Goal: Contribute content: Contribute content

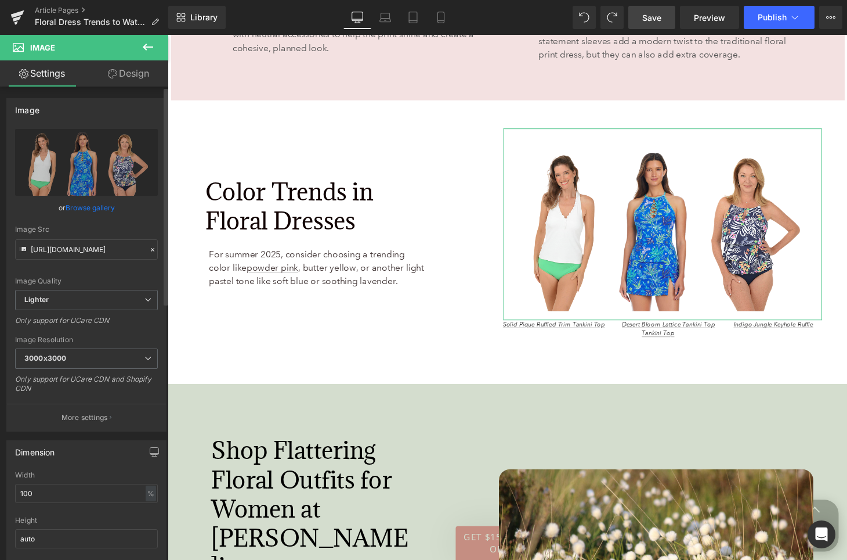
click at [100, 209] on link "Browse gallery" at bounding box center [90, 207] width 49 height 20
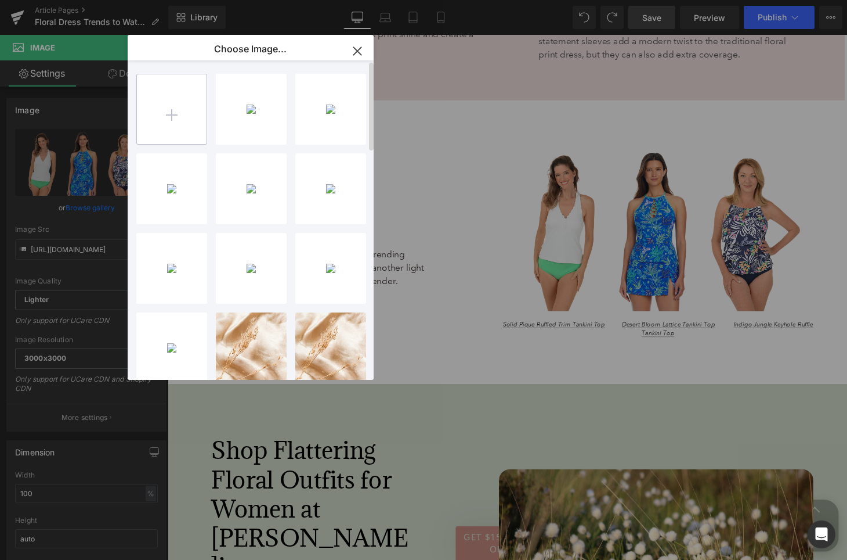
click at [182, 116] on input "file" at bounding box center [172, 109] width 70 height 70
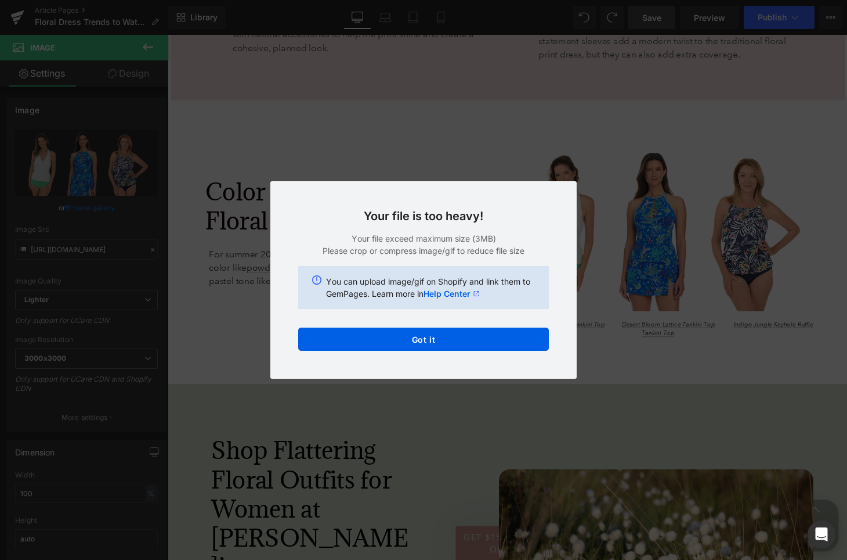
click at [554, 0] on div "Text Color Highlight Color rgba(0, 0, 0, 0.8) #000000 80 % transparent transpar…" at bounding box center [423, 0] width 847 height 0
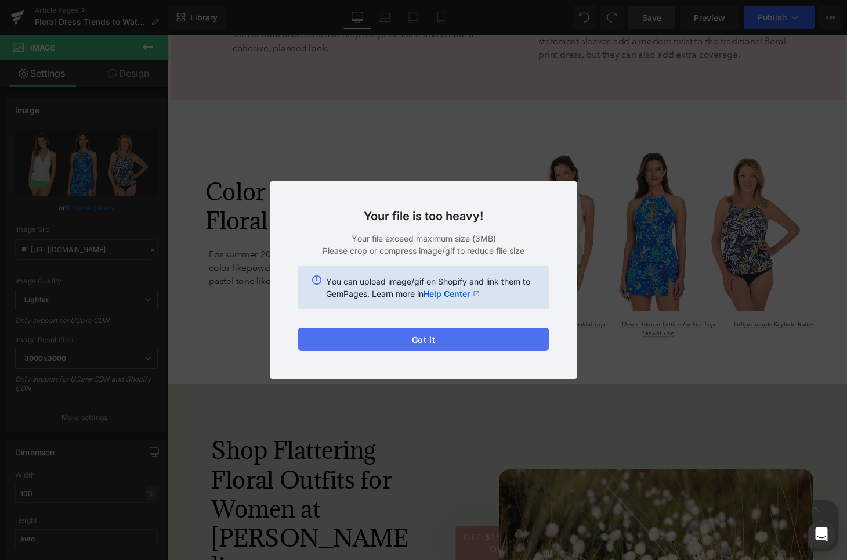
click at [495, 346] on button "Got it" at bounding box center [423, 338] width 251 height 23
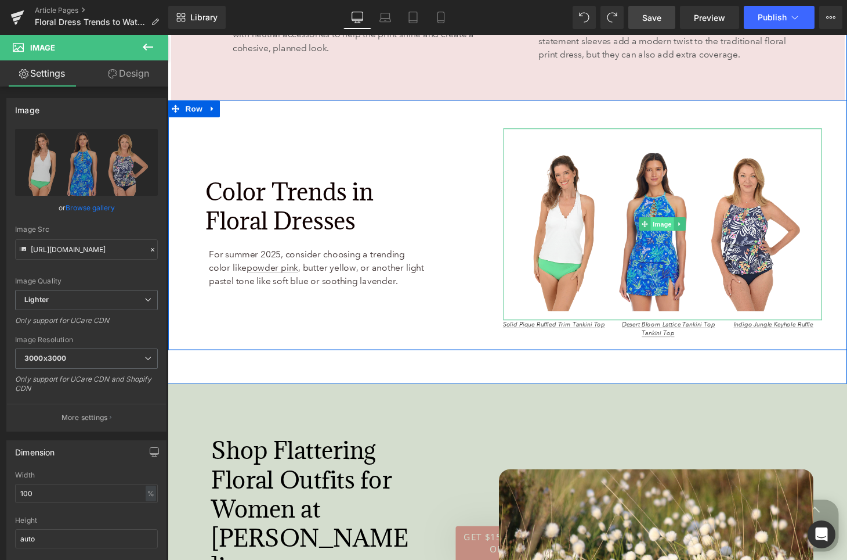
click at [676, 223] on span "Image" at bounding box center [679, 230] width 24 height 14
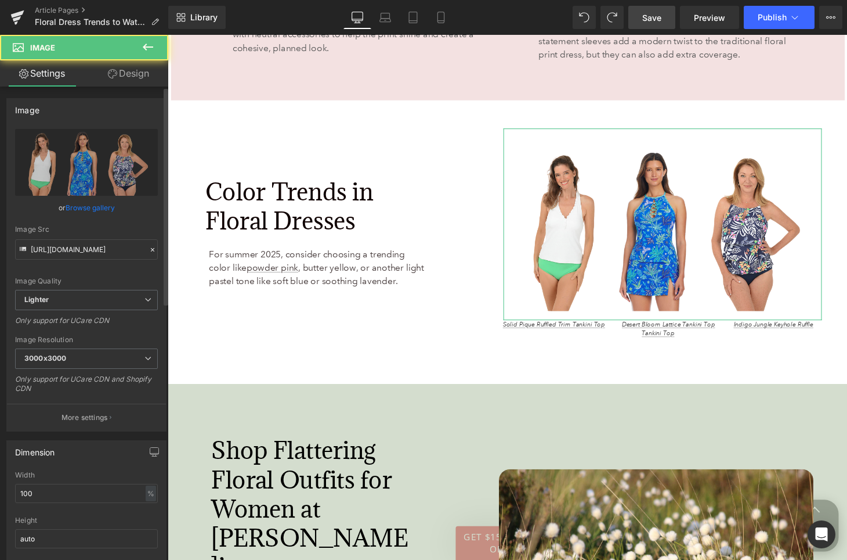
click at [86, 209] on link "Browse gallery" at bounding box center [90, 207] width 49 height 20
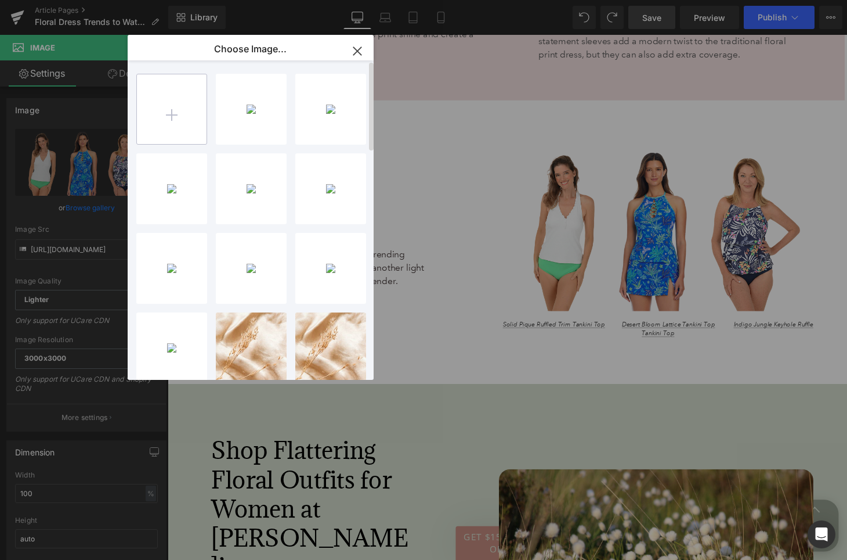
click at [175, 119] on input "file" at bounding box center [172, 109] width 70 height 70
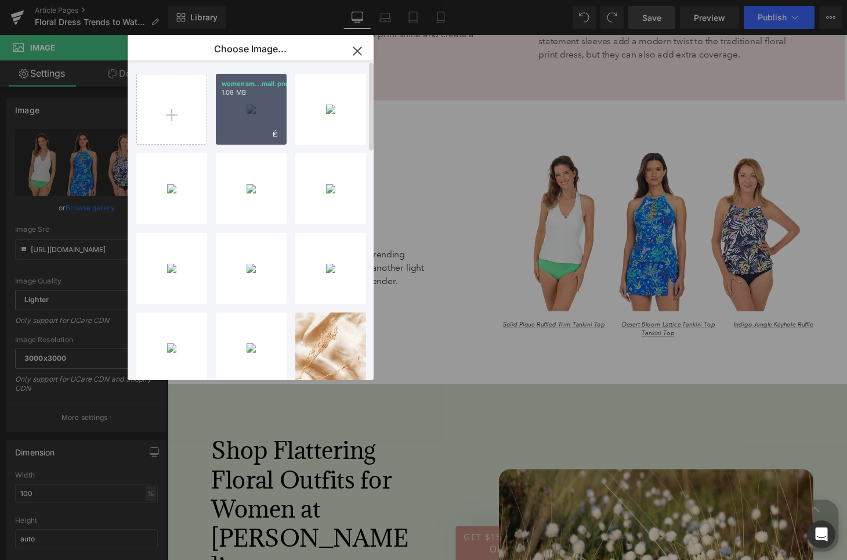
click at [246, 113] on div "womensm...mall.png 1.08 MB" at bounding box center [251, 109] width 71 height 71
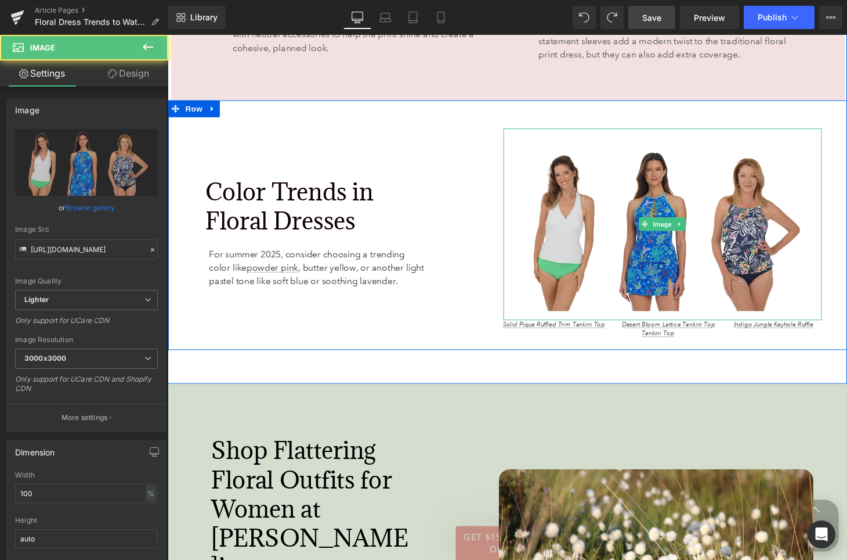
click at [618, 205] on img at bounding box center [679, 231] width 329 height 198
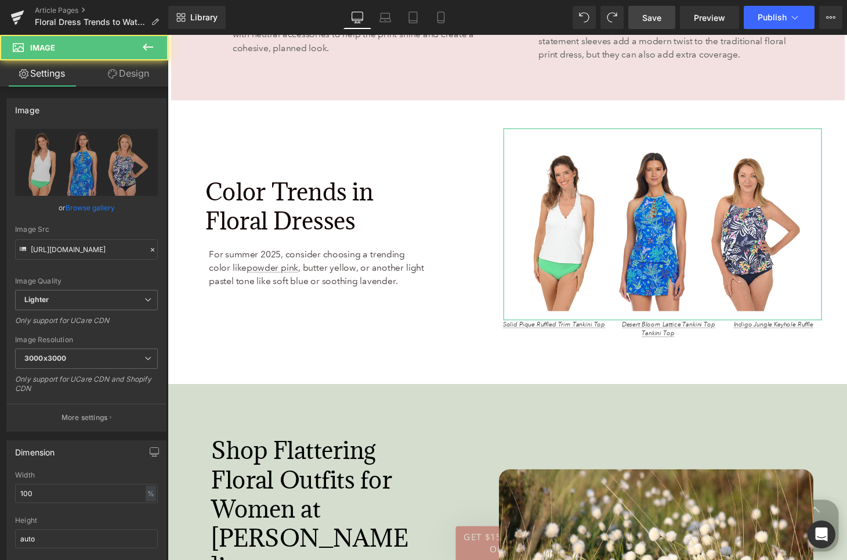
click at [81, 204] on link "Browse gallery" at bounding box center [90, 207] width 49 height 20
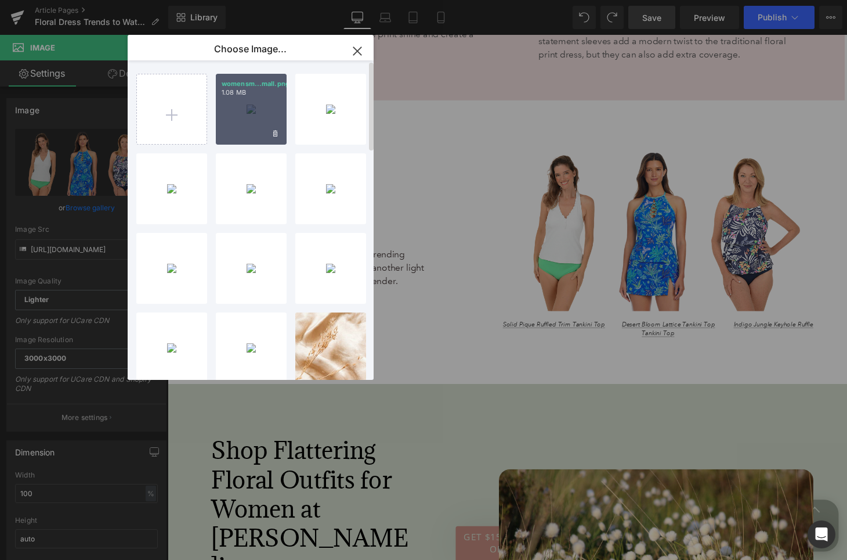
click at [242, 113] on div "womensm...mall.png 1.08 MB" at bounding box center [251, 109] width 71 height 71
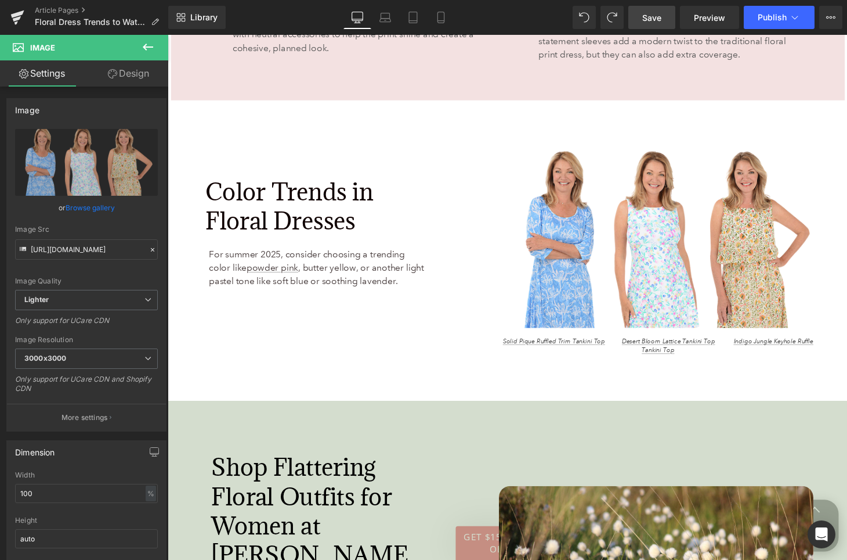
click at [650, 23] on span "Save" at bounding box center [652, 18] width 19 height 12
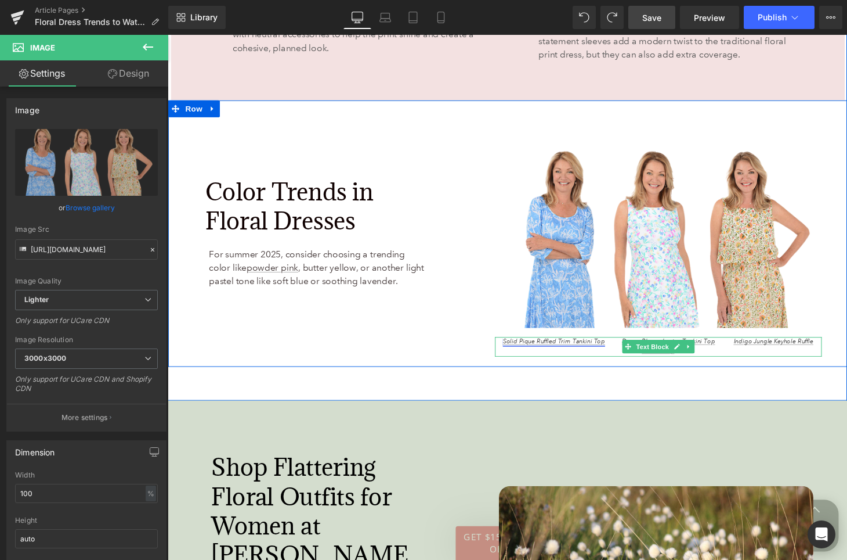
click at [557, 348] on link "Solid Pique Ruffled Trim Tankini Top" at bounding box center [567, 352] width 106 height 8
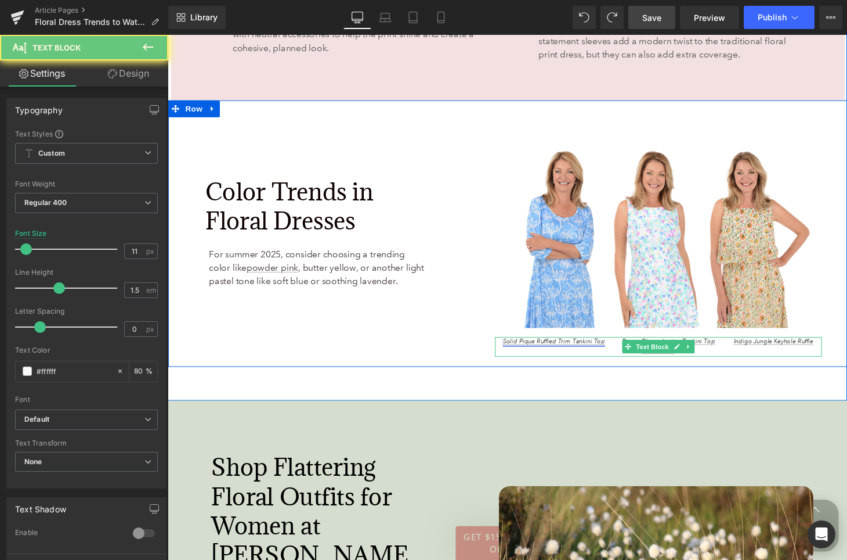
click at [557, 348] on link "Solid Pique Ruffled Trim Tankini Top" at bounding box center [567, 352] width 106 height 8
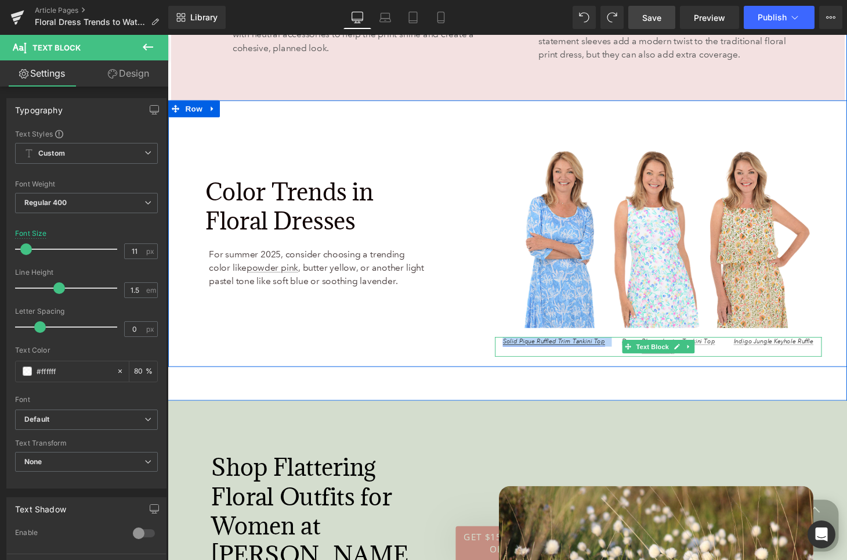
drag, startPoint x: 616, startPoint y: 320, endPoint x: 510, endPoint y: 322, distance: 106.2
click at [514, 348] on span "Solid Pique Ruffled Trim Tankini Top Desert Bloom Lattice Tankini Top Indigo Ju…" at bounding box center [674, 357] width 321 height 18
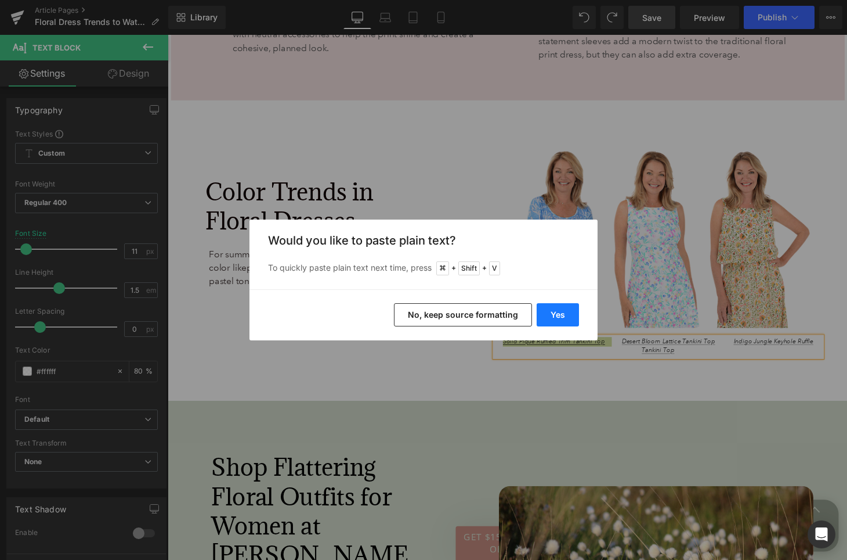
click at [562, 318] on button "Yes" at bounding box center [558, 314] width 42 height 23
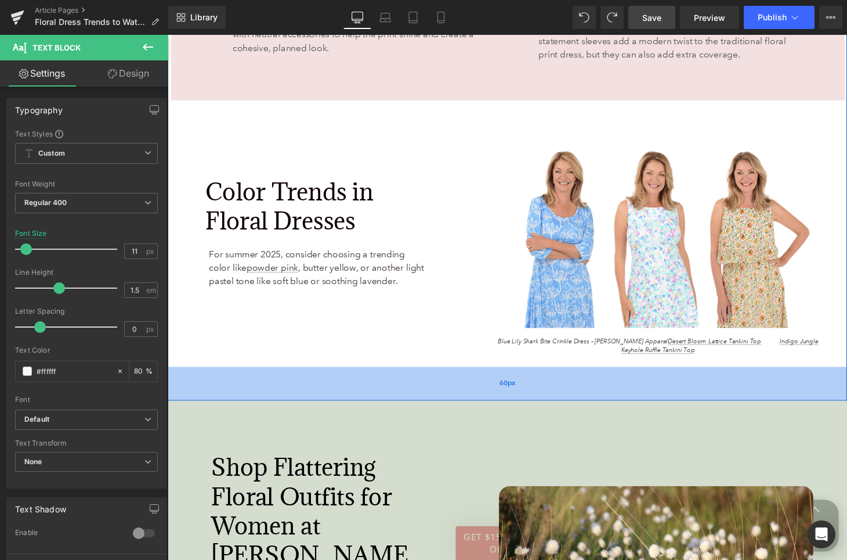
click at [502, 378] on div "60px" at bounding box center [519, 395] width 702 height 35
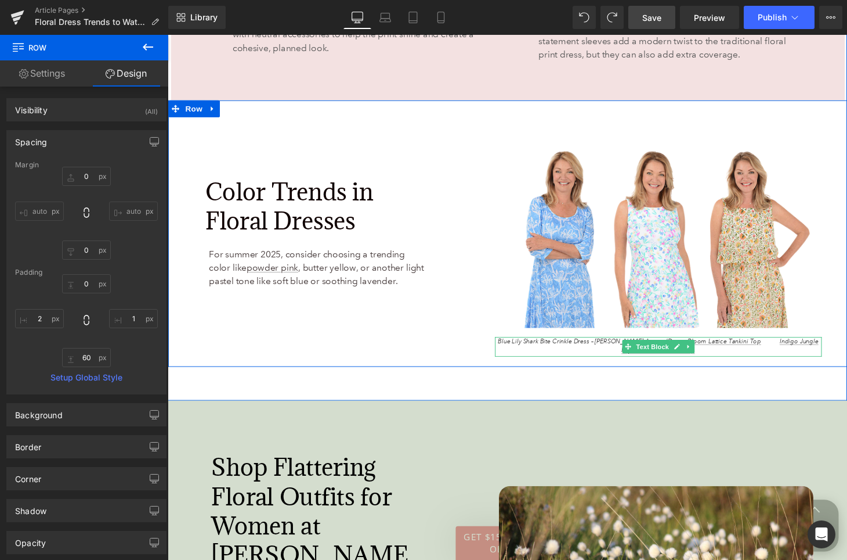
click at [526, 348] on span "Blue Lily Shark Bite Crinkle Dress – Shana Apparel Desert Bloom Lattice Tankini…" at bounding box center [674, 357] width 331 height 18
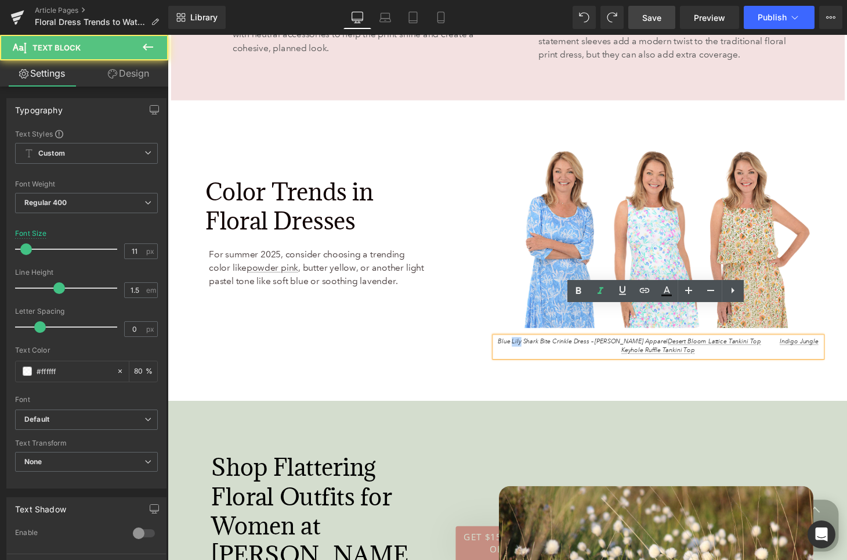
click at [526, 348] on span "Blue Lily Shark Bite Crinkle Dress – Shana Apparel Desert Bloom Lattice Tankini…" at bounding box center [674, 357] width 331 height 18
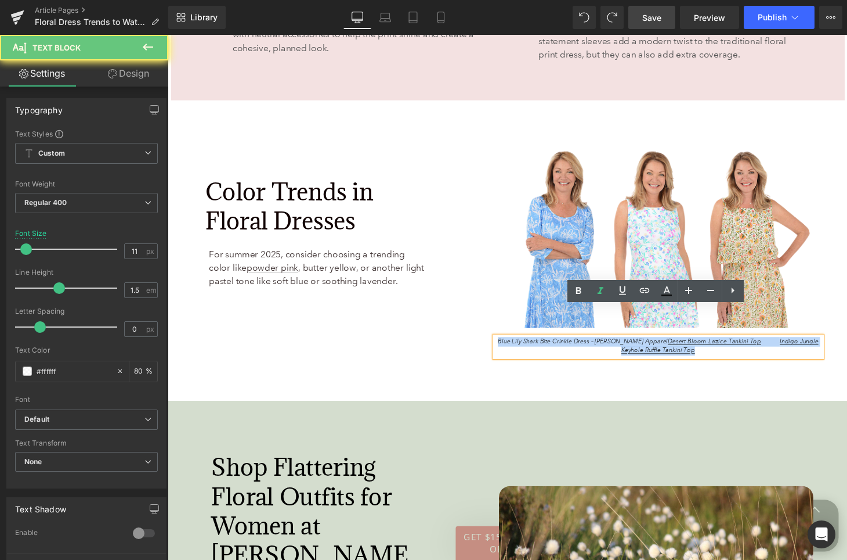
click at [526, 348] on span "Blue Lily Shark Bite Crinkle Dress – Shana Apparel Desert Bloom Lattice Tankini…" at bounding box center [674, 357] width 331 height 18
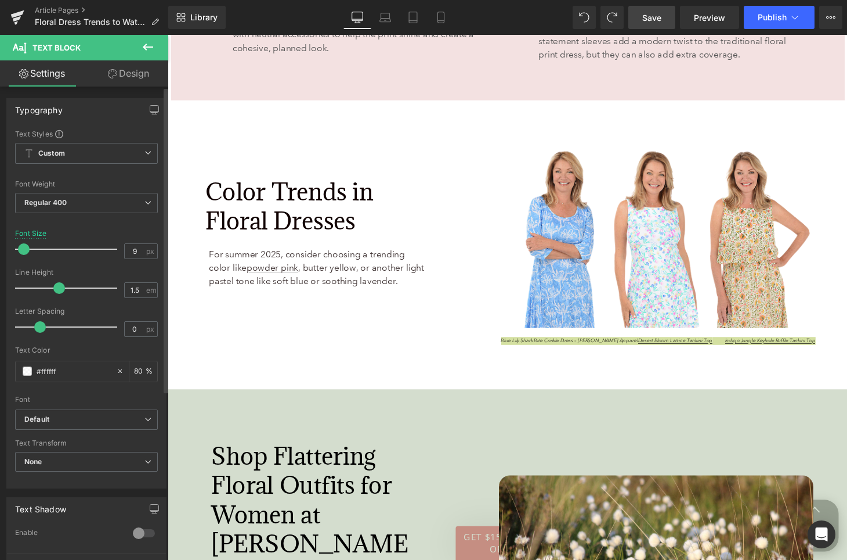
click at [25, 248] on span at bounding box center [24, 249] width 12 height 12
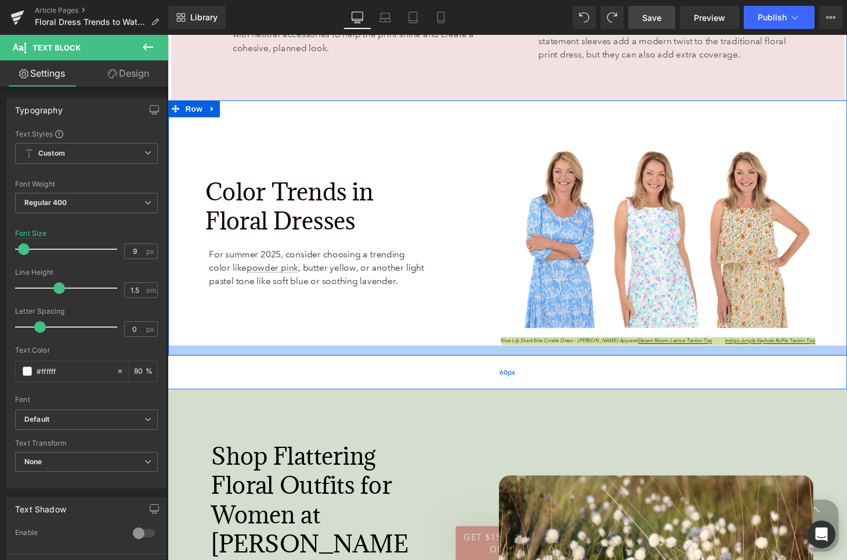
click at [463, 366] on div "60px" at bounding box center [519, 383] width 702 height 35
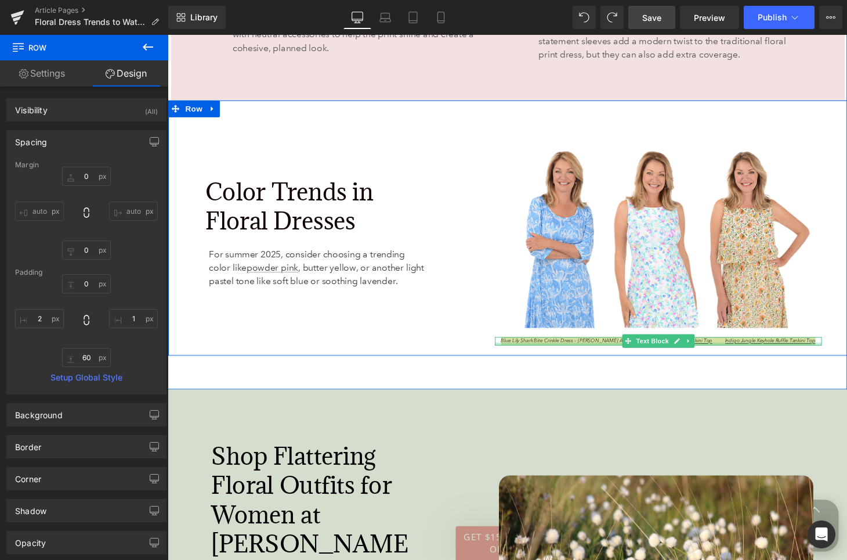
click at [615, 353] on div at bounding box center [675, 354] width 338 height 3
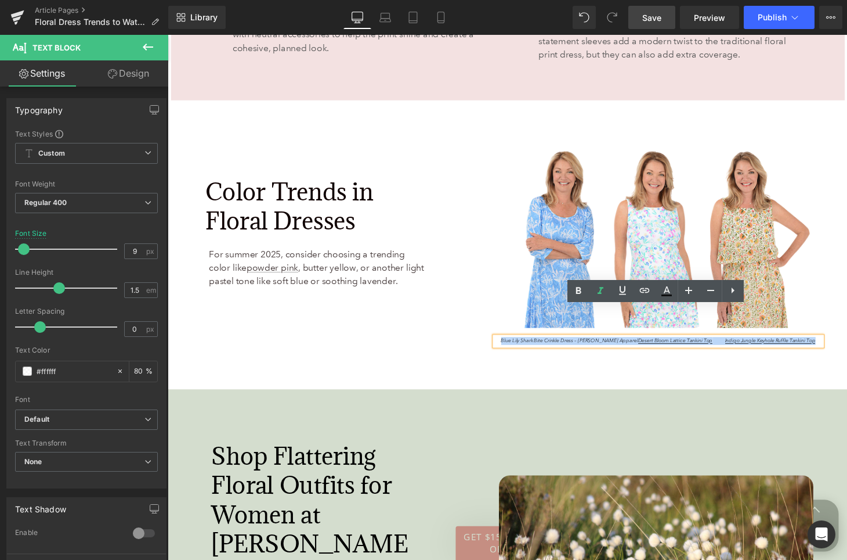
click at [636, 347] on span "Blue Lily Shark Bite Crinkle Dress – Shana Apparel Desert Bloom Lattice Tankini…" at bounding box center [675, 350] width 325 height 7
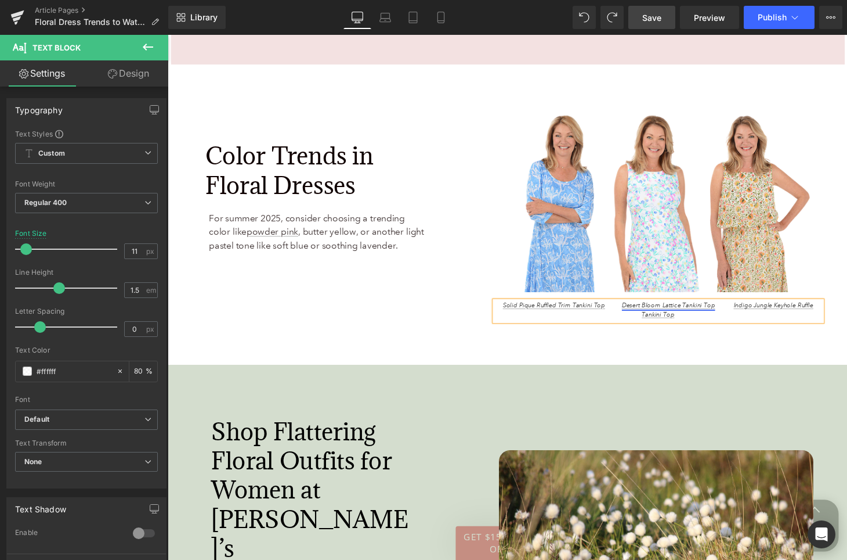
scroll to position [3707, 0]
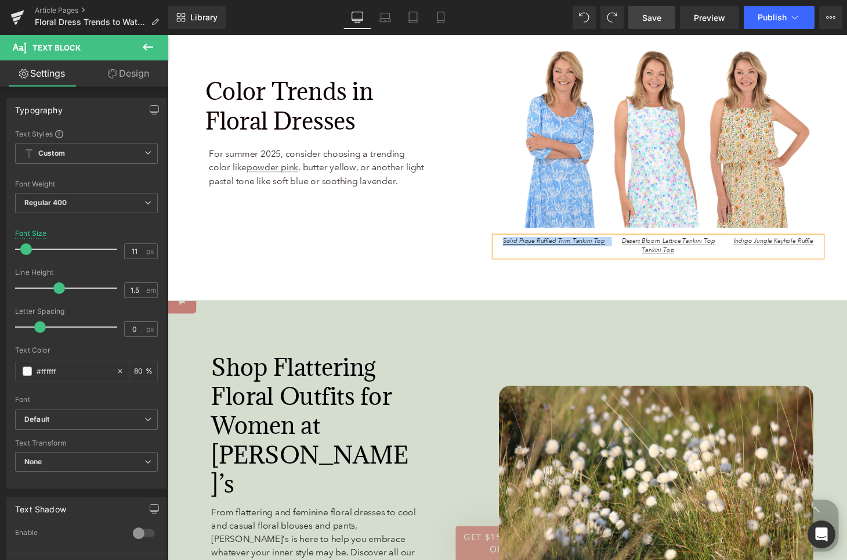
drag, startPoint x: 617, startPoint y: 219, endPoint x: 506, endPoint y: 215, distance: 110.9
click at [506, 243] on p "Solid Pique Ruffled Trim Tankini Top Desert Bloom Lattice Tankini Top Indigo Ju…" at bounding box center [675, 252] width 338 height 19
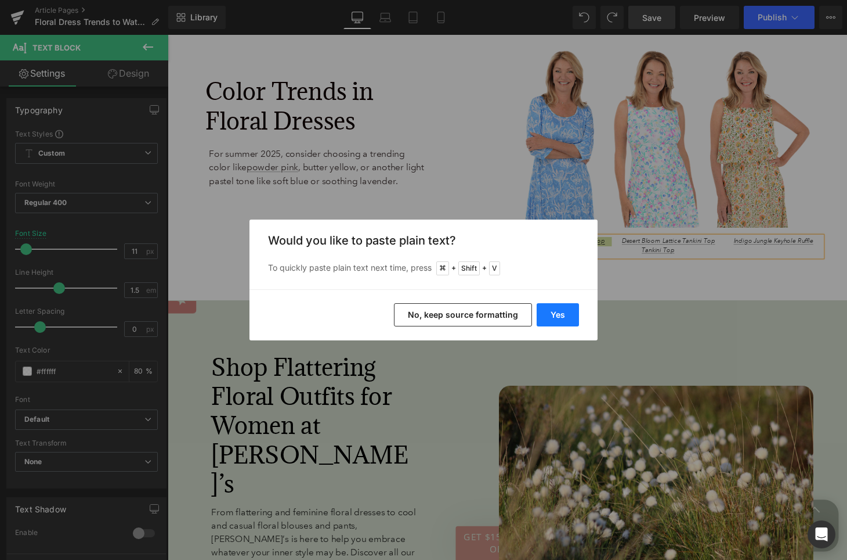
drag, startPoint x: 562, startPoint y: 307, endPoint x: 407, endPoint y: 282, distance: 157.0
click at [562, 307] on button "Yes" at bounding box center [558, 314] width 42 height 23
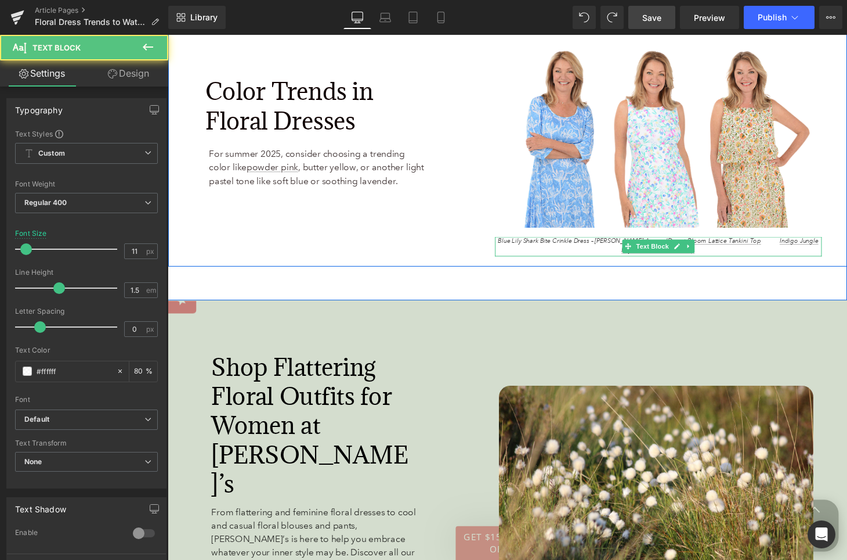
click at [622, 244] on span "Blue Lily Shark Bite Crinkle Dress – Shana Apparel Desert Bloom Lattice Tankini…" at bounding box center [674, 253] width 331 height 18
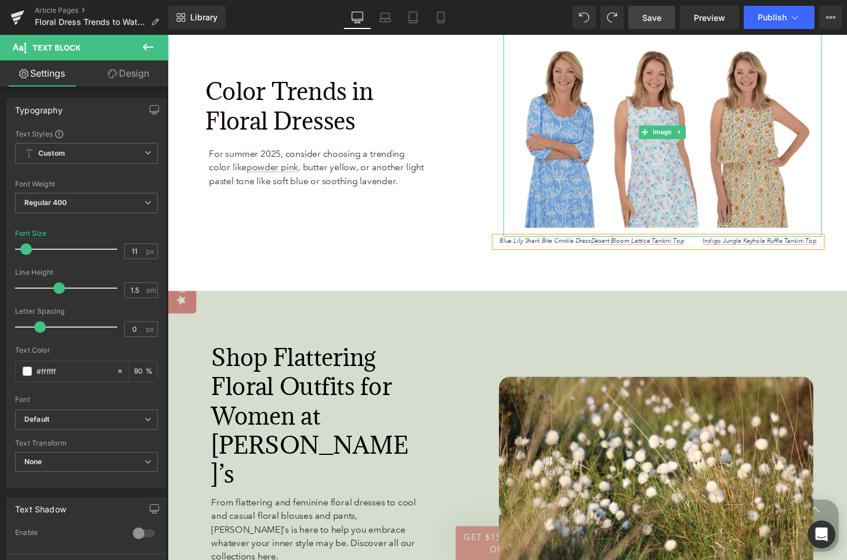
click at [619, 96] on img at bounding box center [679, 135] width 329 height 215
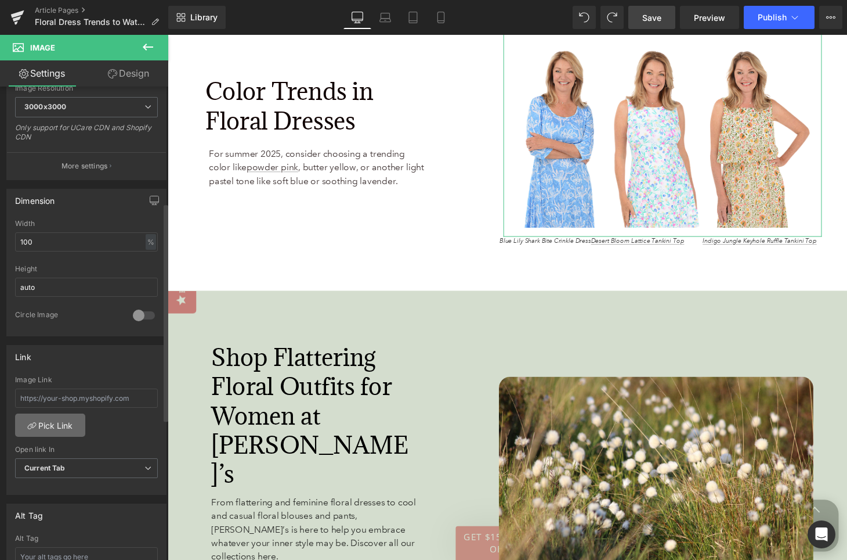
scroll to position [252, 0]
click at [46, 399] on input "text" at bounding box center [86, 397] width 143 height 19
paste input "https://www.anthonysfla.com/products/24018-6721?variant=51726105706868"
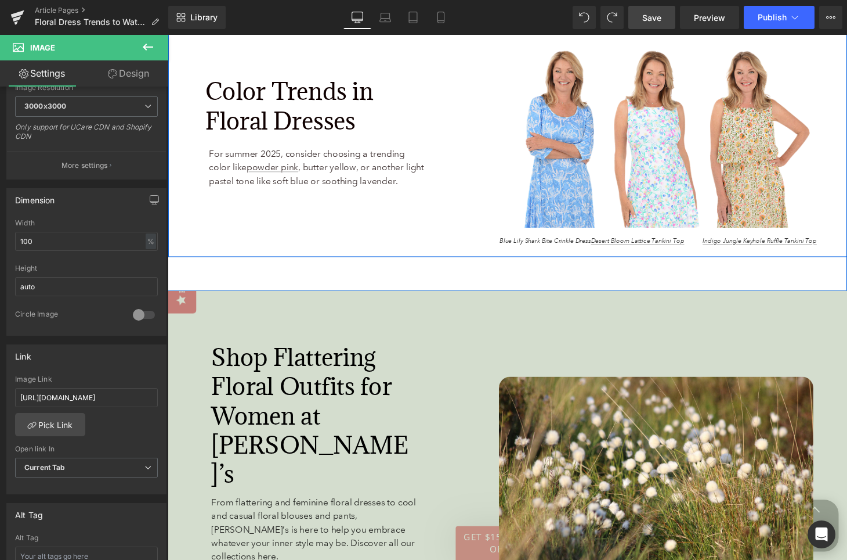
click at [519, 244] on span "Blue Lily Shark Bite Crinkle Dress Desert Bloom Lattice Tankini Top Indigo Jung…" at bounding box center [675, 248] width 328 height 8
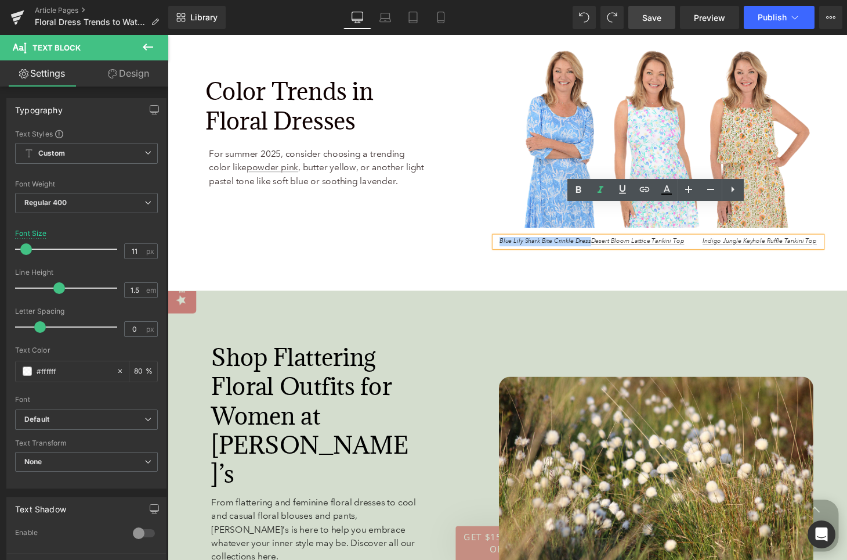
drag, startPoint x: 510, startPoint y: 216, endPoint x: 604, endPoint y: 215, distance: 94.0
click at [604, 244] on span "Blue Lily Shark Bite Crinkle Dress Desert Bloom Lattice Tankini Top Indigo Jung…" at bounding box center [675, 248] width 328 height 8
click at [642, 193] on icon at bounding box center [645, 189] width 14 height 14
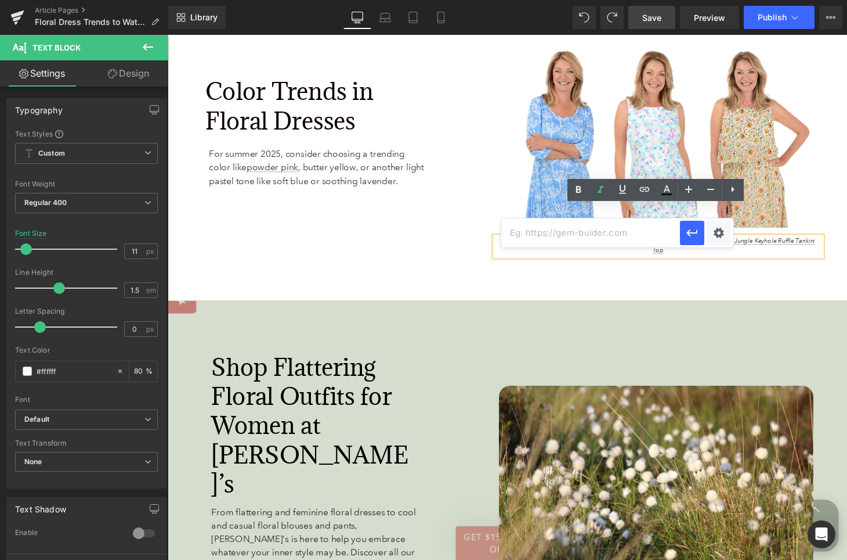
click at [603, 230] on input "text" at bounding box center [591, 232] width 179 height 29
paste input "https://www.anthonysfla.com/products/24018-6721?variant=51726105706868"
click at [692, 235] on icon "button" at bounding box center [693, 233] width 14 height 14
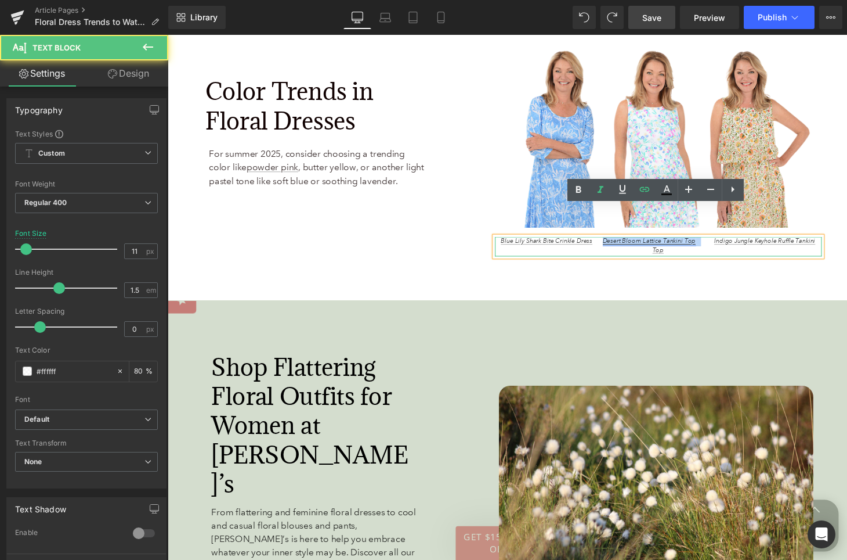
drag, startPoint x: 712, startPoint y: 217, endPoint x: 614, endPoint y: 215, distance: 98.1
click at [614, 244] on span "Blue Lily Shark Bite Crinkle Dress Desert Bloom Lattice Tankini Top Indigo Jung…" at bounding box center [675, 253] width 325 height 18
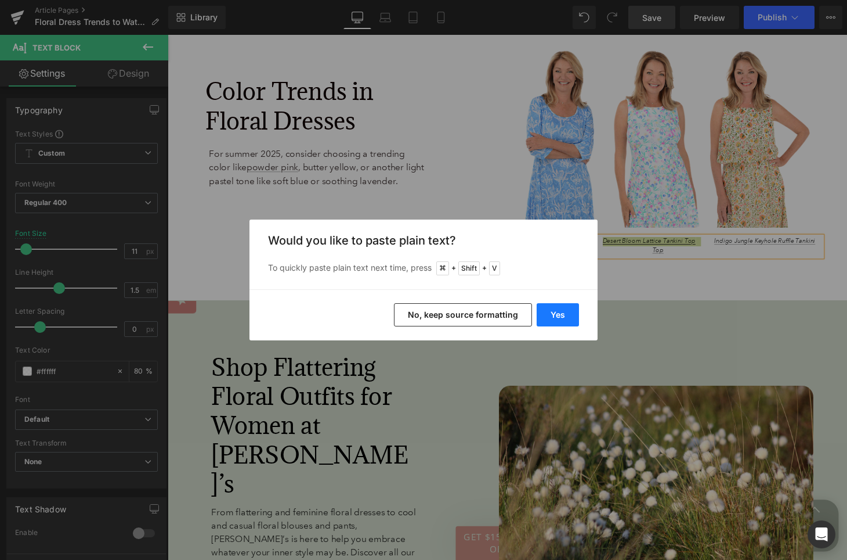
click at [567, 313] on button "Yes" at bounding box center [558, 314] width 42 height 23
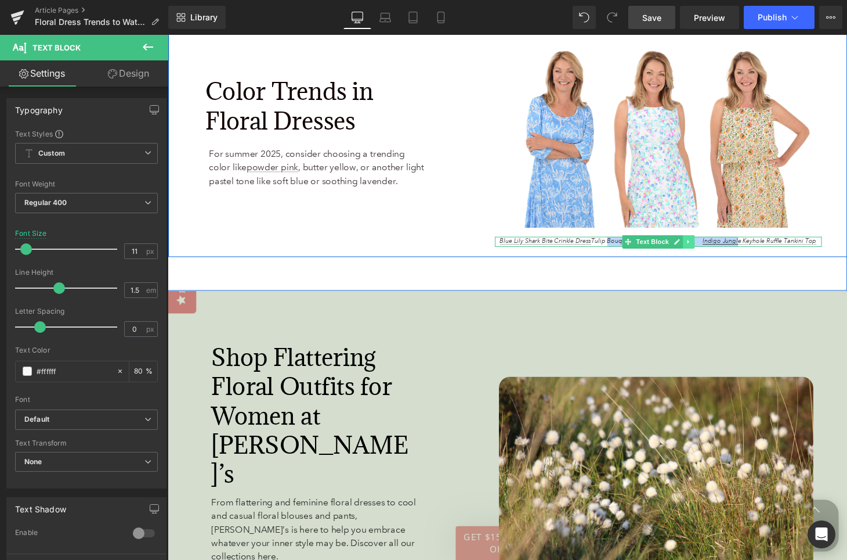
drag, startPoint x: 612, startPoint y: 215, endPoint x: 708, endPoint y: 210, distance: 96.5
click at [708, 243] on div "Blue Lily Shark Bite Crinkle Dress Tulip Bouquet UPF50+ Ruffle Dress Indigo Jun…" at bounding box center [675, 248] width 338 height 11
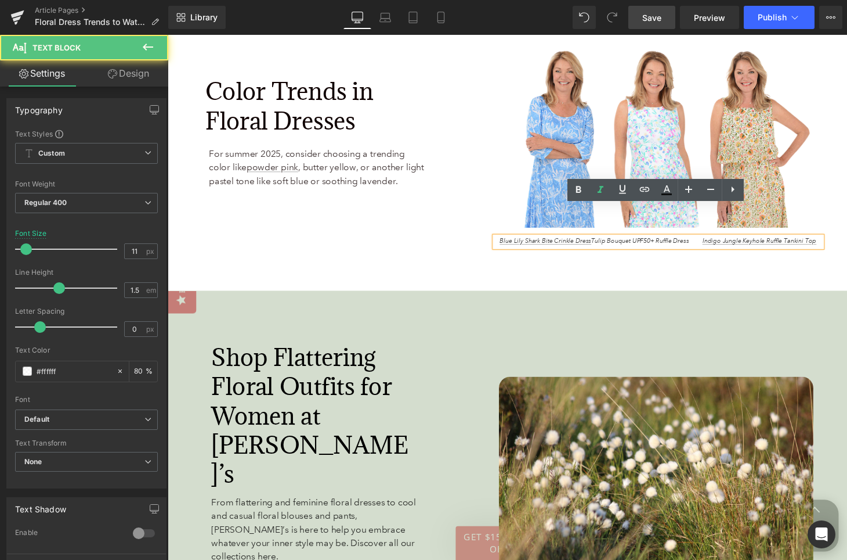
click at [720, 244] on span "Blue Lily Shark Bite Crinkle Dress Tulip Bouquet UPF50+ Ruffle Dress Indigo Jun…" at bounding box center [674, 248] width 327 height 8
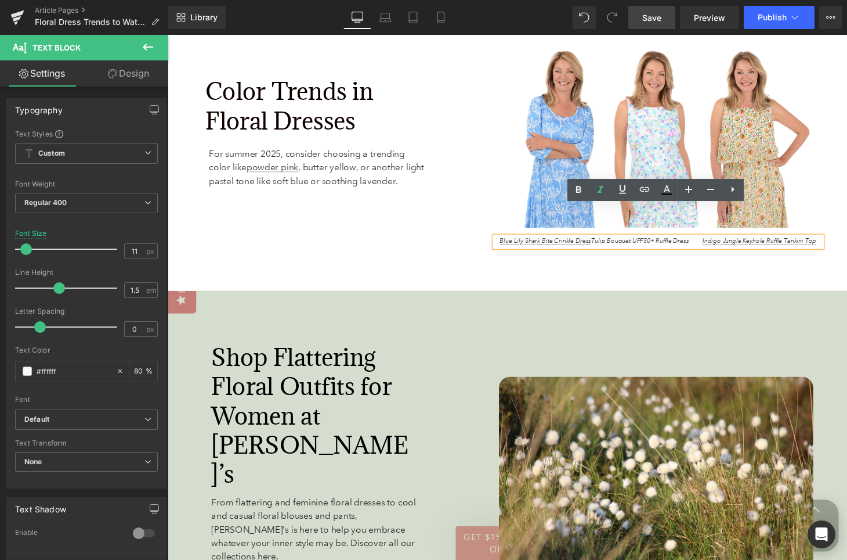
drag, startPoint x: 713, startPoint y: 217, endPoint x: 612, endPoint y: 213, distance: 101.1
click at [612, 244] on span "Blue Lily Shark Bite Crinkle Dress Tulip Bouquet UPF50+ Ruffle Dress Indigo Jun…" at bounding box center [674, 248] width 327 height 8
click at [646, 193] on icon at bounding box center [645, 189] width 14 height 14
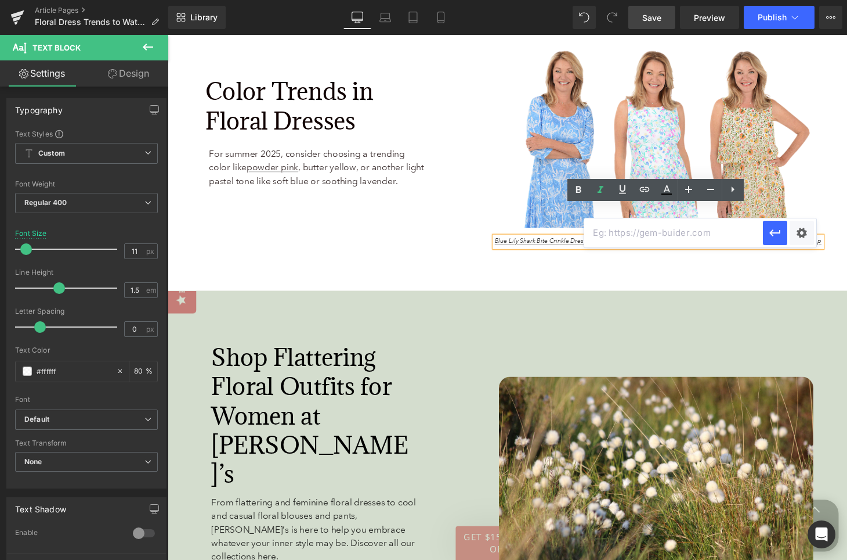
click at [639, 231] on input "text" at bounding box center [674, 232] width 179 height 29
paste input "https://www.anthonysfla.com/products/spx4495blf?variant=51711901041012"
click at [769, 238] on icon "button" at bounding box center [776, 233] width 14 height 14
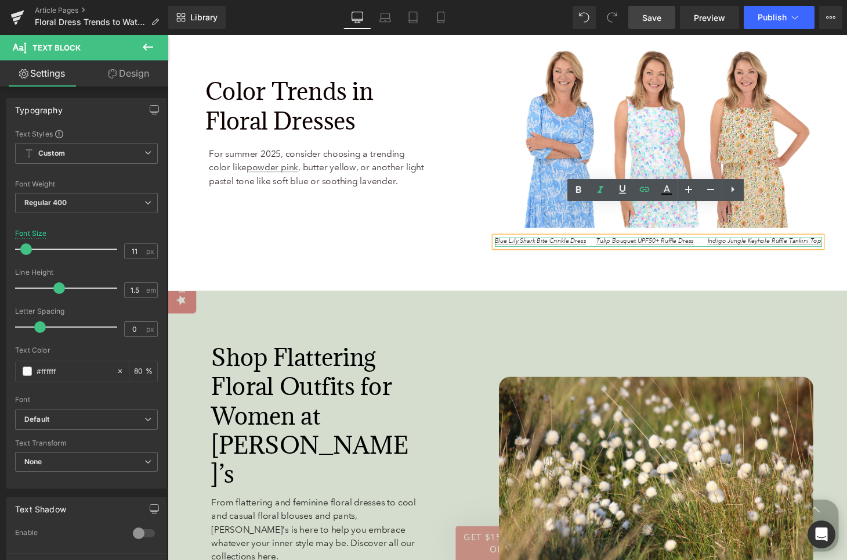
click at [609, 244] on span "Blue Lily Shark Bite Crinkle Dress Tulip Bouquet UPF50+ Ruffle Dress Indigo Jun…" at bounding box center [675, 248] width 338 height 8
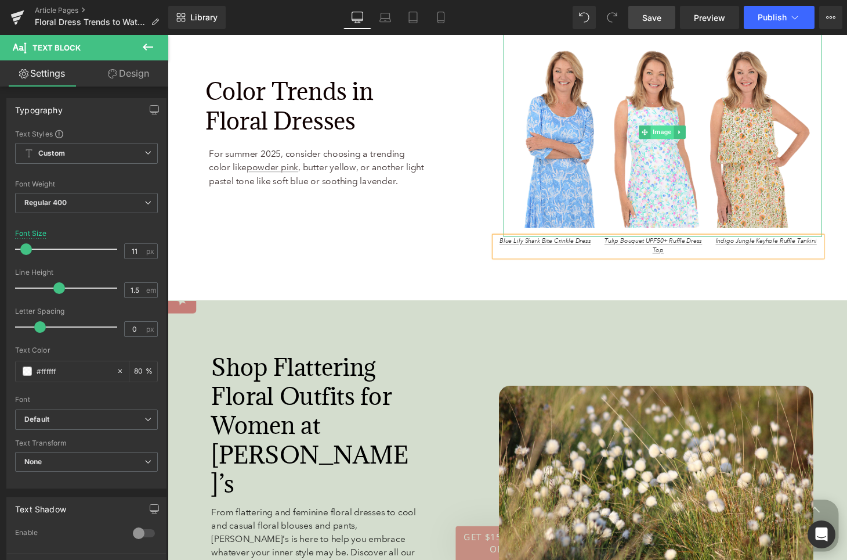
click at [681, 128] on span "Image" at bounding box center [679, 135] width 24 height 14
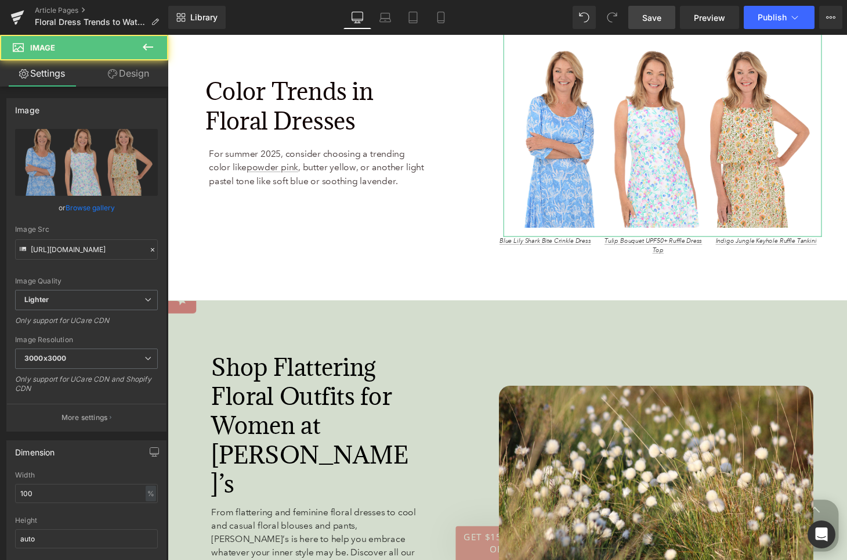
click at [99, 210] on link "Browse gallery" at bounding box center [90, 207] width 49 height 20
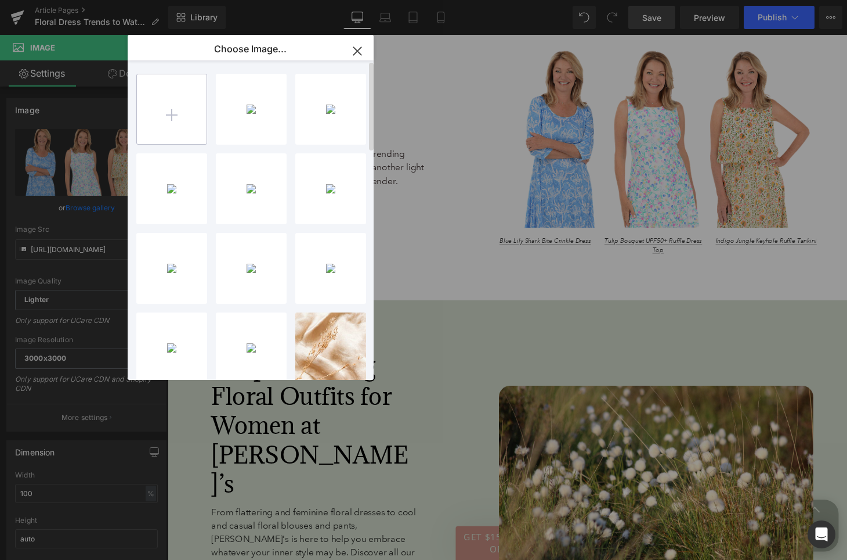
click at [176, 110] on input "file" at bounding box center [172, 109] width 70 height 70
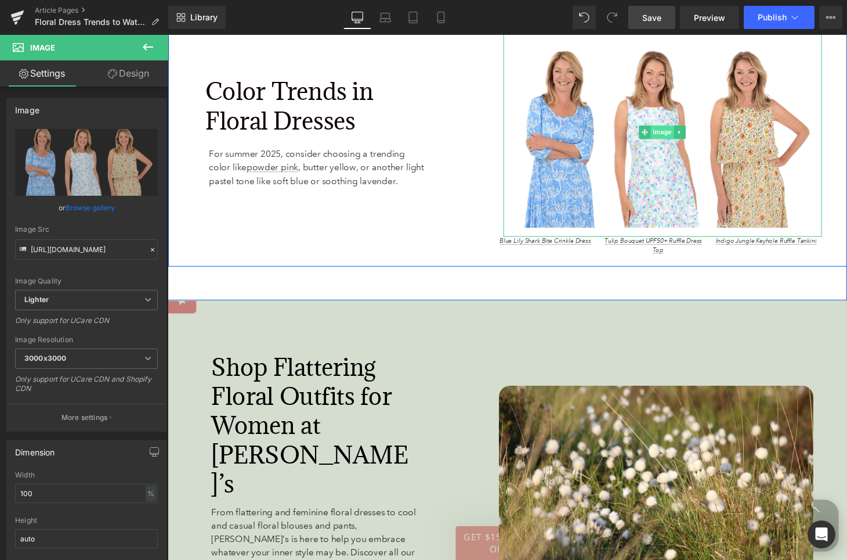
click at [677, 128] on span "Image" at bounding box center [679, 135] width 24 height 14
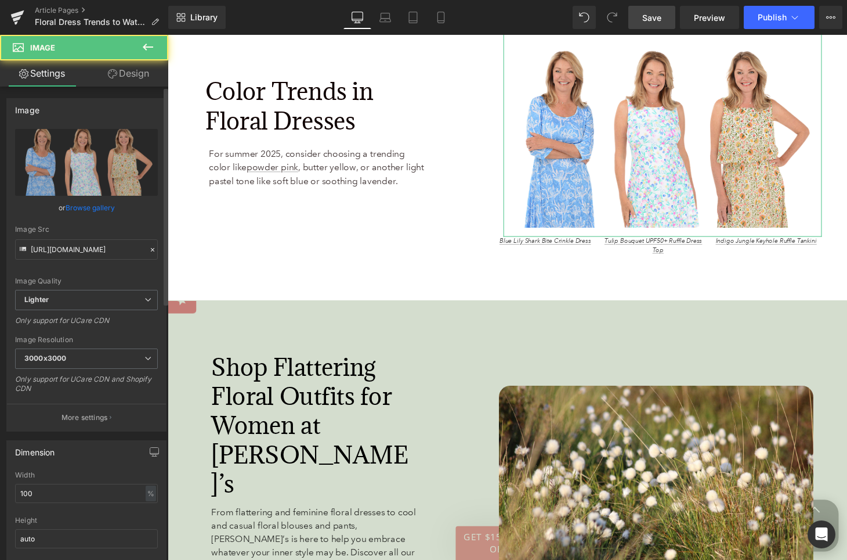
click at [85, 208] on link "Browse gallery" at bounding box center [90, 207] width 49 height 20
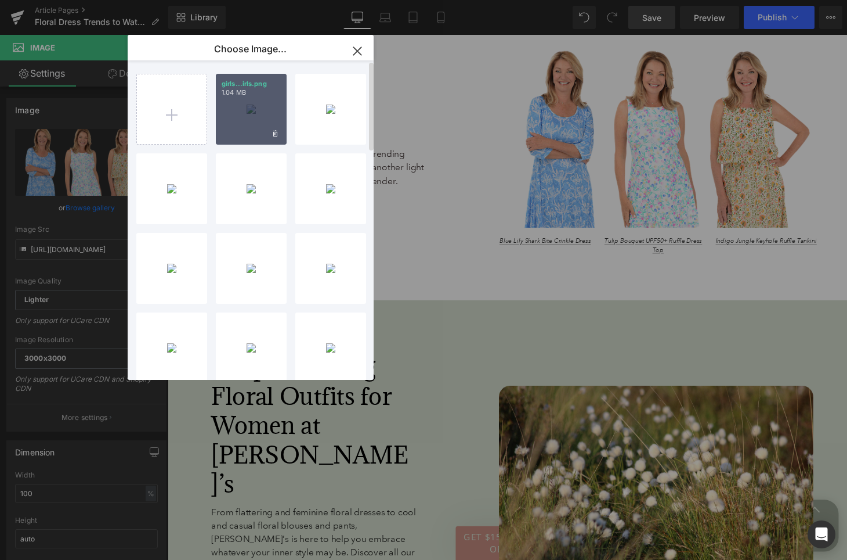
click at [261, 107] on div "girls...irls.png 1.04 MB" at bounding box center [251, 109] width 71 height 71
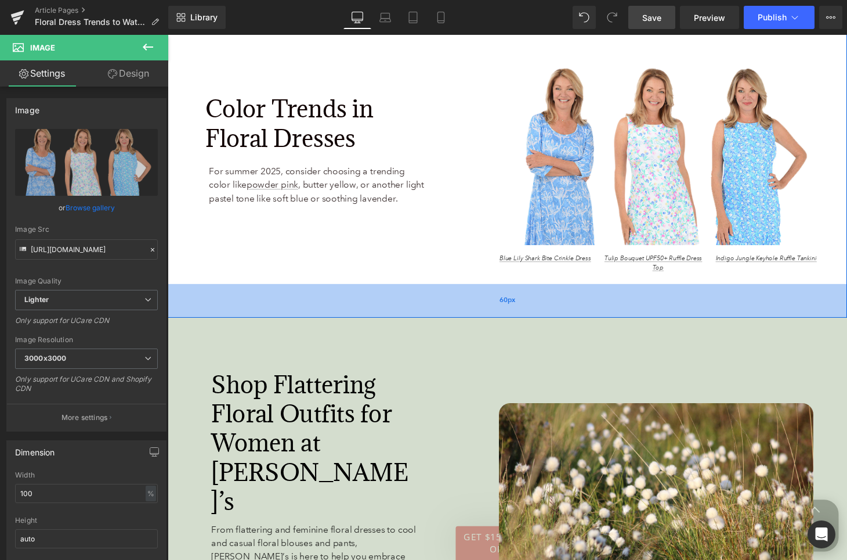
scroll to position [3688, 0]
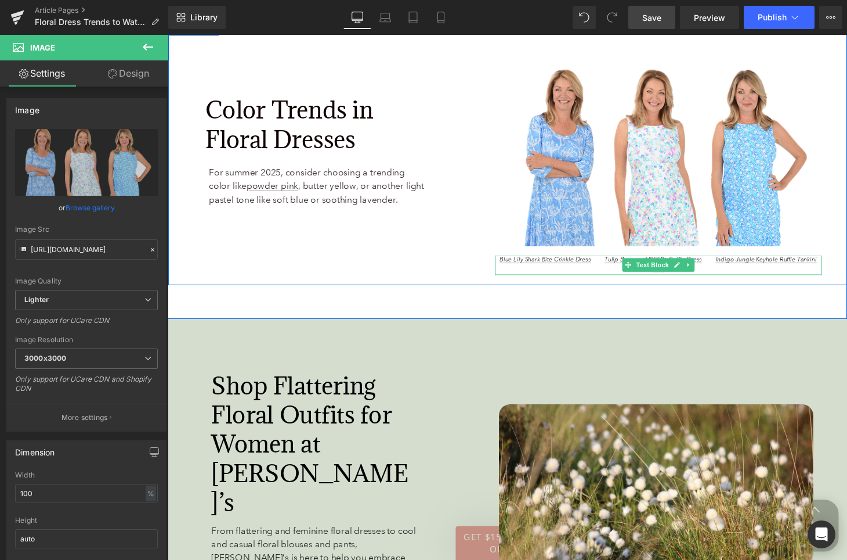
click at [791, 262] on p "Blue Lily Shark Bite Crinkle Dress Tulip Bouquet UPF50+ Ruffle Dress Indigo Jun…" at bounding box center [675, 271] width 338 height 19
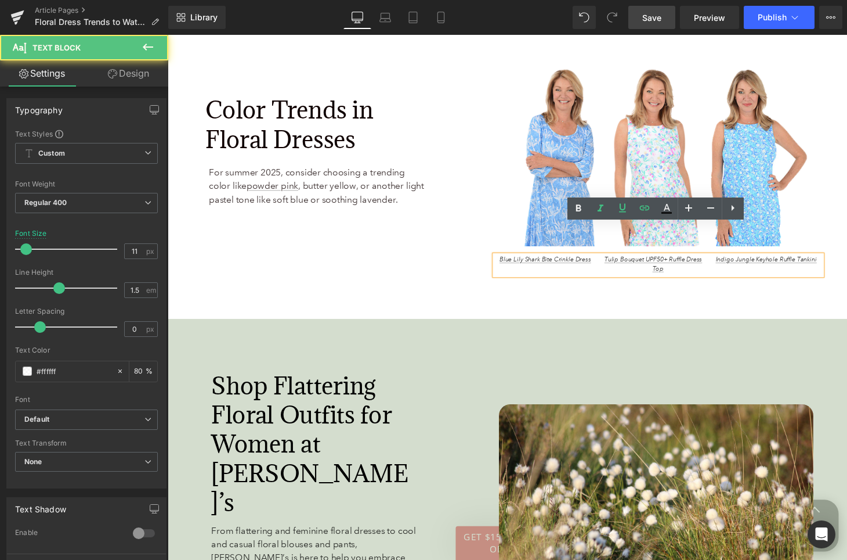
click at [791, 262] on p "Blue Lily Shark Bite Crinkle Dress Tulip Bouquet UPF50+ Ruffle Dress Indigo Jun…" at bounding box center [675, 271] width 338 height 19
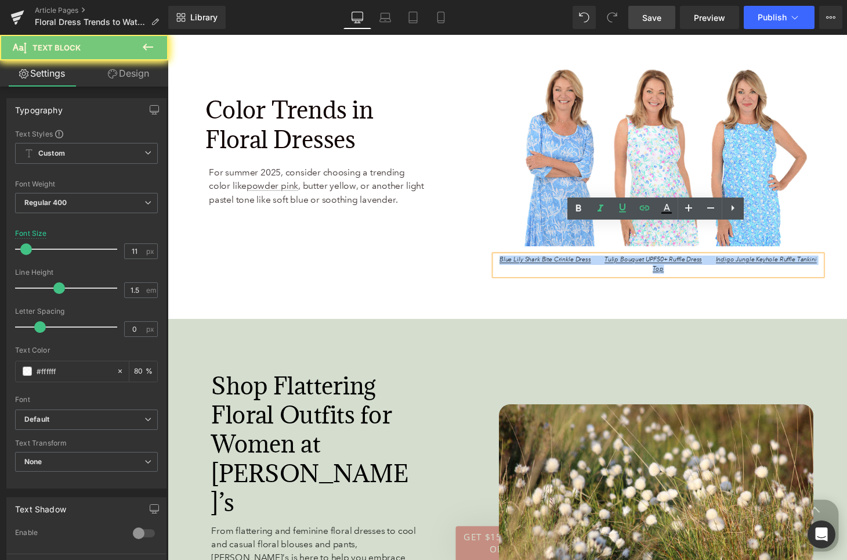
click at [791, 262] on p "Blue Lily Shark Bite Crinkle Dress Tulip Bouquet UPF50+ Ruffle Dress Indigo Jun…" at bounding box center [675, 271] width 338 height 19
click at [762, 262] on p "Blue Lily Shark Bite Crinkle Dress Tulip Bouquet UPF50+ Ruffle Dress Indigo Jun…" at bounding box center [675, 271] width 338 height 19
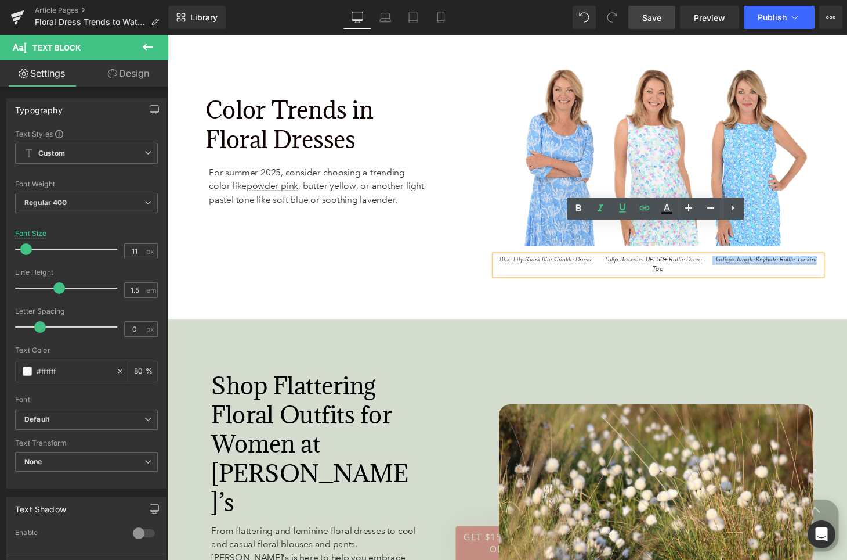
drag, startPoint x: 730, startPoint y: 233, endPoint x: 848, endPoint y: 237, distance: 117.9
click at [848, 237] on div "Color Trends in Floral Dresses Heading For summer 2025, consider choosing a tre…" at bounding box center [519, 155] width 702 height 275
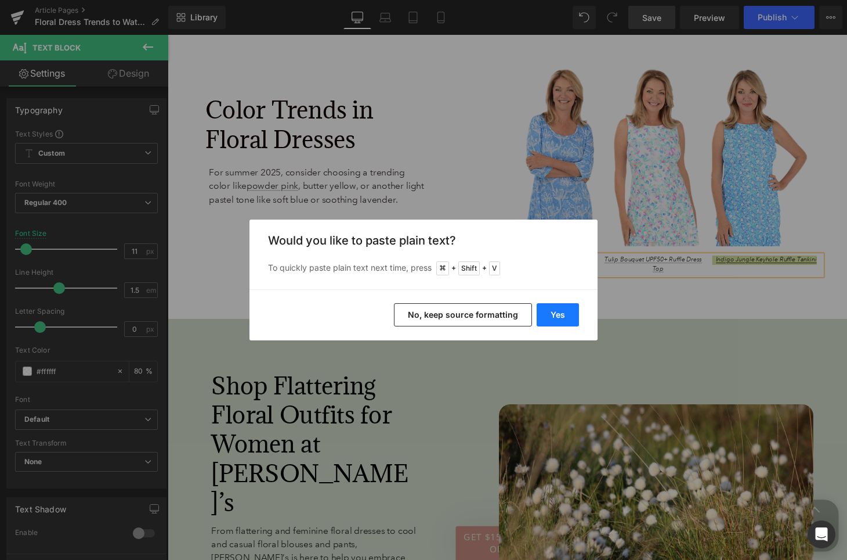
click at [569, 316] on button "Yes" at bounding box center [558, 314] width 42 height 23
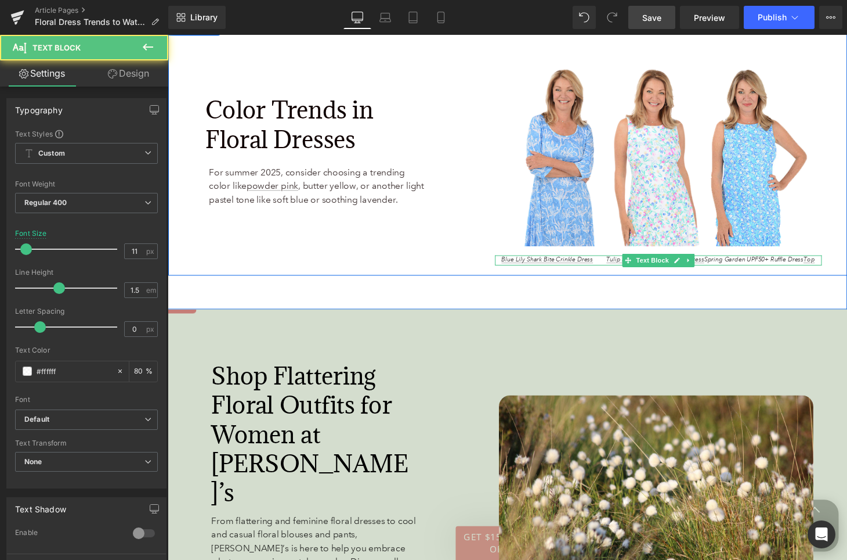
click at [723, 263] on span "Blue Lily Shark Bite Crinkle Dress Tulip Bouquet UPF50+ Ruffle Dress Spring Gar…" at bounding box center [675, 267] width 324 height 8
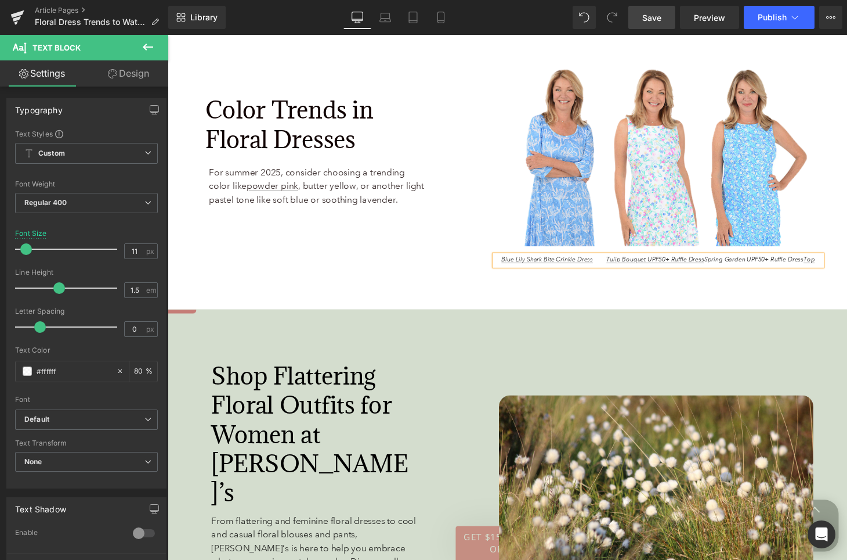
click at [613, 263] on span "Blue Lily Shark Bite Crinkle Dress Tulip Bouquet UPF50+ Ruffle Dress Spring Gar…" at bounding box center [675, 267] width 324 height 8
click at [740, 263] on span "Blue Lily Shark Bite Crinkle Dress Tulip Bouquet UPF50+ Ruffle Dress Spring Gar…" at bounding box center [675, 267] width 326 height 8
drag, startPoint x: 727, startPoint y: 235, endPoint x: 847, endPoint y: 238, distance: 120.8
click at [847, 238] on div "Color Trends in Floral Dresses Heading For summer 2025, consider choosing a tre…" at bounding box center [519, 150] width 702 height 265
click at [643, 208] on icon at bounding box center [645, 208] width 14 height 14
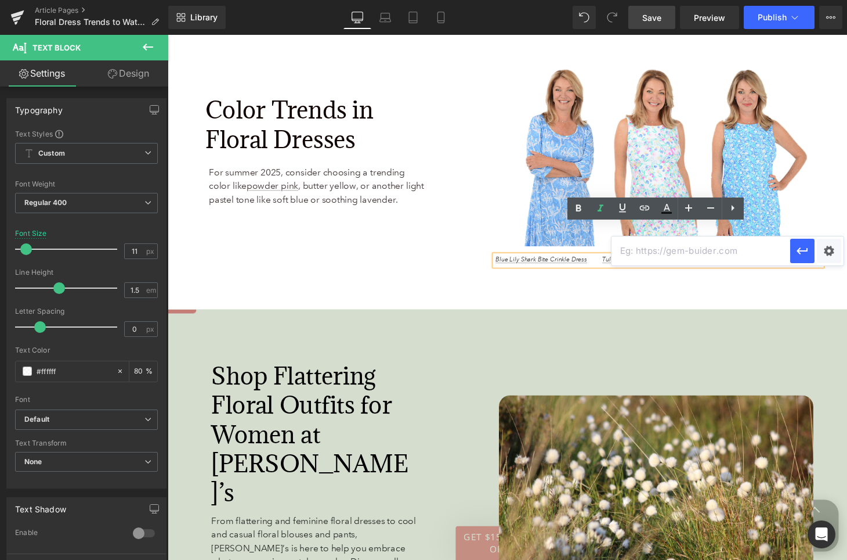
click at [651, 248] on input "text" at bounding box center [701, 250] width 179 height 29
paste input "https://www.anthonysfla.com/products/spx4495sbd?variant=51838627250548"
click at [804, 255] on icon "button" at bounding box center [803, 251] width 14 height 14
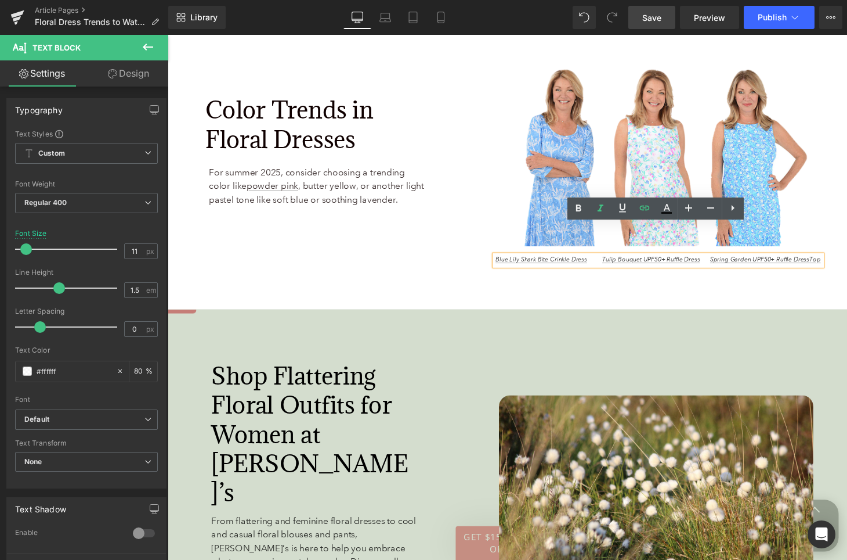
click at [665, 23] on link "Save" at bounding box center [652, 17] width 47 height 23
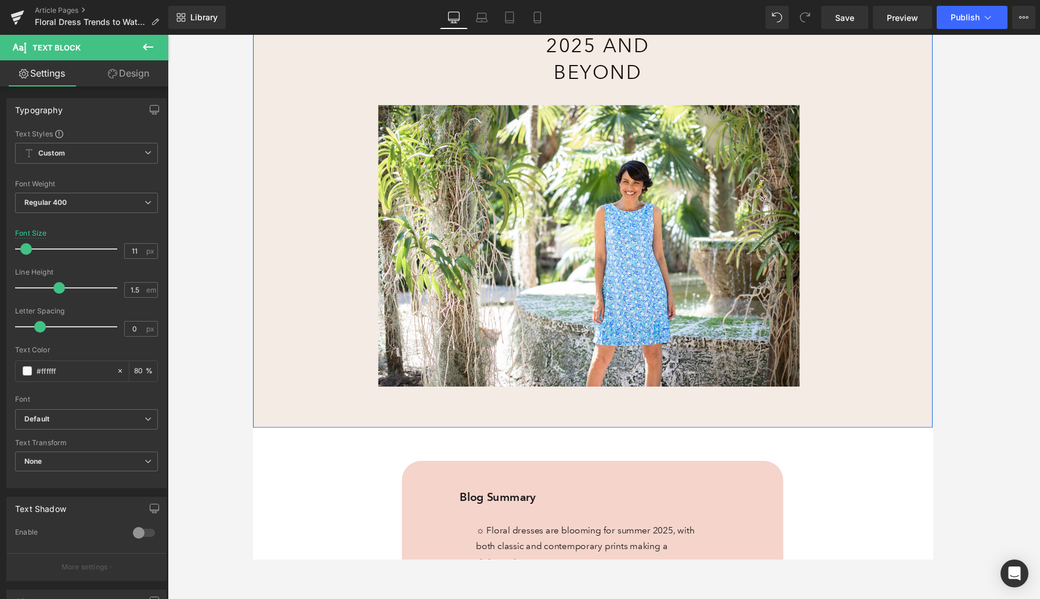
scroll to position [161, 0]
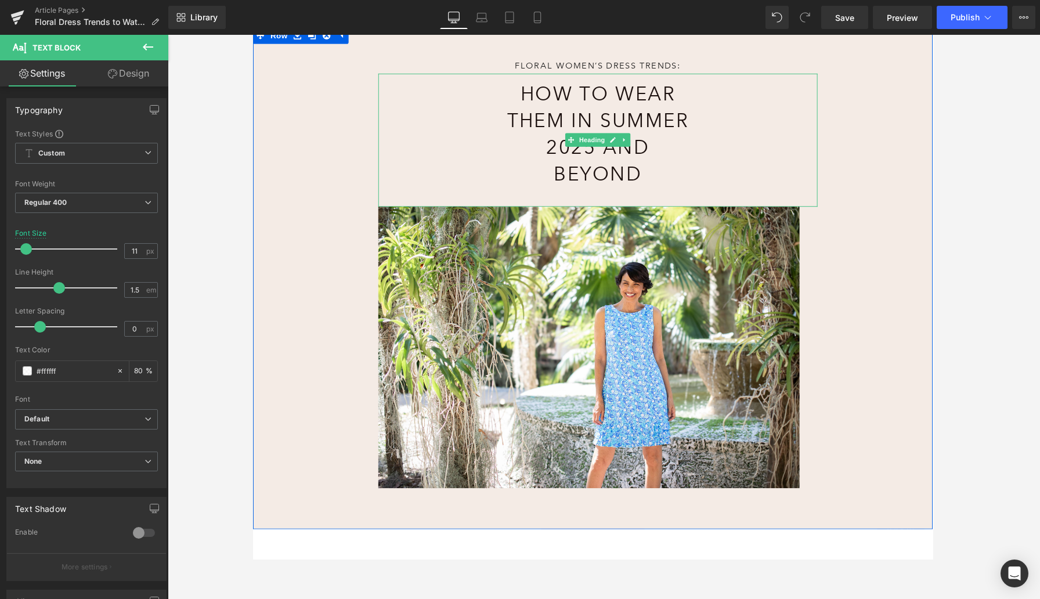
click at [619, 107] on h1 "How to Wear Them in Summer 2025 and Beyond" at bounding box center [608, 137] width 195 height 110
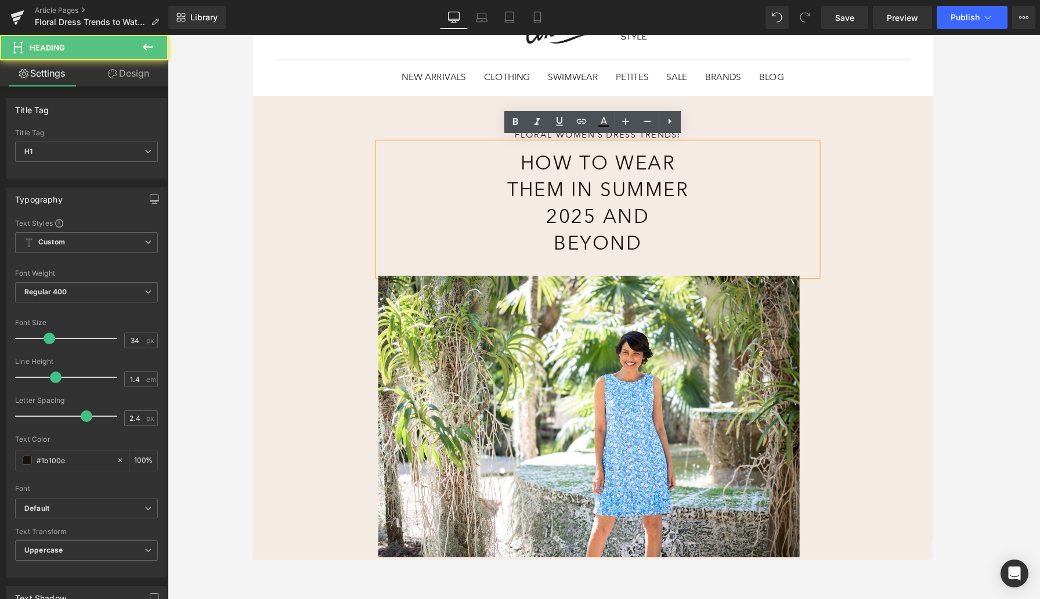
scroll to position [67, 0]
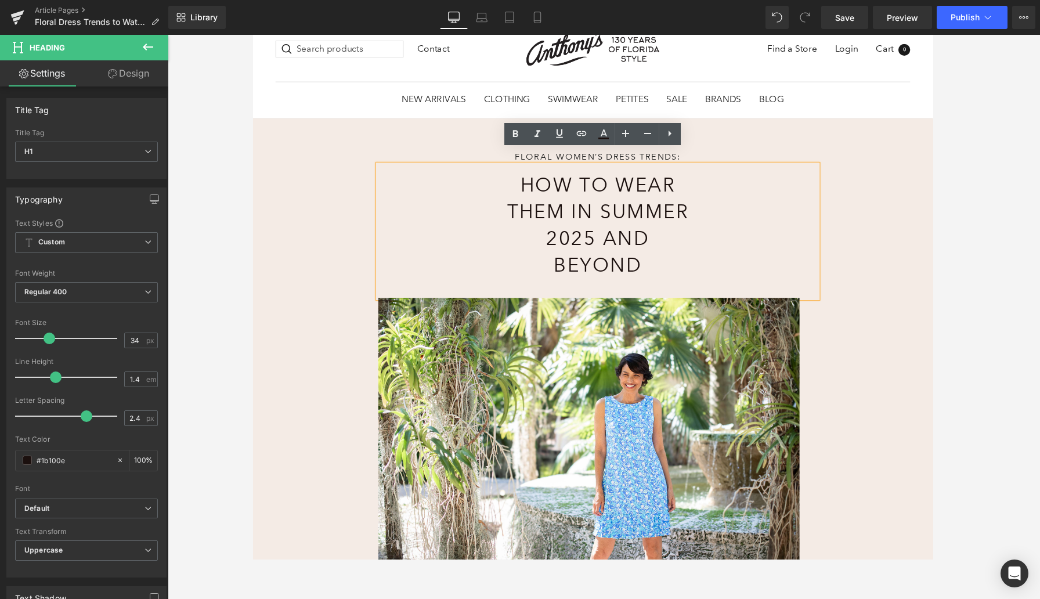
click at [331, 199] on div "Floral Women’s Dress Trends: Text Block How to Wear Them in Summer 2025 and Bey…" at bounding box center [603, 380] width 702 height 519
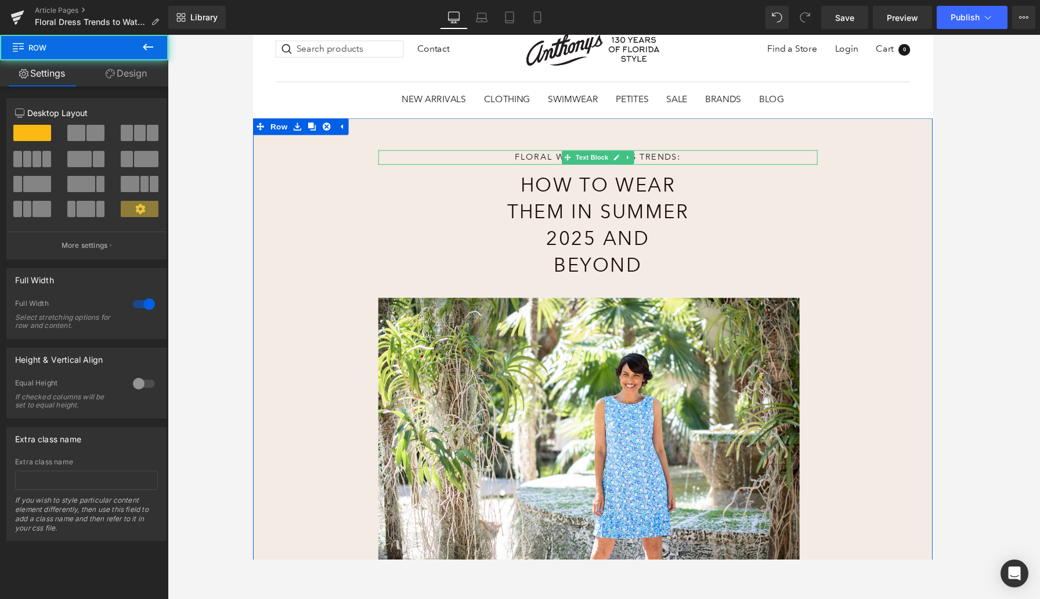
click at [557, 154] on p "Floral Women’s Dress Trends:" at bounding box center [609, 161] width 454 height 15
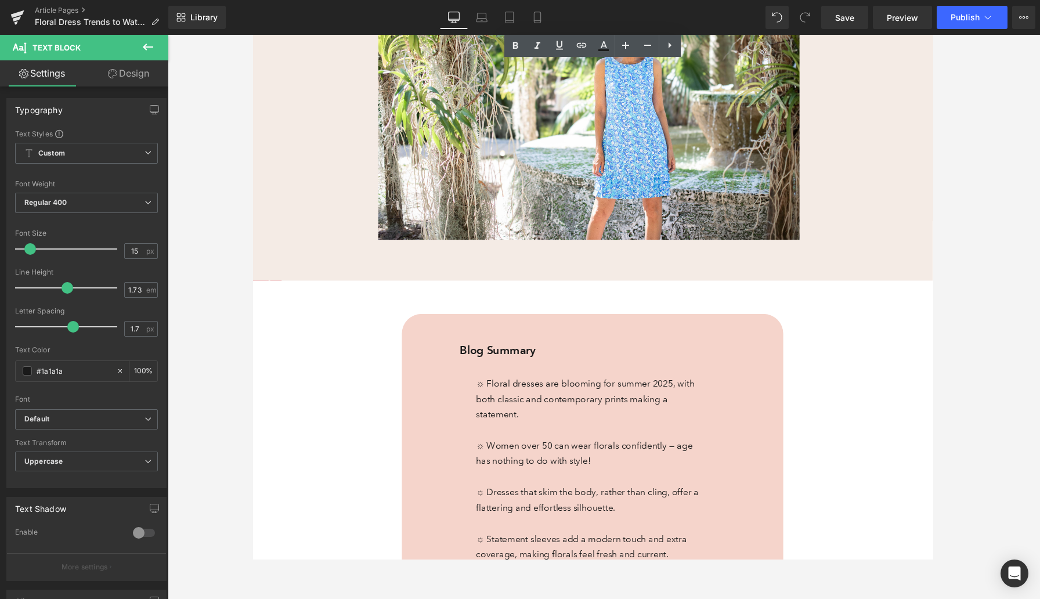
scroll to position [418, 0]
click at [494, 351] on p "Blog Summary" at bounding box center [622, 361] width 313 height 20
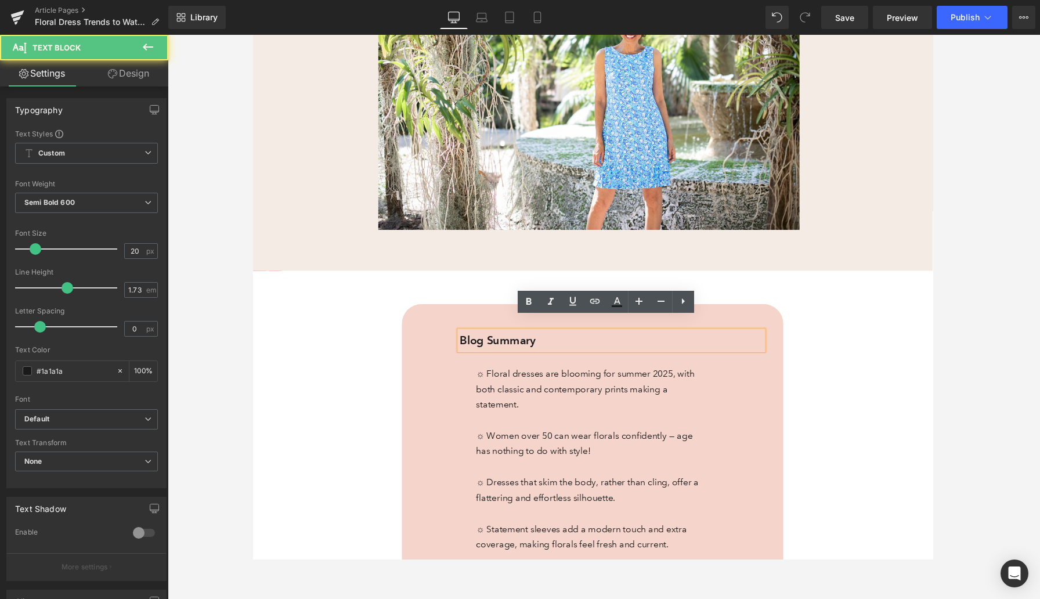
scroll to position [429, 0]
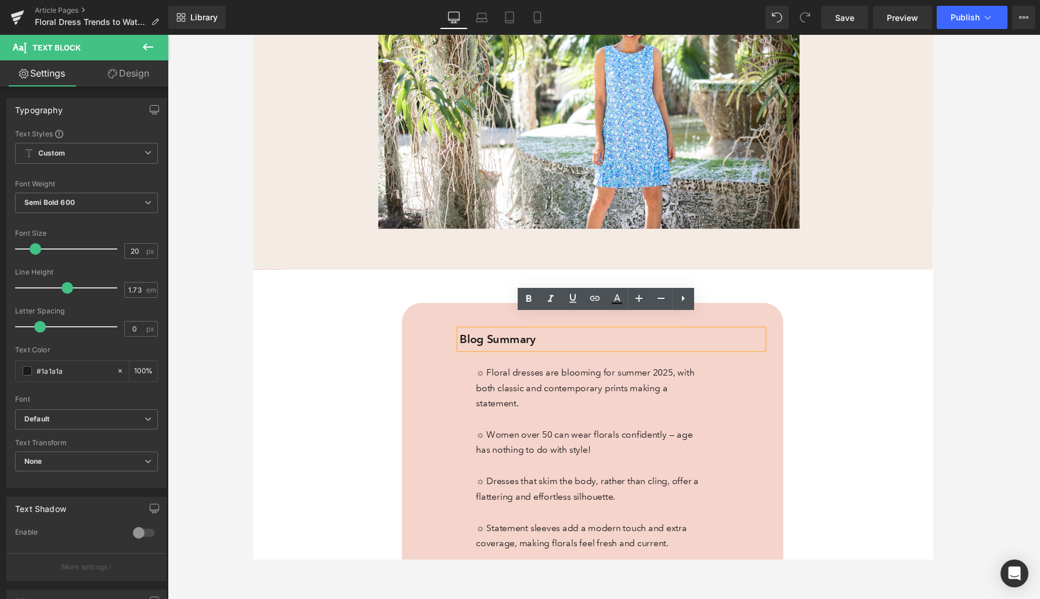
click at [485, 340] on p "Blog Summary" at bounding box center [622, 350] width 313 height 20
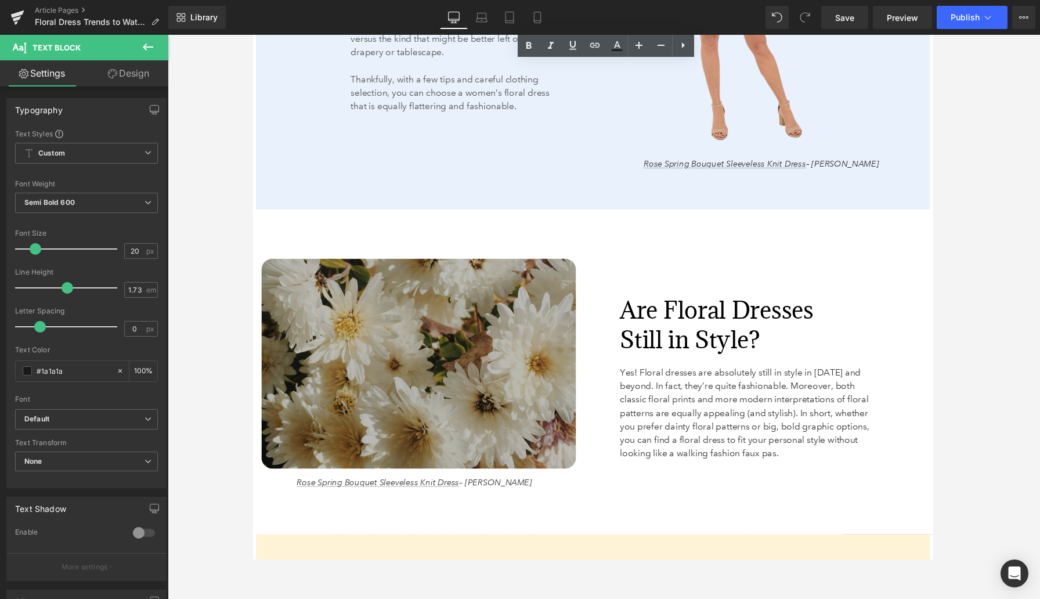
scroll to position [1538, 0]
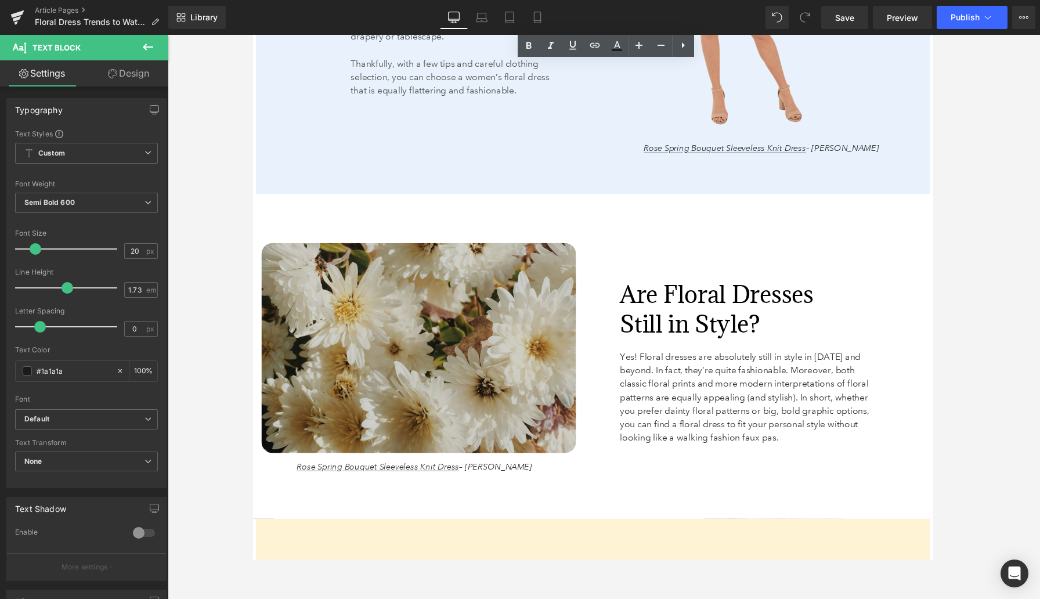
click at [676, 287] on font "Are Floral Dresses Still in Style?" at bounding box center [732, 318] width 200 height 62
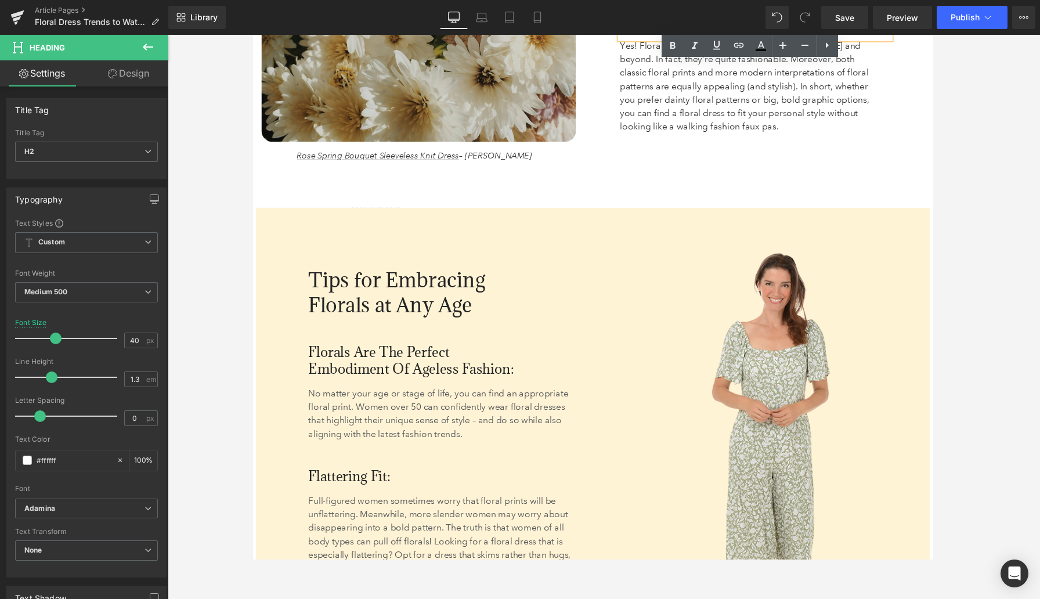
scroll to position [1933, 0]
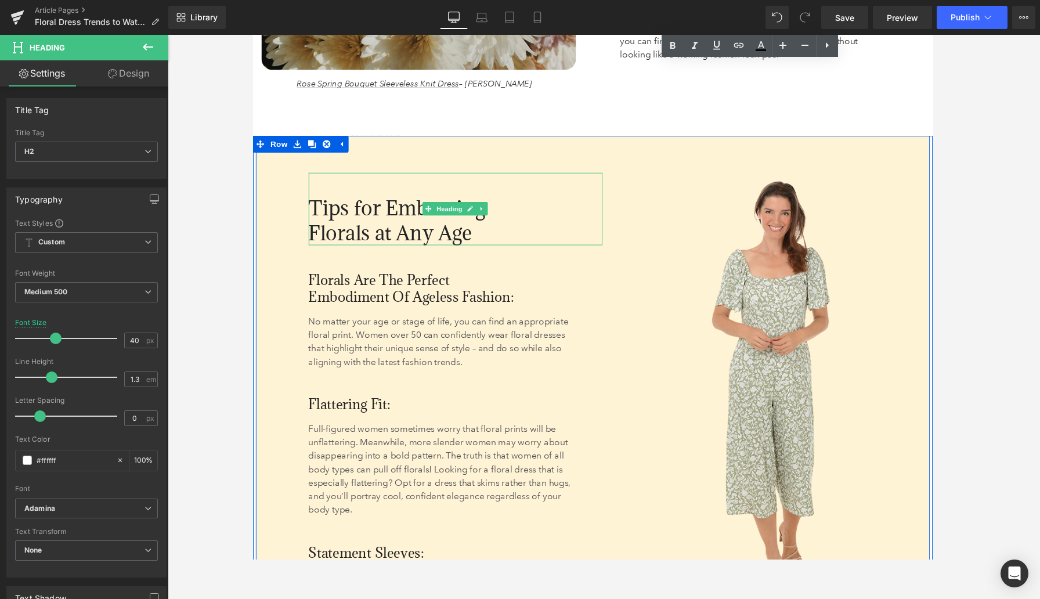
click at [416, 201] on span "Tips for Embracing Florals at Any Age" at bounding box center [401, 227] width 183 height 52
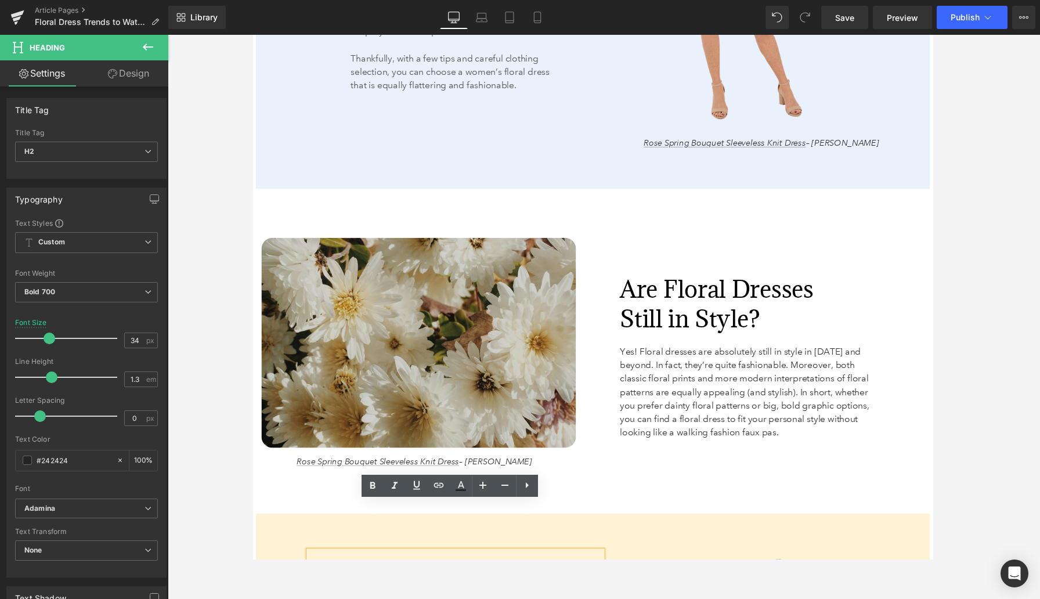
scroll to position [1521, 0]
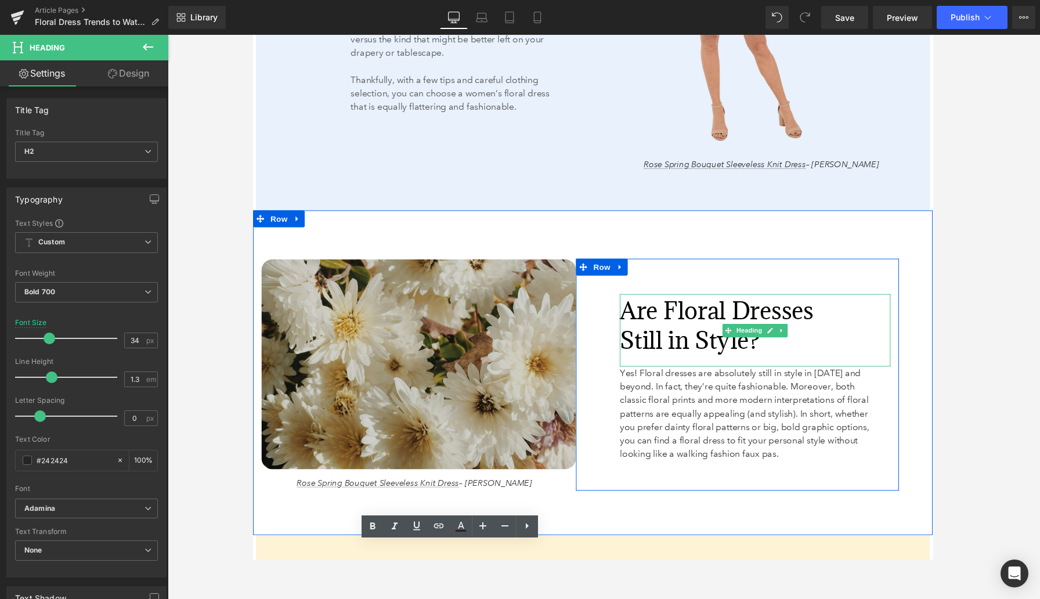
click at [660, 304] on font "Are Floral Dresses Still in Style?" at bounding box center [732, 335] width 200 height 62
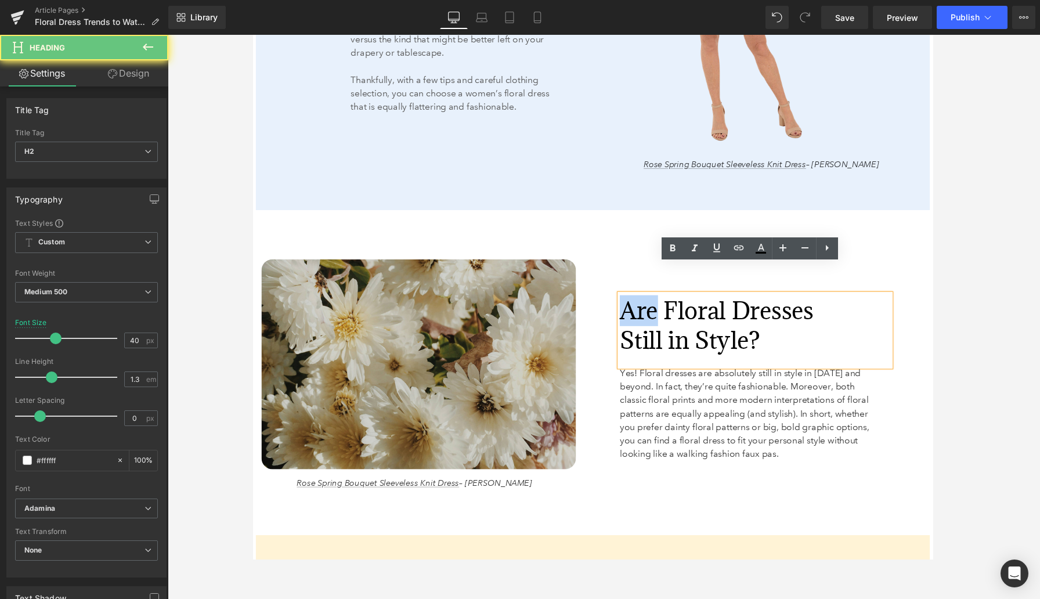
click at [660, 304] on font "Are Floral Dresses Still in Style?" at bounding box center [732, 335] width 200 height 62
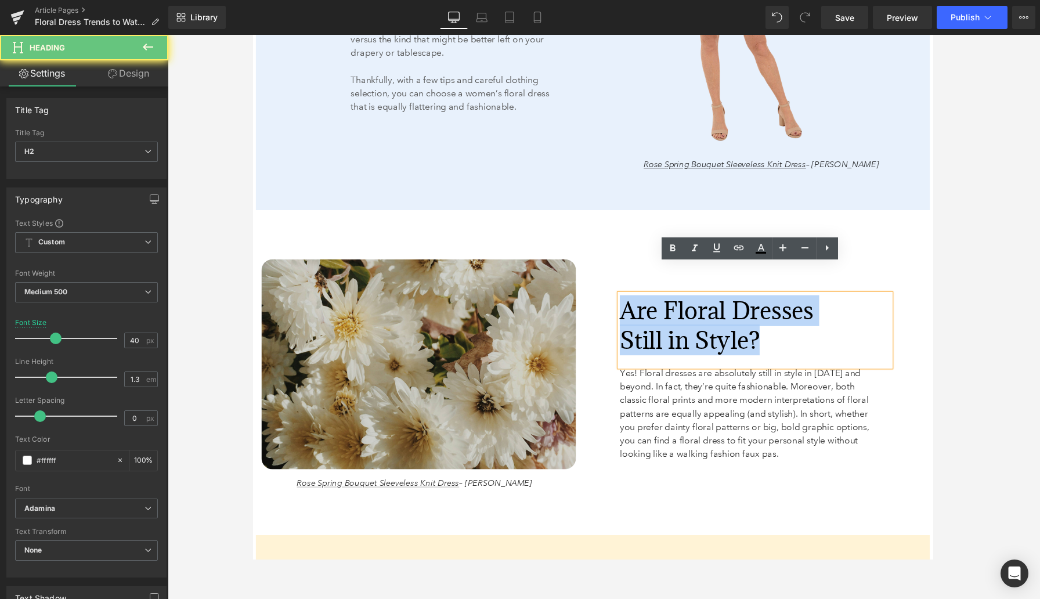
click at [660, 304] on font "Are Floral Dresses Still in Style?" at bounding box center [732, 335] width 200 height 62
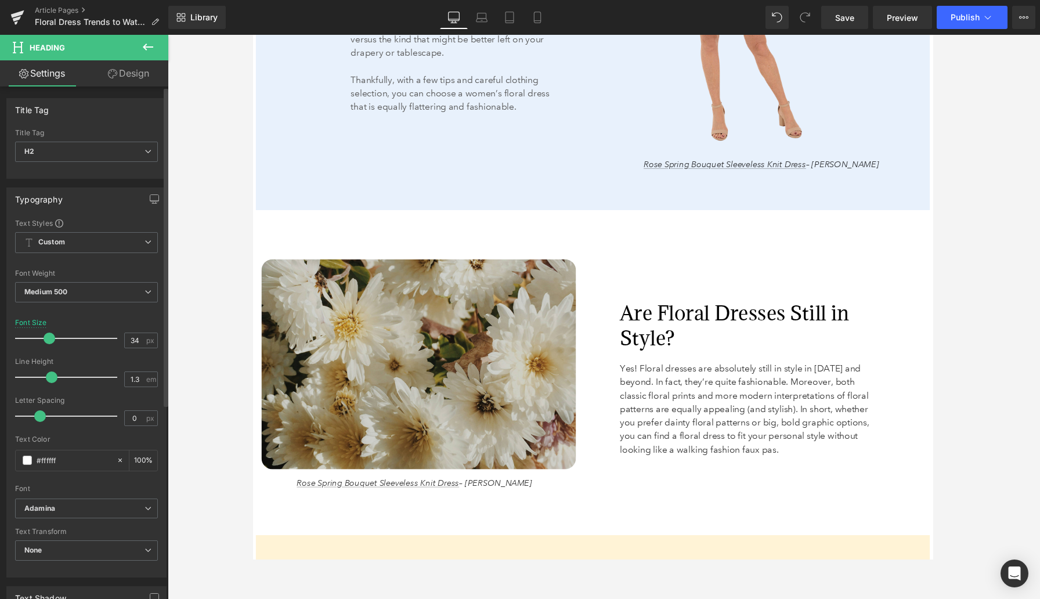
drag, startPoint x: 54, startPoint y: 336, endPoint x: 48, endPoint y: 335, distance: 5.9
click at [48, 335] on span at bounding box center [50, 339] width 12 height 12
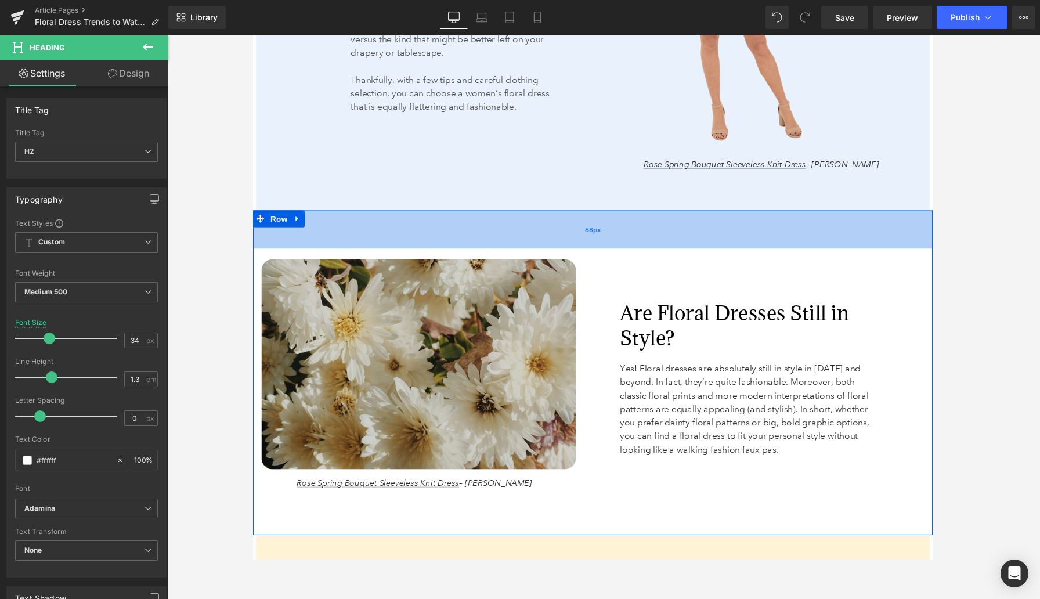
click at [910, 217] on div "68px" at bounding box center [603, 236] width 702 height 39
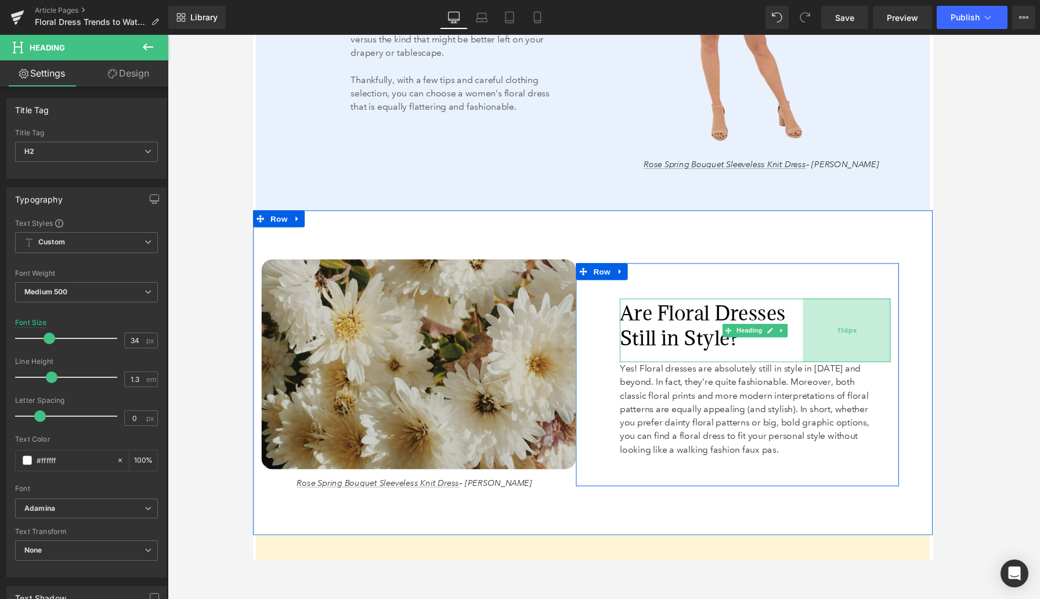
drag, startPoint x: 908, startPoint y: 305, endPoint x: 857, endPoint y: 305, distance: 51.7
click at [857, 308] on div "156px" at bounding box center [866, 341] width 91 height 66
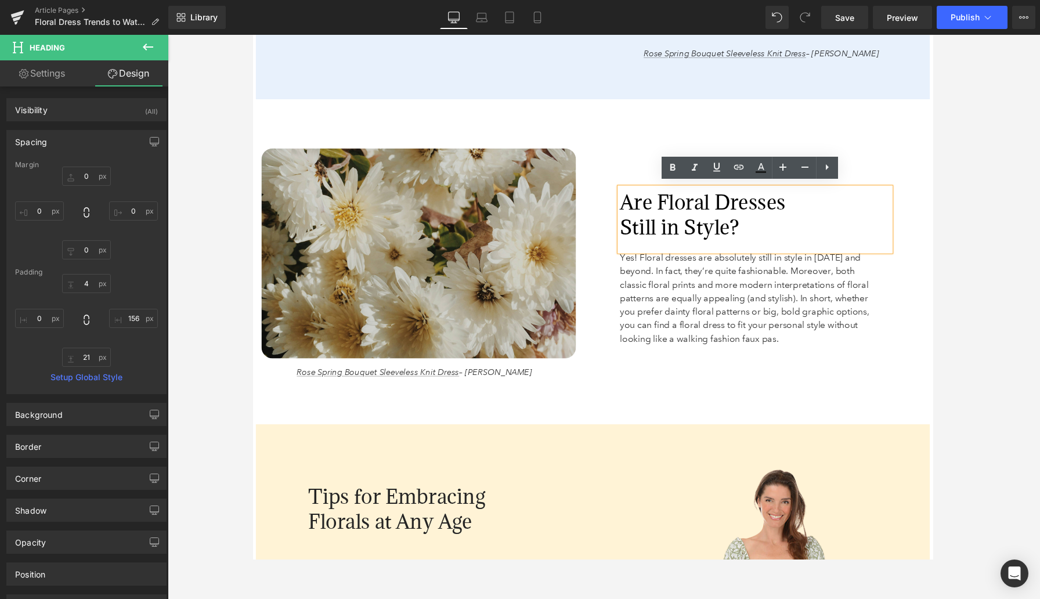
scroll to position [1690, 0]
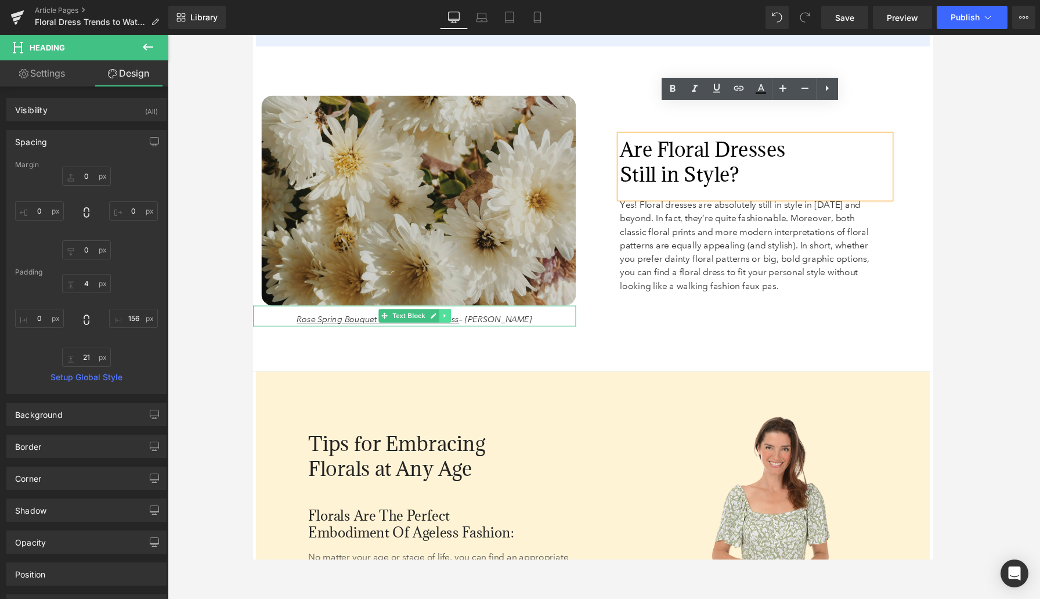
click at [449, 322] on icon at bounding box center [451, 325] width 6 height 7
click at [457, 322] on icon at bounding box center [456, 325] width 6 height 6
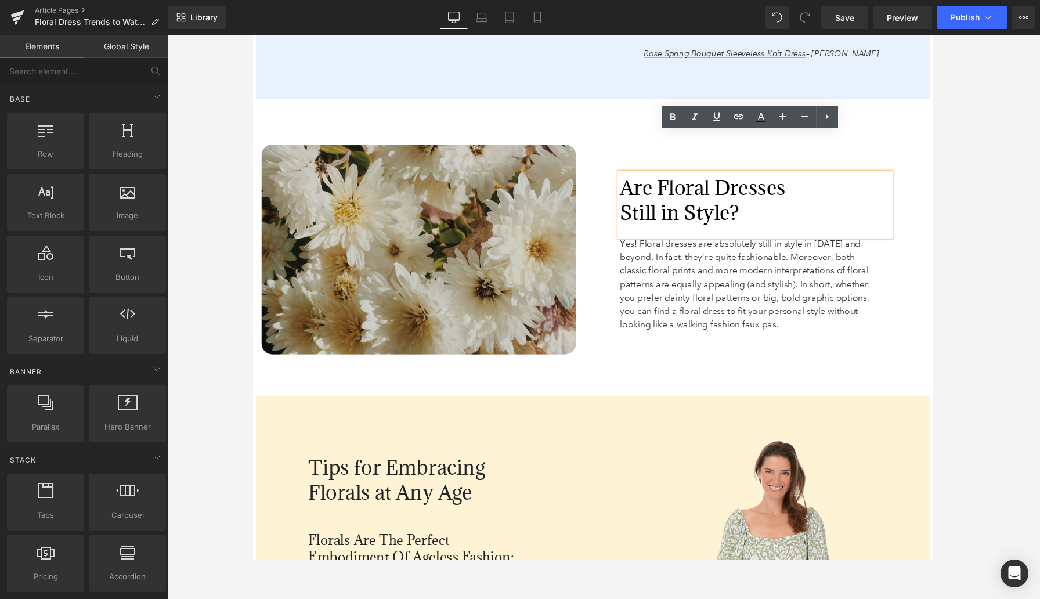
scroll to position [1608, 0]
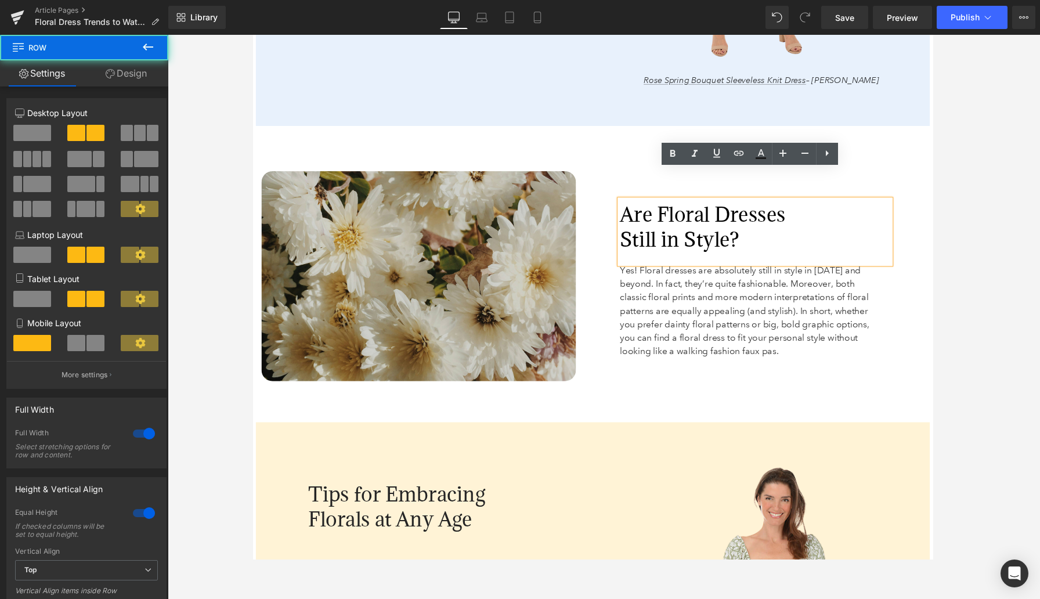
click at [488, 388] on div "Image Are Floral Dresses Still in Style? Heading 156px Yes! Floral dresses are …" at bounding box center [603, 281] width 702 height 305
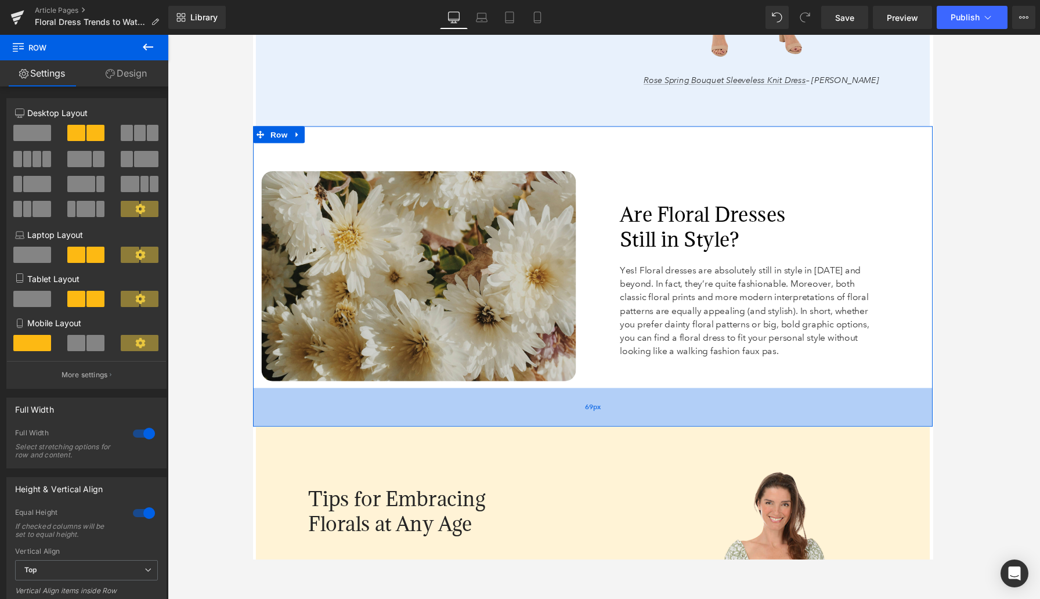
click at [522, 400] on div "69px" at bounding box center [603, 420] width 702 height 40
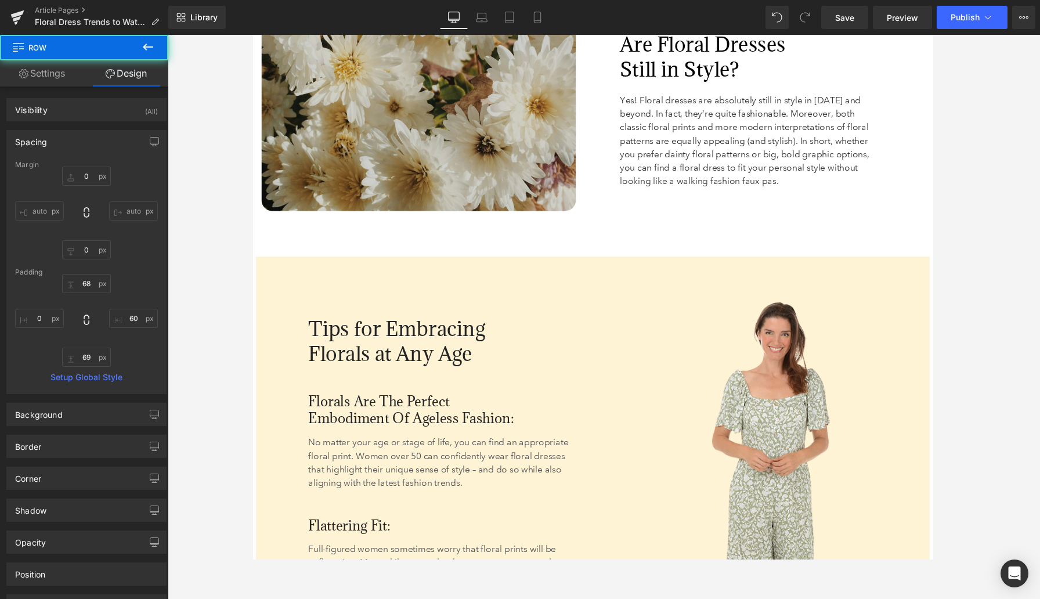
scroll to position [1859, 0]
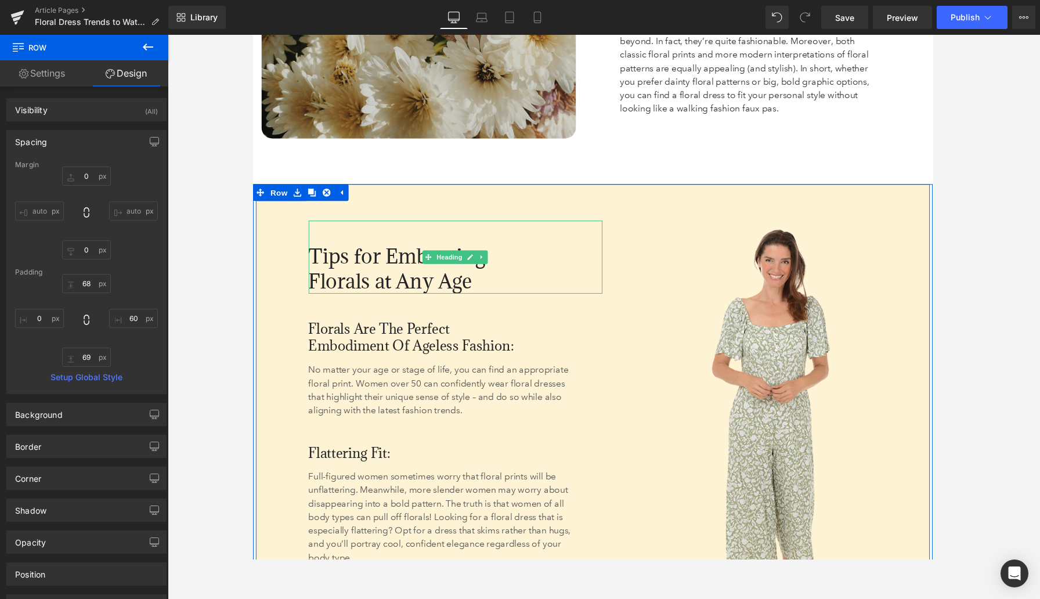
click at [376, 250] on span "Tips for Embracing Florals at Any Age" at bounding box center [401, 276] width 183 height 52
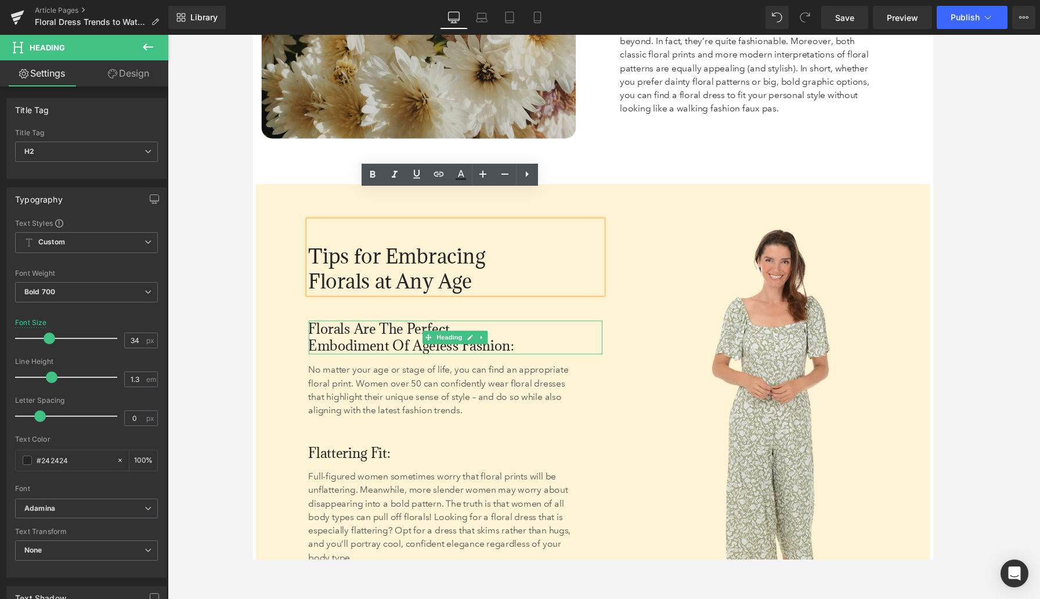
click at [361, 329] on span "Florals Are the Perfect Embodiment of Ageless Fashion:" at bounding box center [416, 347] width 212 height 36
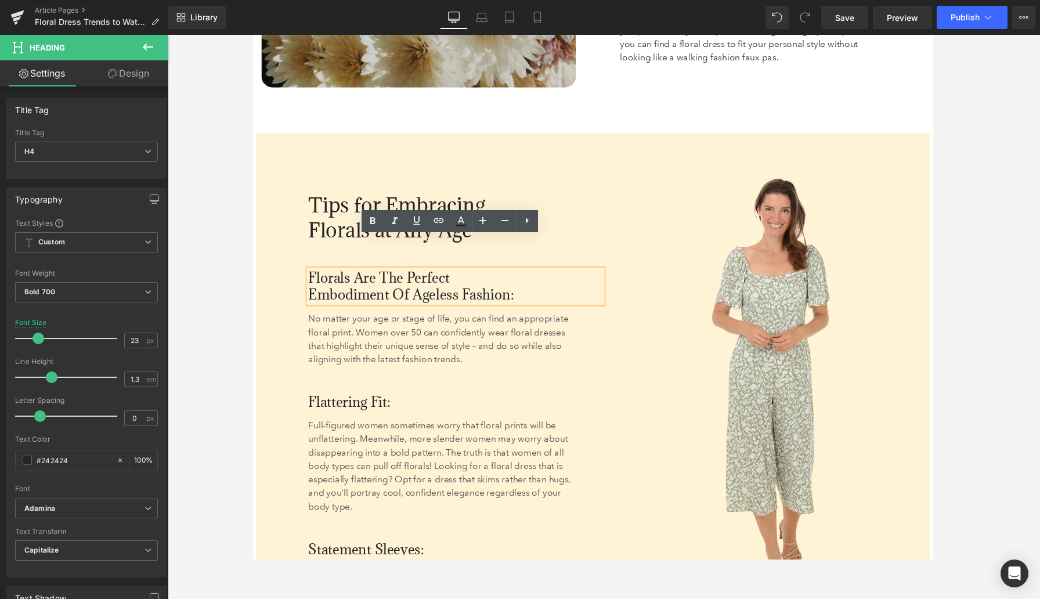
scroll to position [1914, 0]
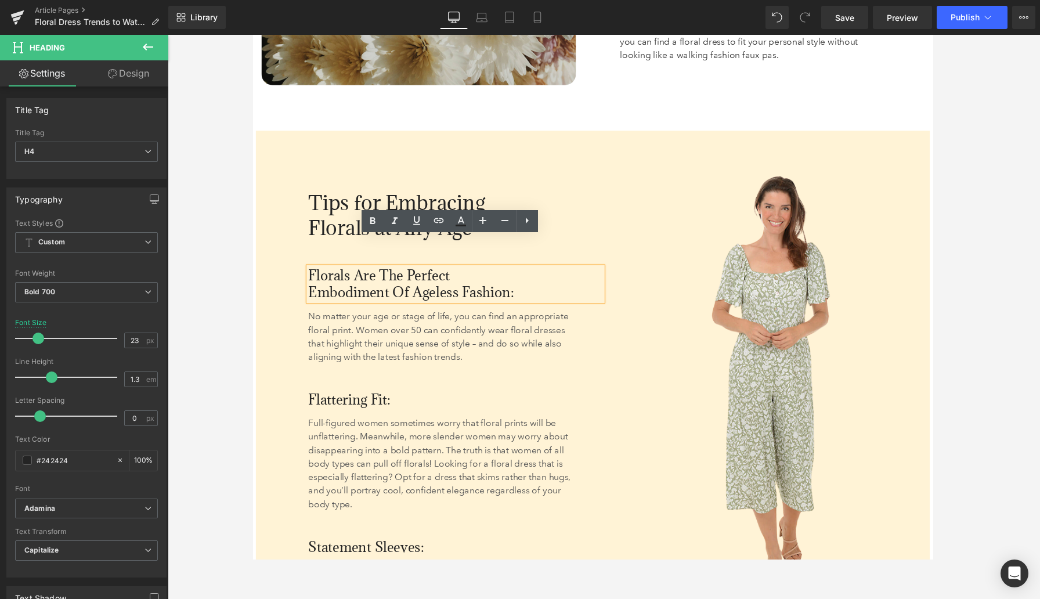
click at [348, 402] on span "Flattering Fit:" at bounding box center [352, 411] width 85 height 19
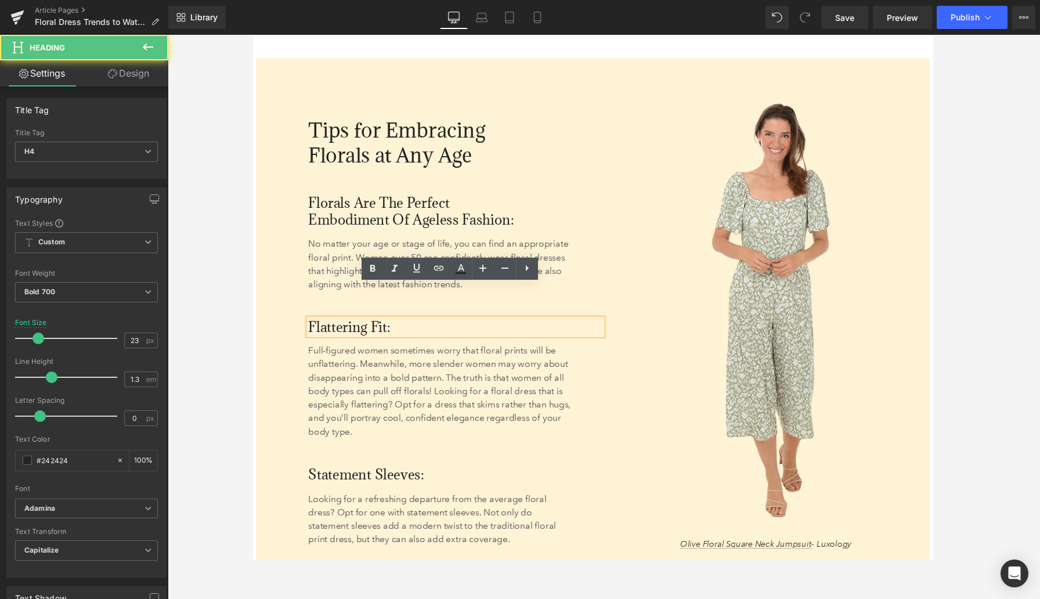
scroll to position [1993, 0]
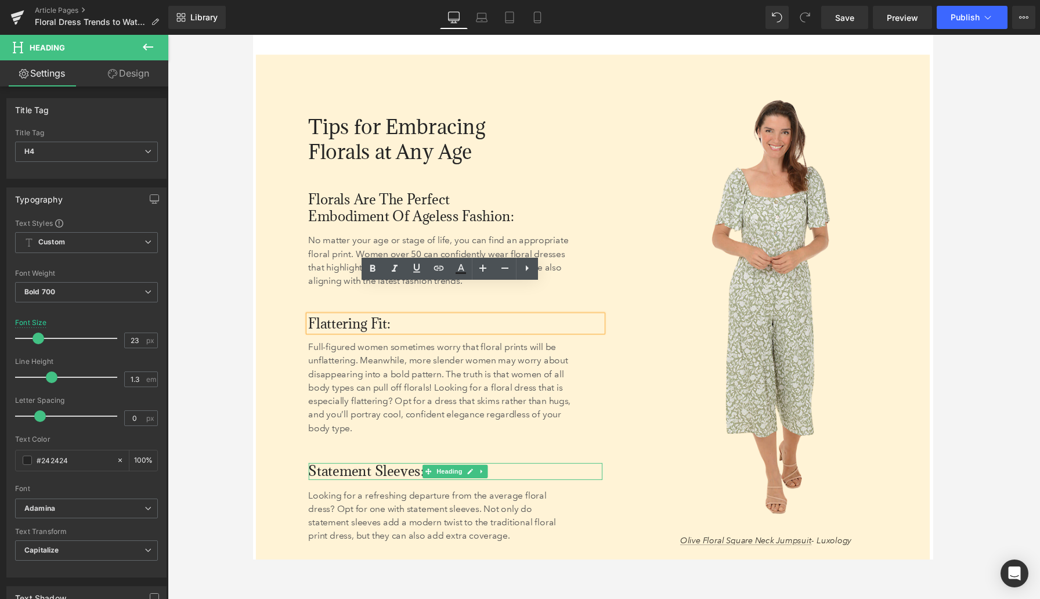
click at [335, 476] on span "Statement Sleeves:" at bounding box center [370, 485] width 120 height 19
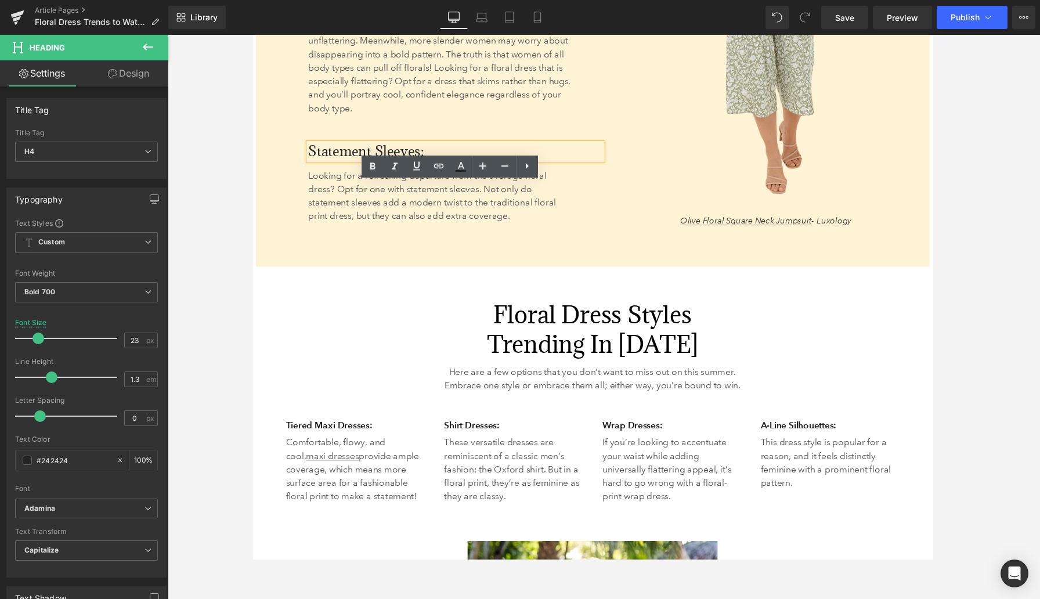
scroll to position [2361, 0]
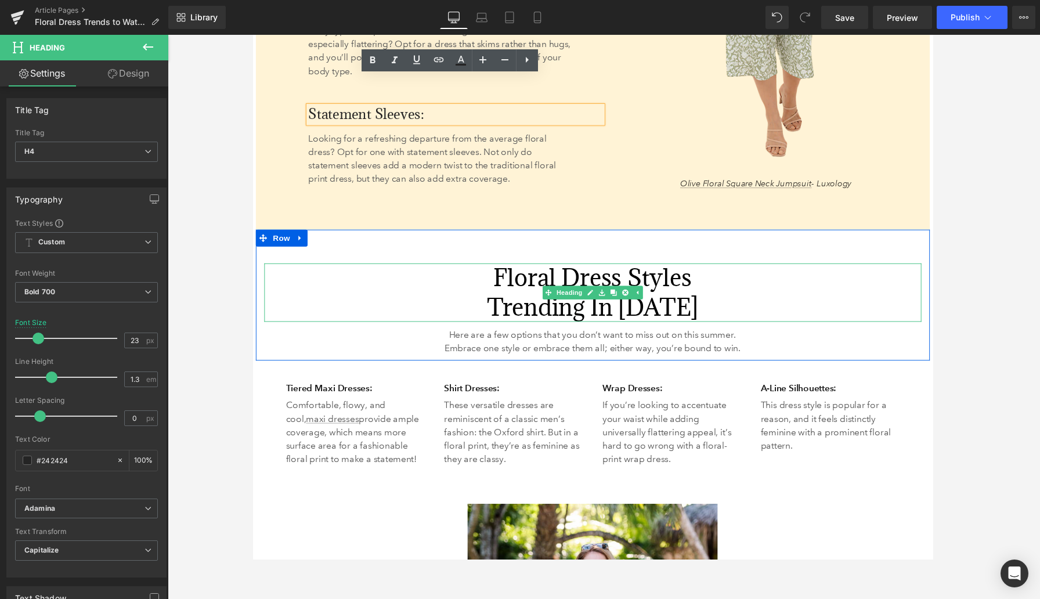
click at [531, 271] on h2 "Floral Dress Styles Trending in 2025" at bounding box center [603, 301] width 679 height 60
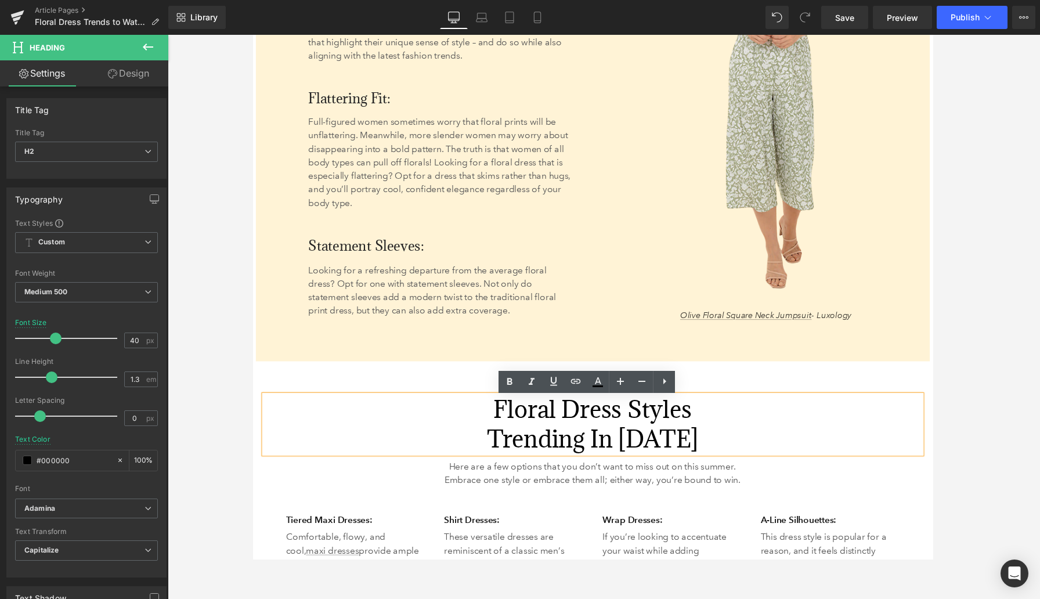
scroll to position [2442, 0]
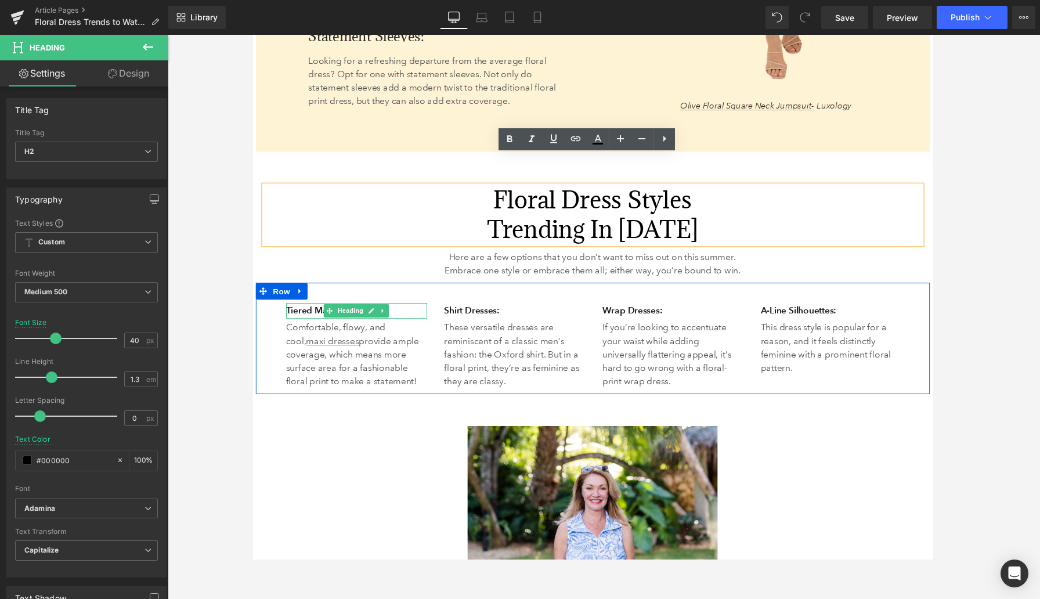
click at [309, 312] on h3 "Tiered Maxi Dresses:" at bounding box center [360, 320] width 146 height 16
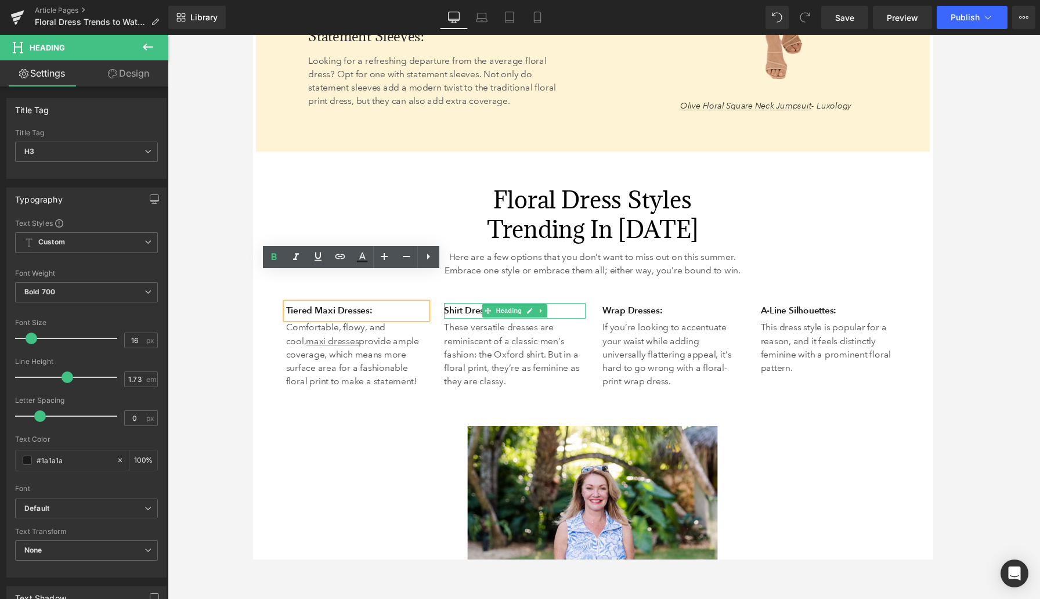
click at [474, 312] on h3 "Shirt Dresses:" at bounding box center [523, 320] width 146 height 16
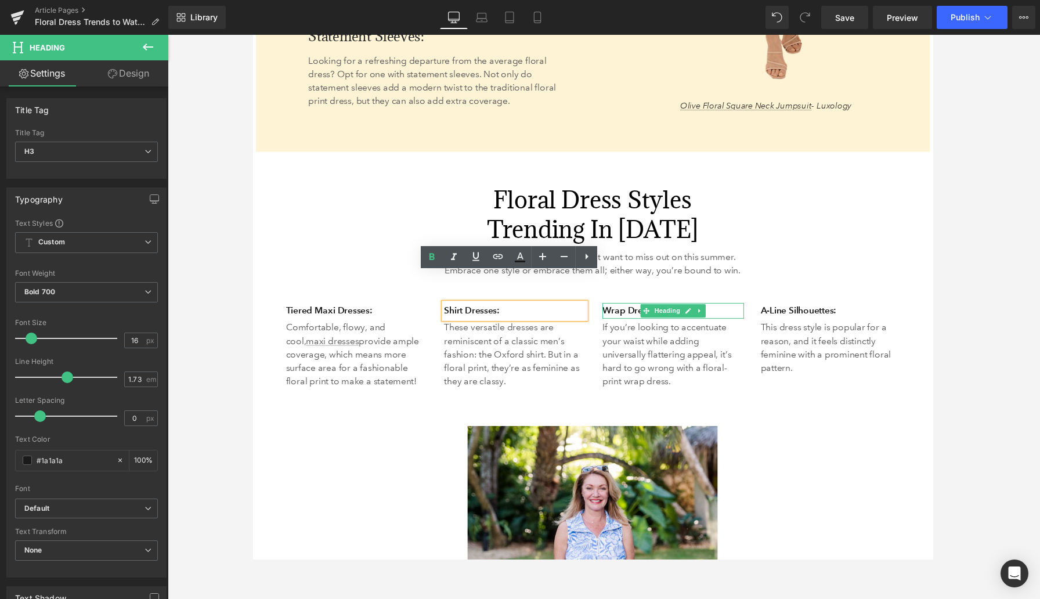
click at [629, 312] on h3 "Wrap Dresses:" at bounding box center [687, 320] width 146 height 16
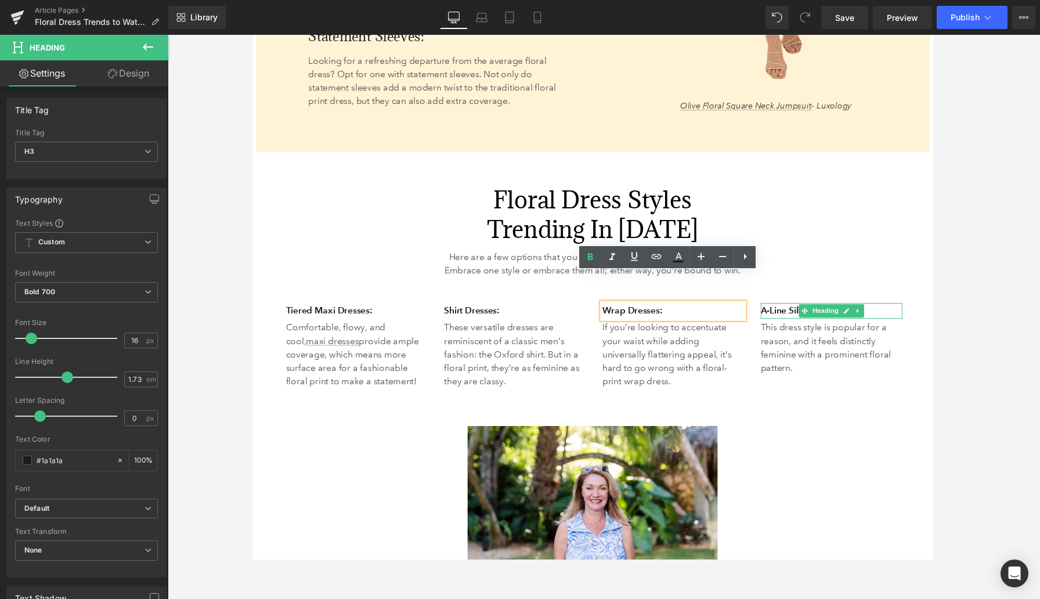
click at [799, 312] on h3 "A-Line Silhouettes:" at bounding box center [850, 320] width 146 height 16
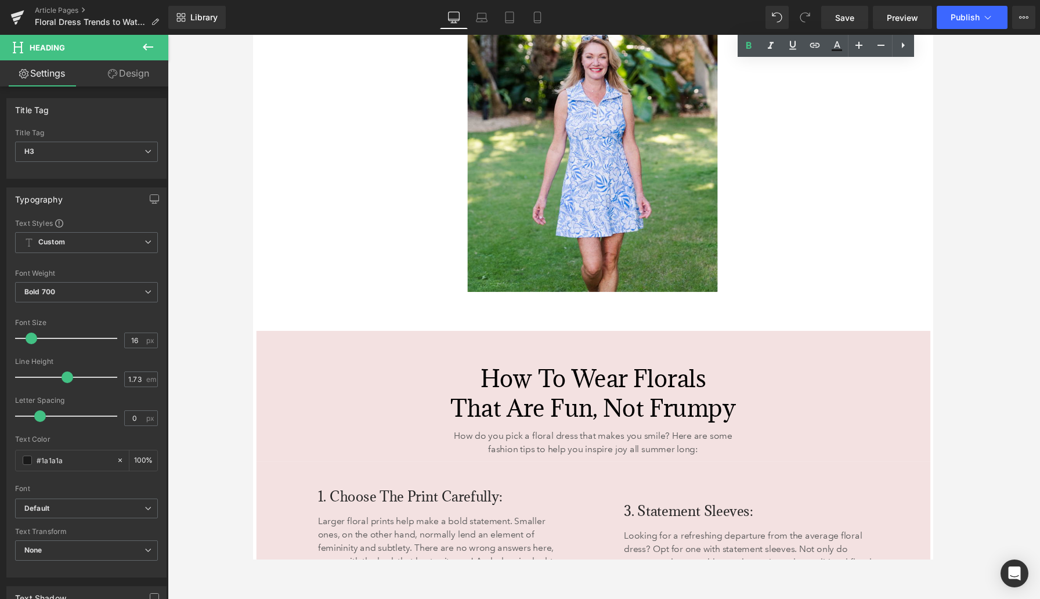
scroll to position [3070, 0]
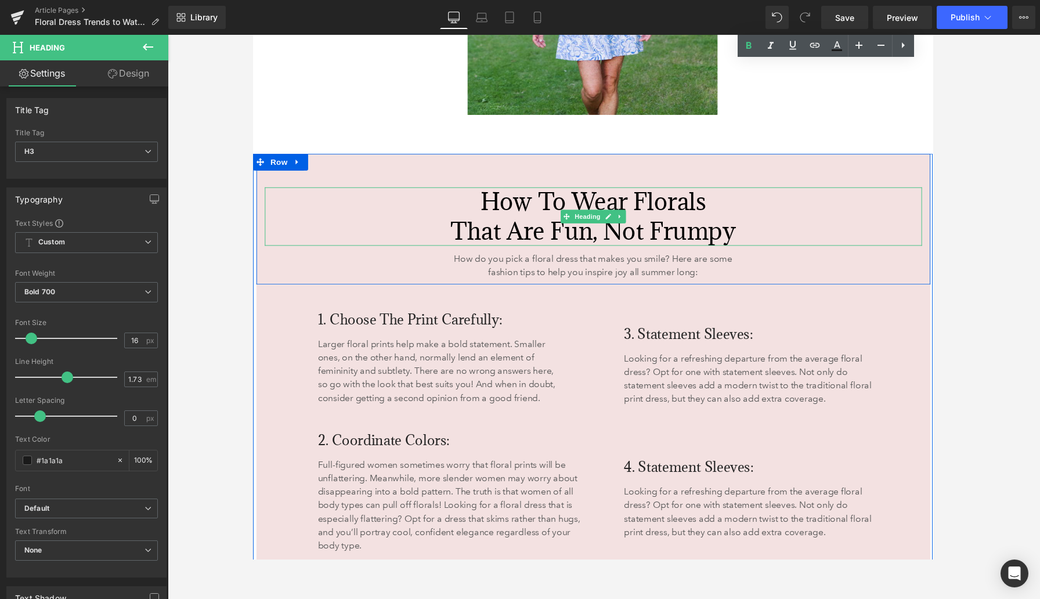
click at [557, 193] on h2 "How to Wear Florals That Are Fun, Not Frumpy" at bounding box center [604, 223] width 679 height 60
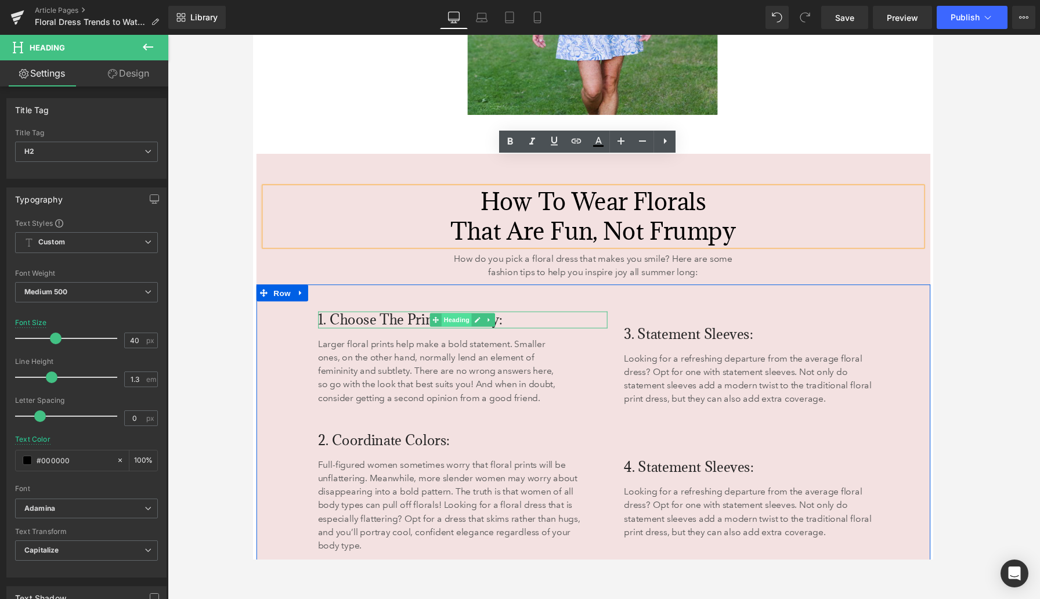
click at [454, 323] on span "Heading" at bounding box center [463, 330] width 31 height 14
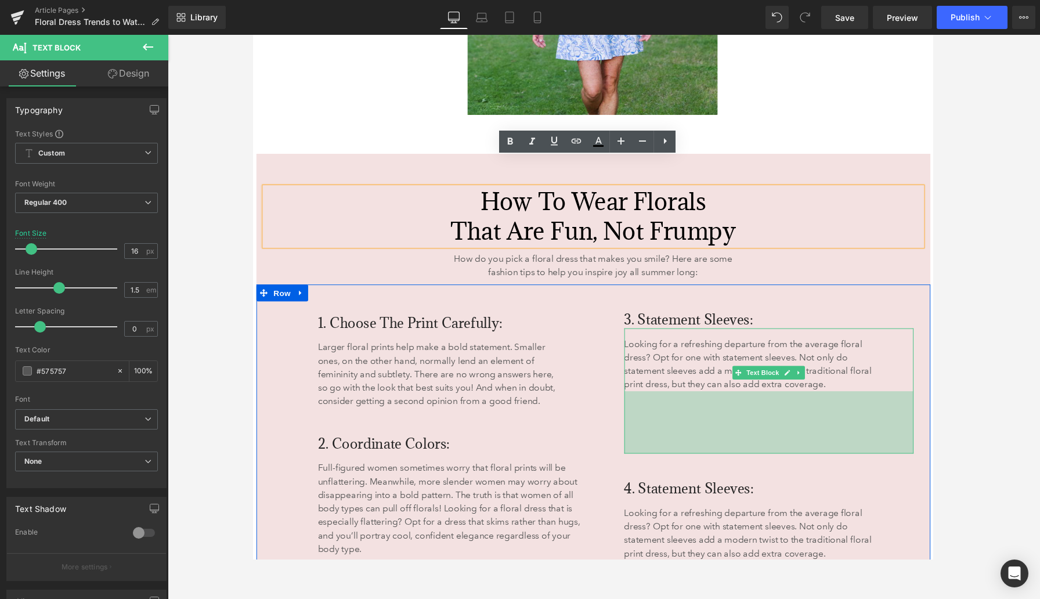
drag, startPoint x: 666, startPoint y: 412, endPoint x: 675, endPoint y: 449, distance: 38.2
click at [675, 449] on div "3. Statement Sleeves: Heading Looking for a refreshing departure from the avera…" at bounding box center [785, 435] width 316 height 285
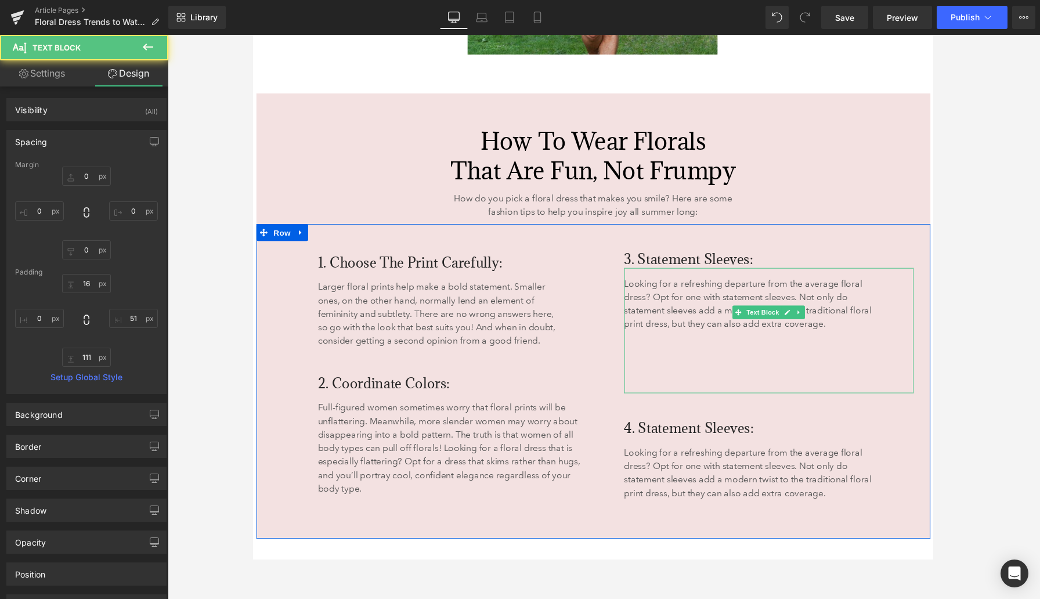
scroll to position [3133, 0]
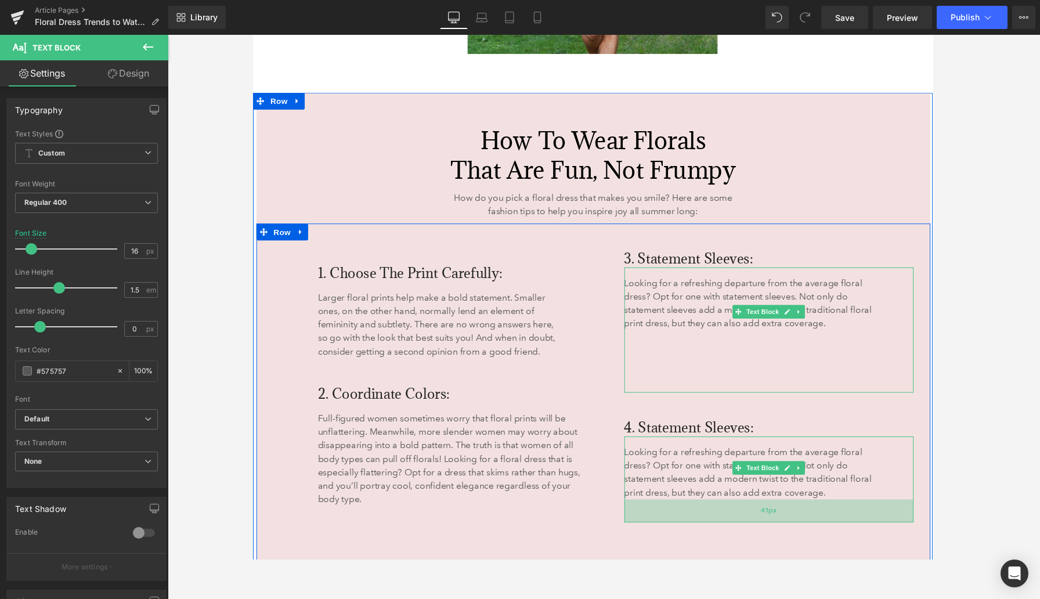
drag, startPoint x: 665, startPoint y: 482, endPoint x: 666, endPoint y: 506, distance: 23.9
click at [666, 515] on div "41px" at bounding box center [785, 527] width 299 height 24
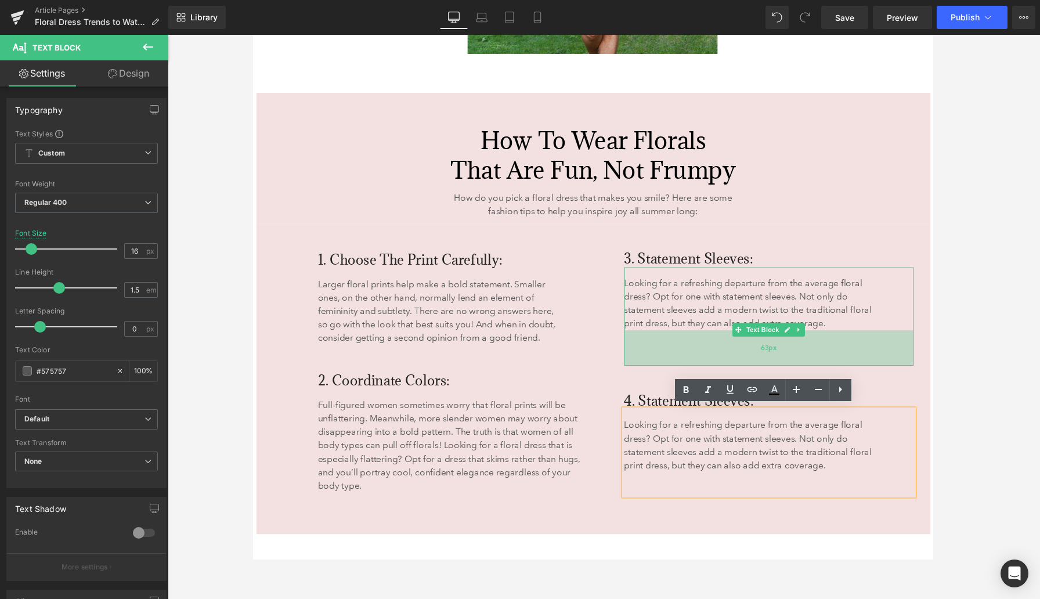
drag, startPoint x: 666, startPoint y: 364, endPoint x: 666, endPoint y: 336, distance: 27.9
click at [666, 340] on div "63px" at bounding box center [785, 358] width 299 height 37
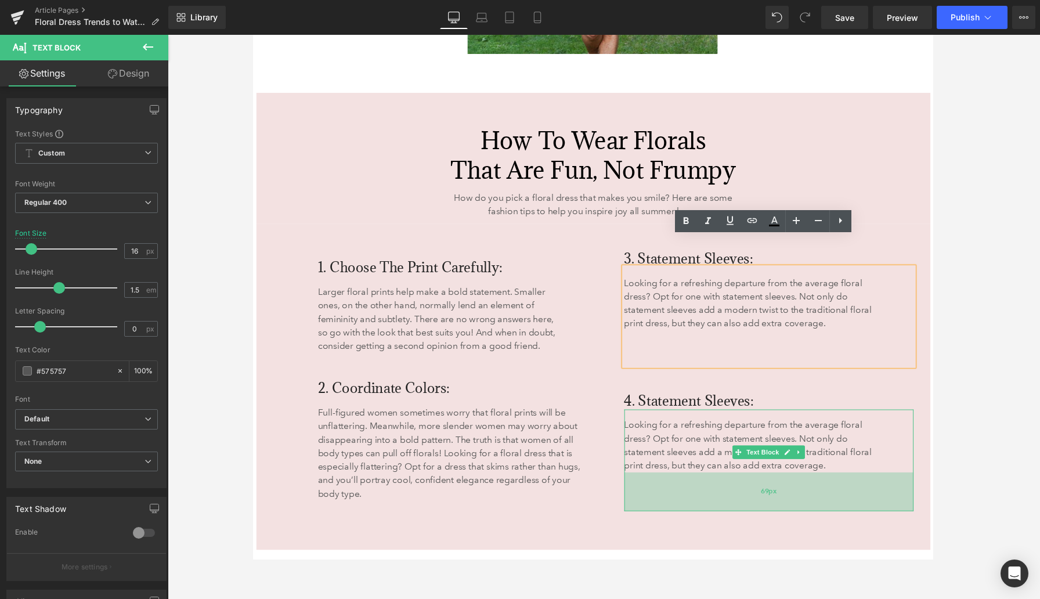
drag, startPoint x: 662, startPoint y: 472, endPoint x: 663, endPoint y: 495, distance: 23.2
click at [663, 495] on div "69px" at bounding box center [785, 507] width 299 height 40
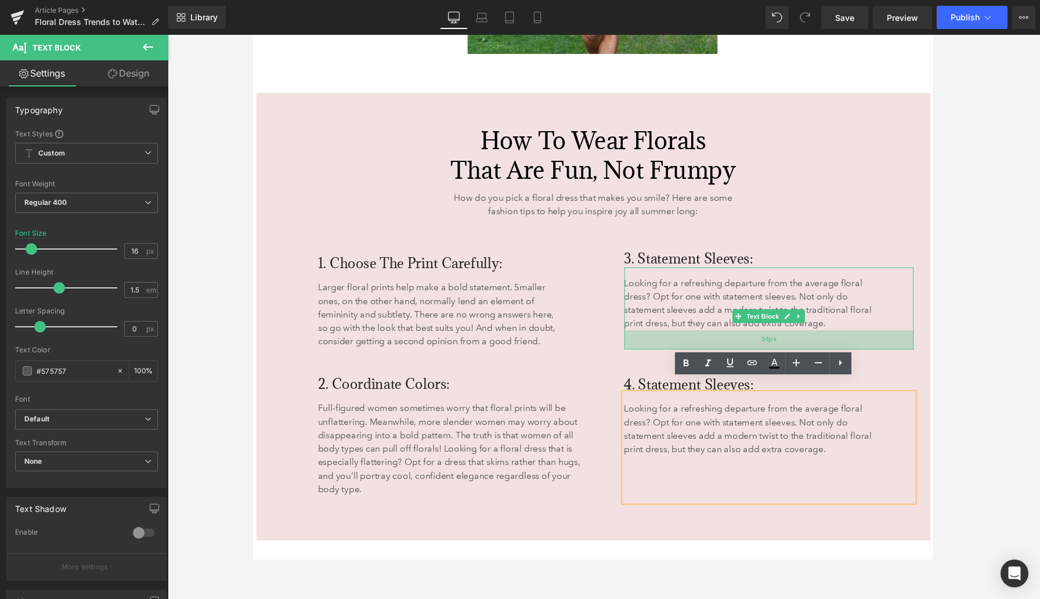
drag, startPoint x: 655, startPoint y: 333, endPoint x: 654, endPoint y: 316, distance: 16.9
click at [654, 340] on div "34px" at bounding box center [785, 350] width 299 height 20
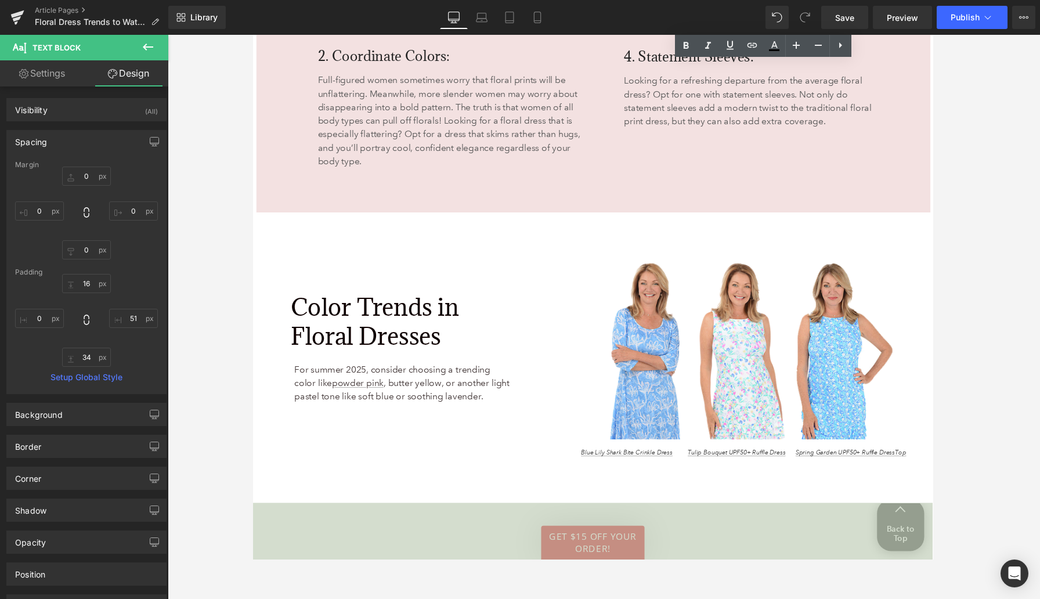
scroll to position [3488, 0]
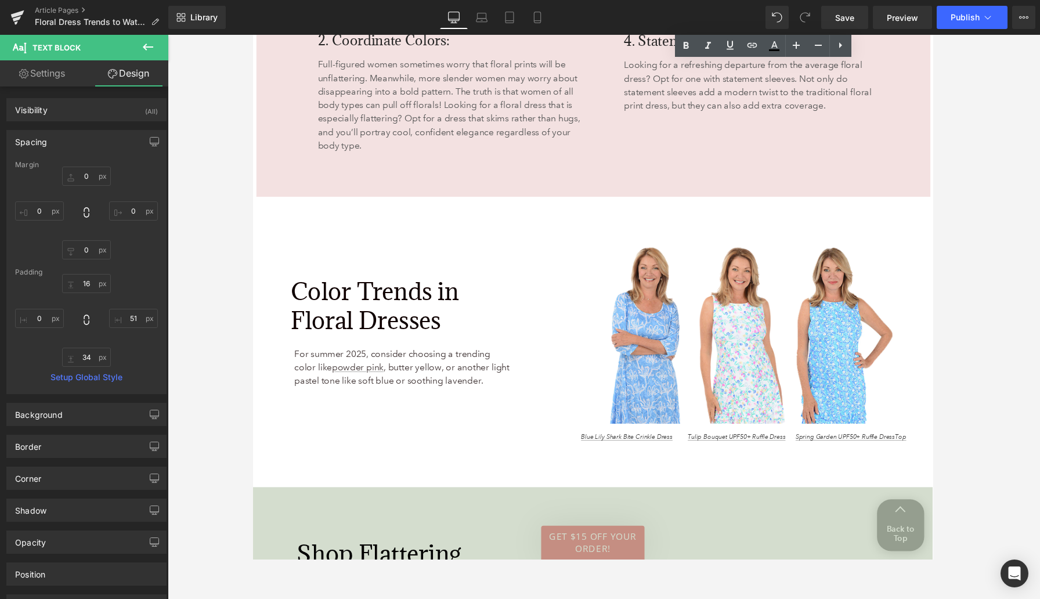
click at [372, 284] on span "Color Trends in Floral Dresses" at bounding box center [378, 315] width 173 height 62
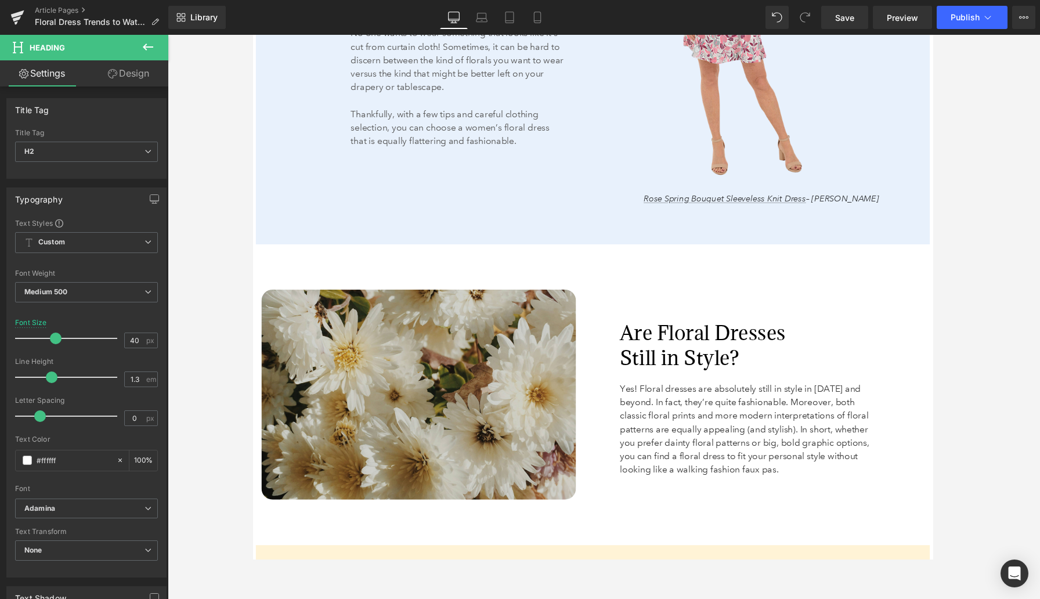
scroll to position [1485, 0]
click at [650, 330] on font "Are Floral Dresses Still in Style?" at bounding box center [717, 356] width 171 height 52
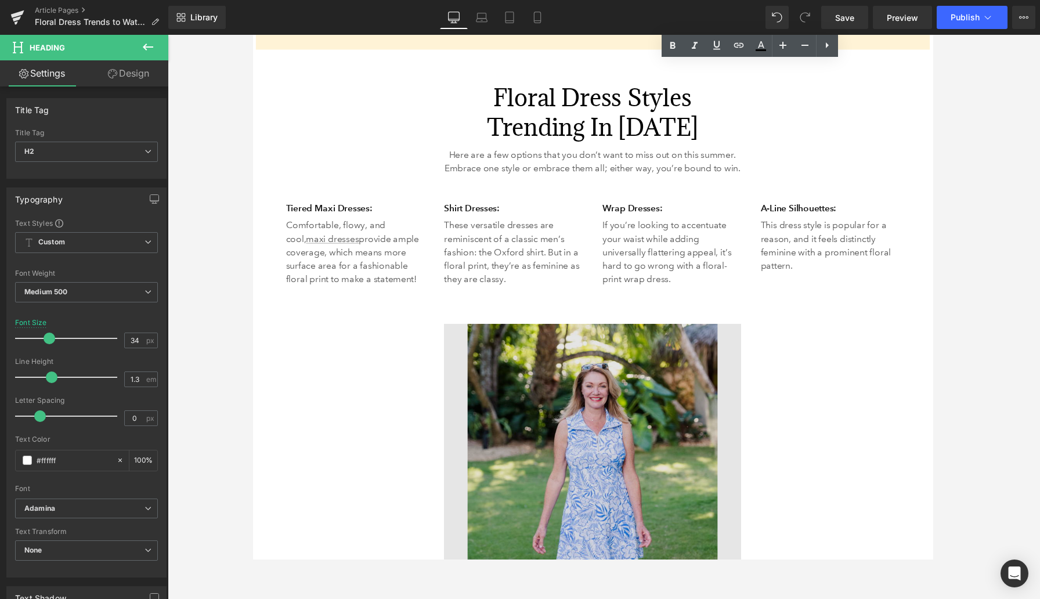
scroll to position [2455, 0]
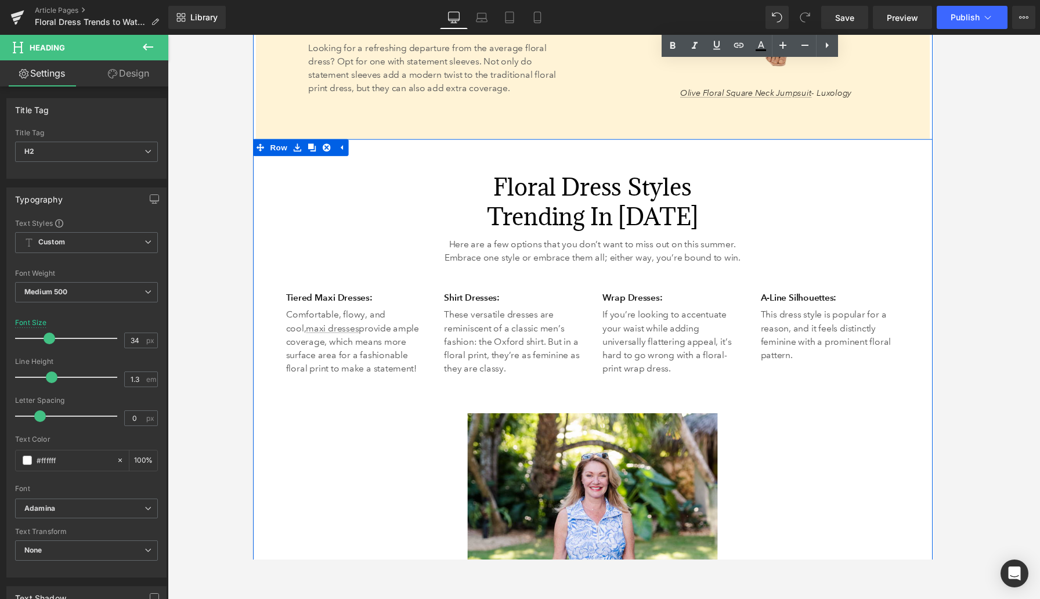
click at [539, 181] on h2 "Floral Dress Styles Trending in 2025" at bounding box center [603, 208] width 679 height 60
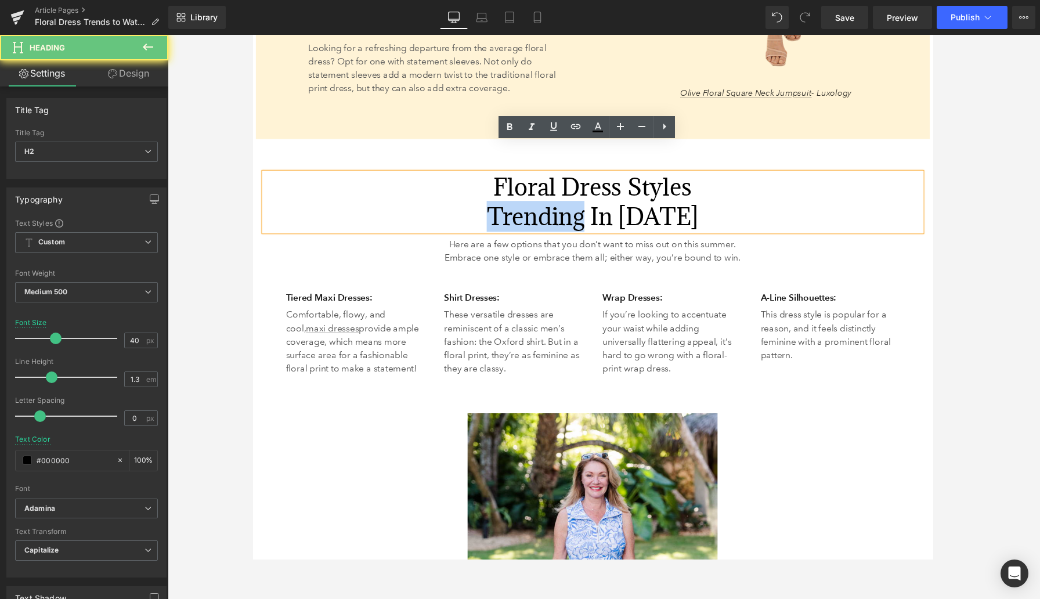
click at [539, 181] on h2 "Floral Dress Styles Trending in 2025" at bounding box center [603, 208] width 679 height 60
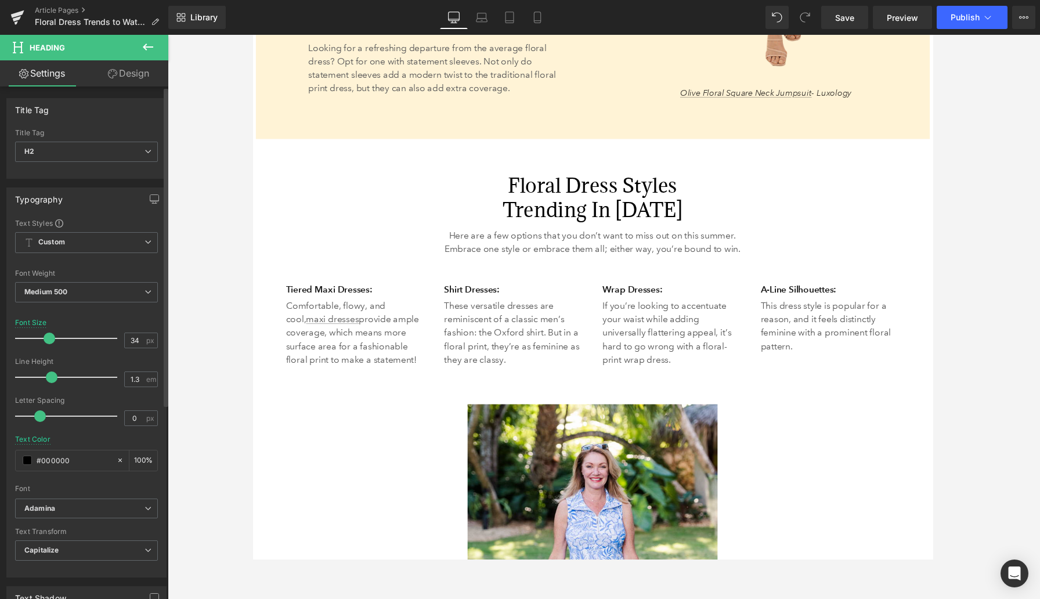
click at [48, 340] on span at bounding box center [50, 339] width 12 height 12
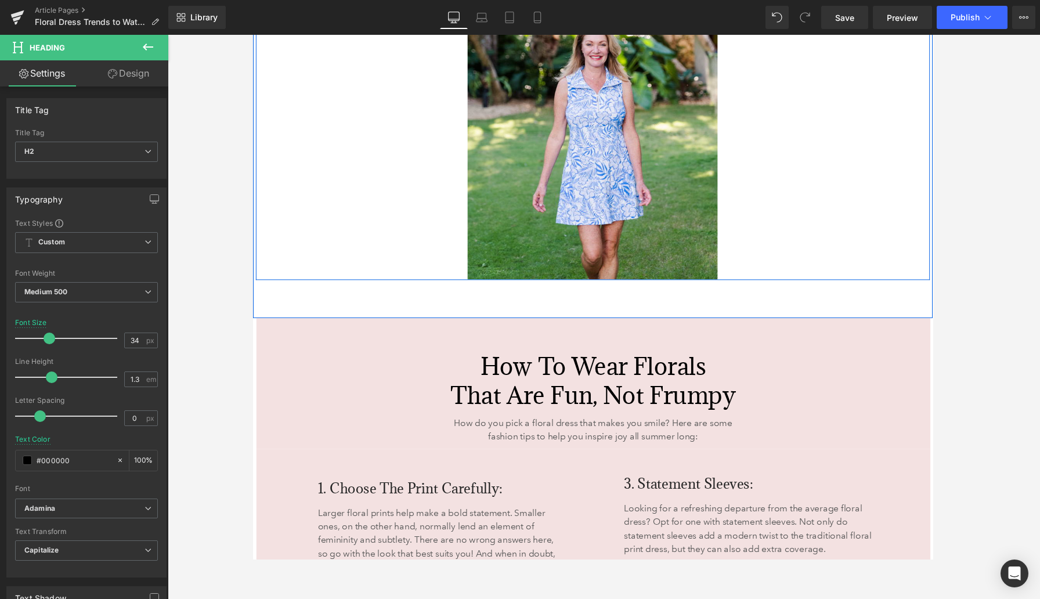
scroll to position [2896, 0]
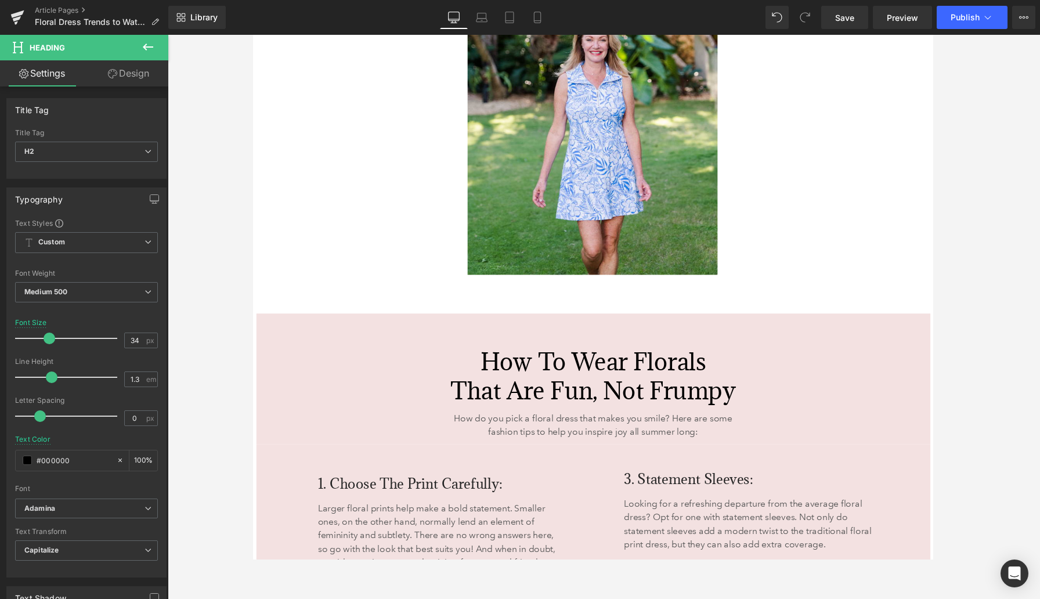
click at [521, 358] on h2 "How to Wear Florals That Are Fun, Not Frumpy" at bounding box center [604, 388] width 679 height 60
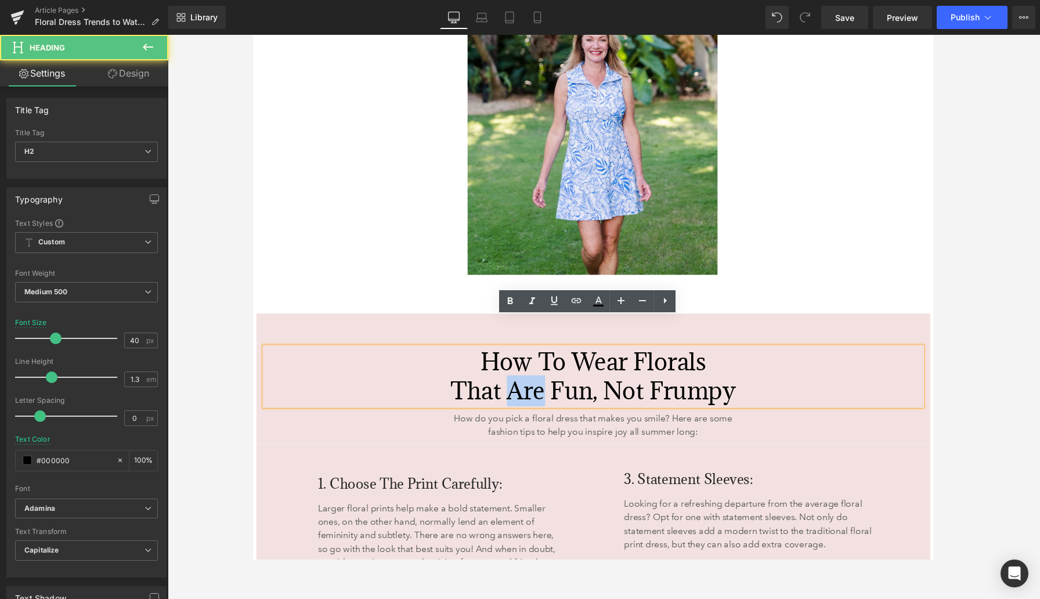
click at [521, 358] on h2 "How to Wear Florals That Are Fun, Not Frumpy" at bounding box center [604, 388] width 679 height 60
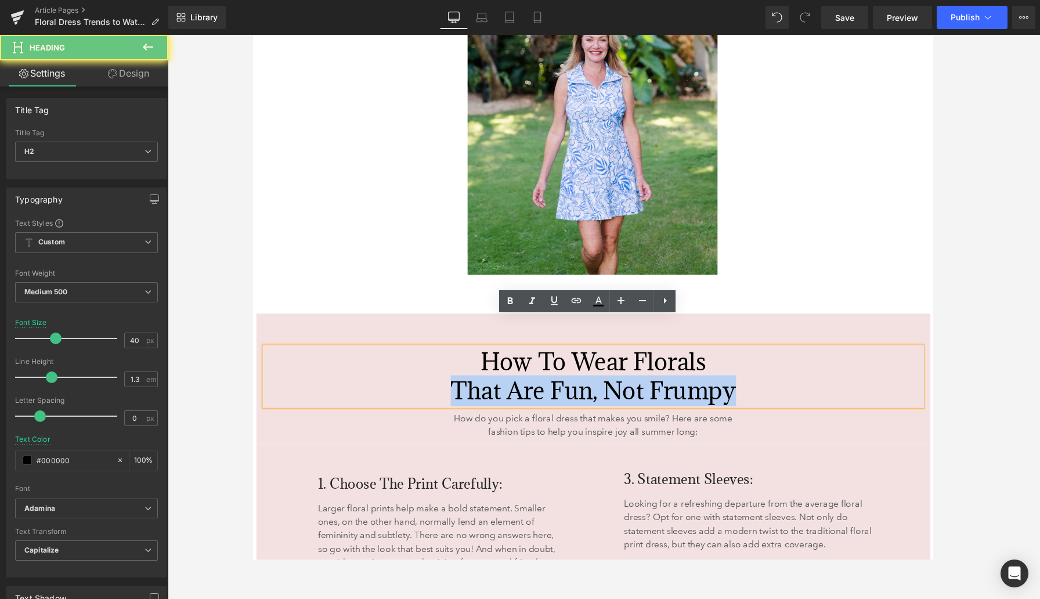
click at [521, 358] on h2 "How to Wear Florals That Are Fun, Not Frumpy" at bounding box center [604, 388] width 679 height 60
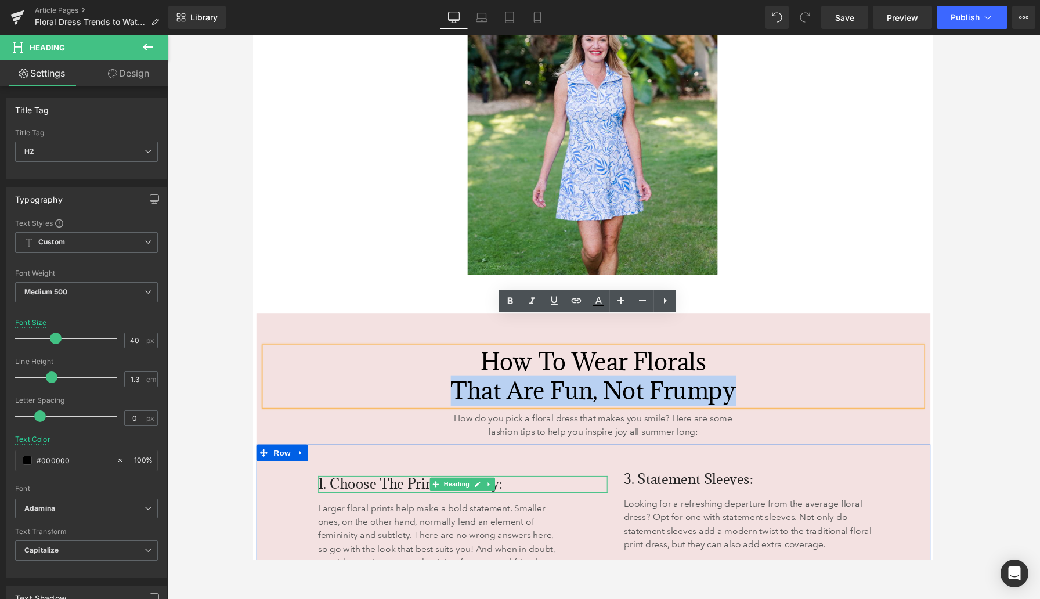
click at [389, 489] on span "1. Choose the Print Carefully:" at bounding box center [415, 498] width 191 height 19
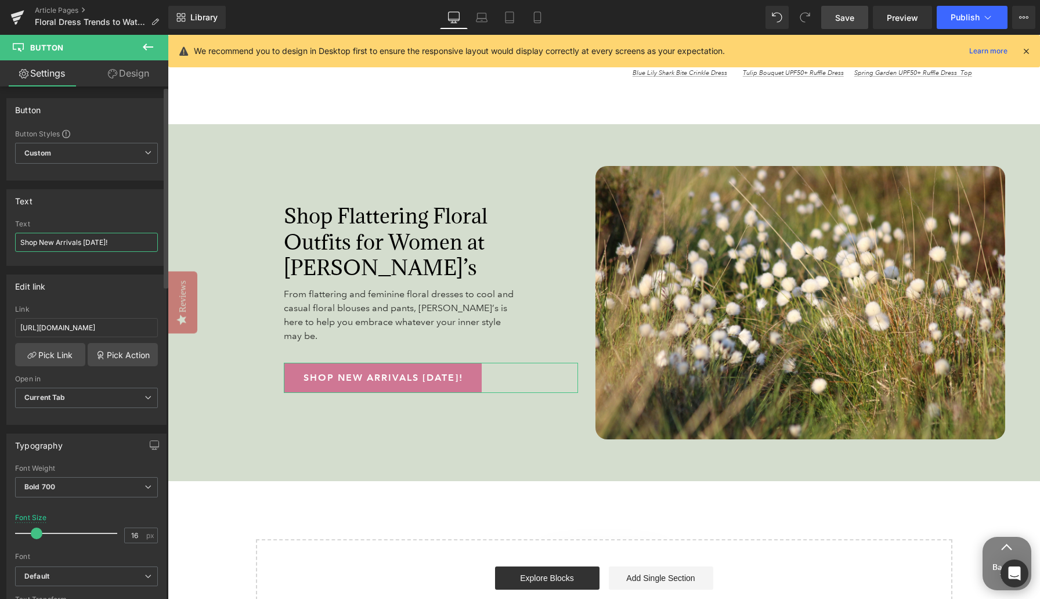
click at [49, 243] on input "Shop New Arrivals Today!" at bounding box center [86, 242] width 143 height 19
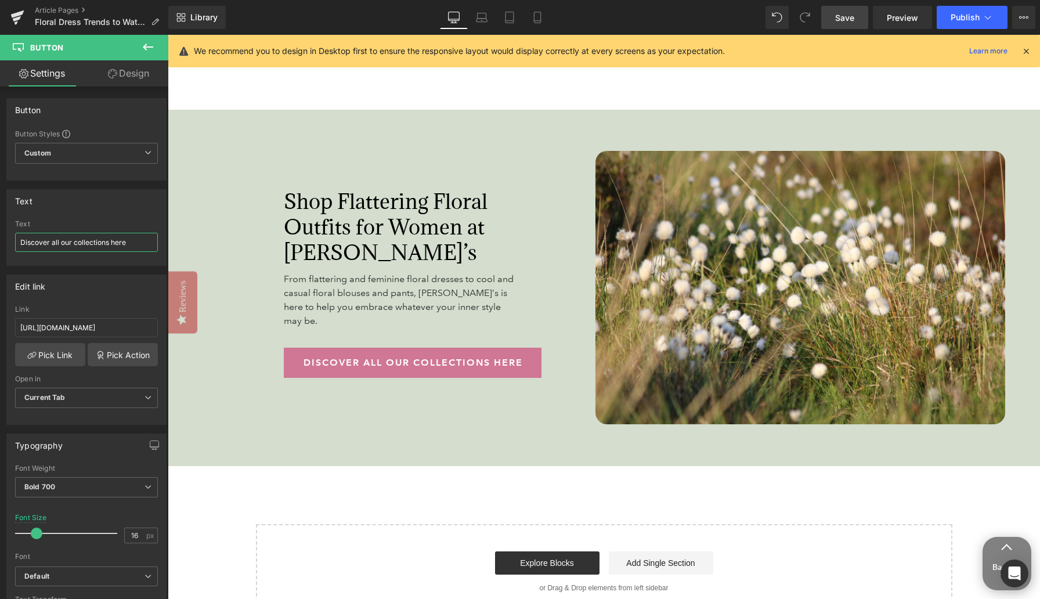
type input "Discover all our collections here"
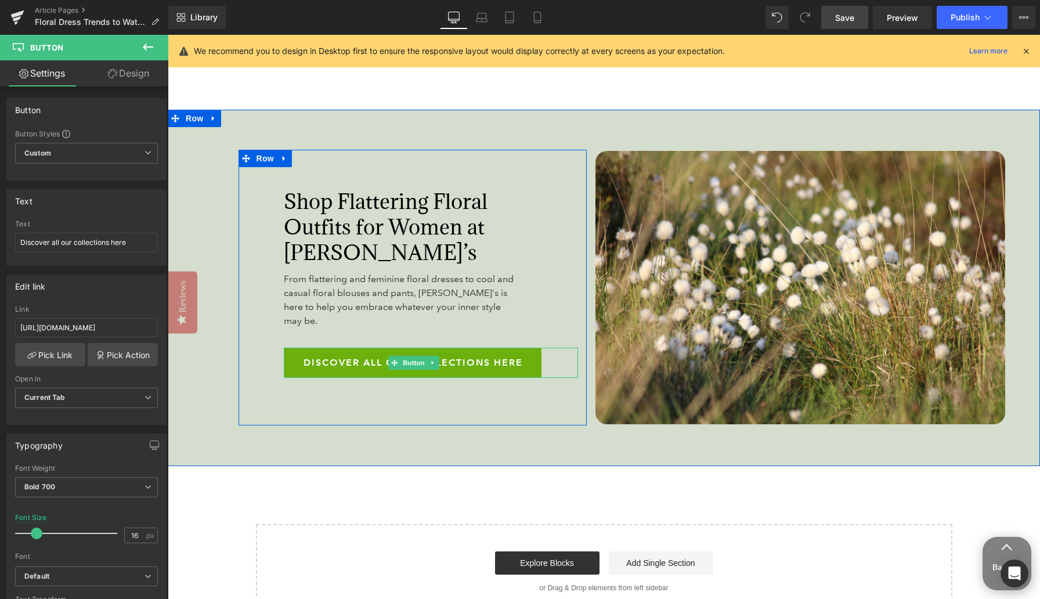
click at [327, 351] on span "Discover all our collections here" at bounding box center [413, 363] width 219 height 30
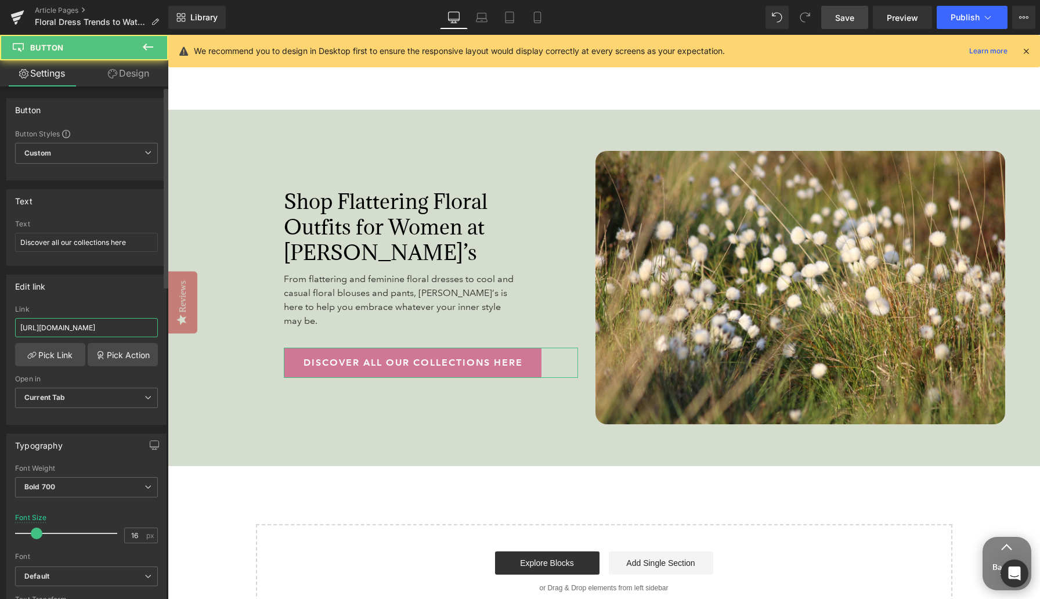
click at [42, 329] on input "https://www.anthonysfla.com/collections/new-arrivals" at bounding box center [86, 327] width 143 height 19
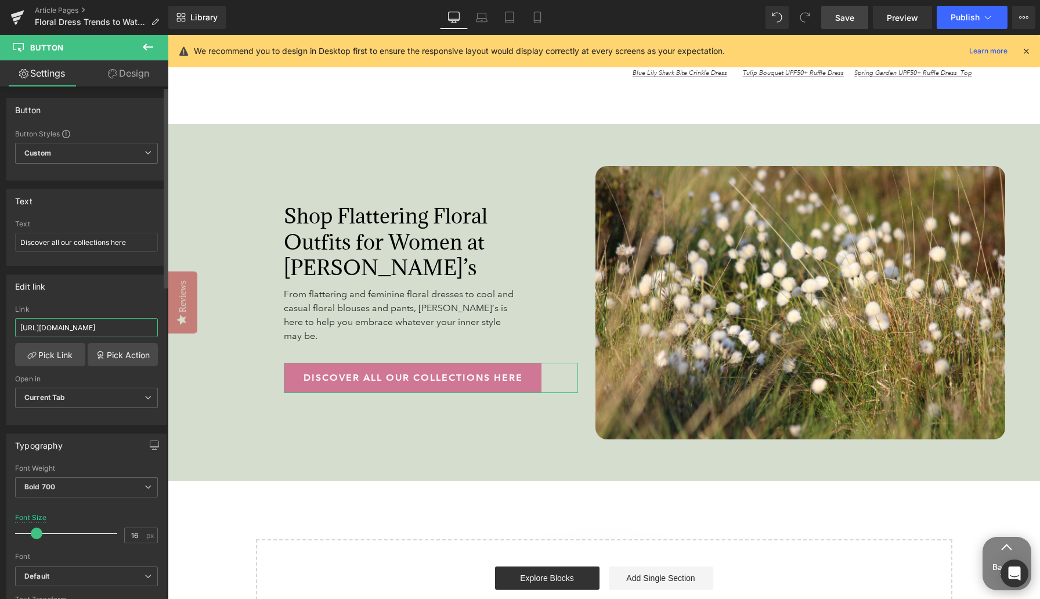
paste input "anthonys-clothing"
type input "https://www.anthonysfla.com/collections/anthonys-clothing"
click at [82, 298] on div "Edit link https://www.anthonysfla.com/collections/anthonys-clothing Link https:…" at bounding box center [86, 350] width 160 height 150
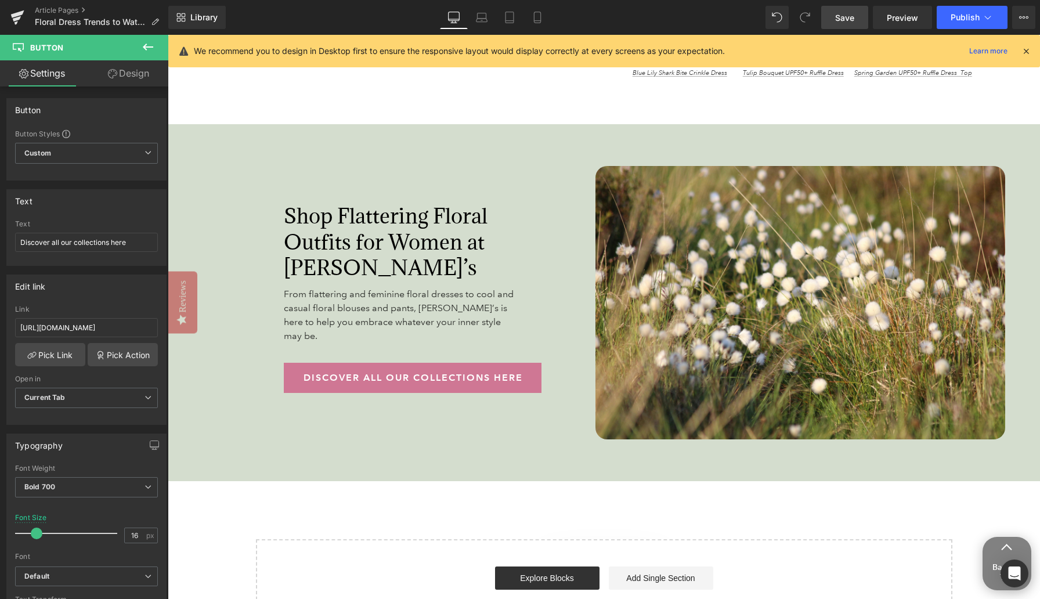
click at [849, 16] on span "Save" at bounding box center [844, 18] width 19 height 12
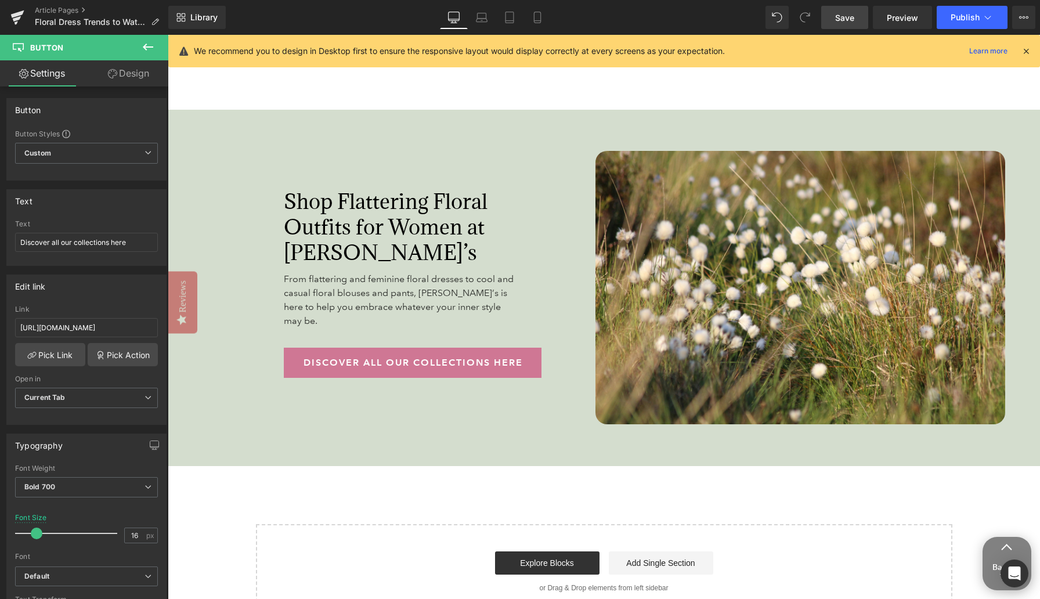
click at [849, 17] on span "Save" at bounding box center [844, 18] width 19 height 12
